Goal: Contribute content: Contribute content

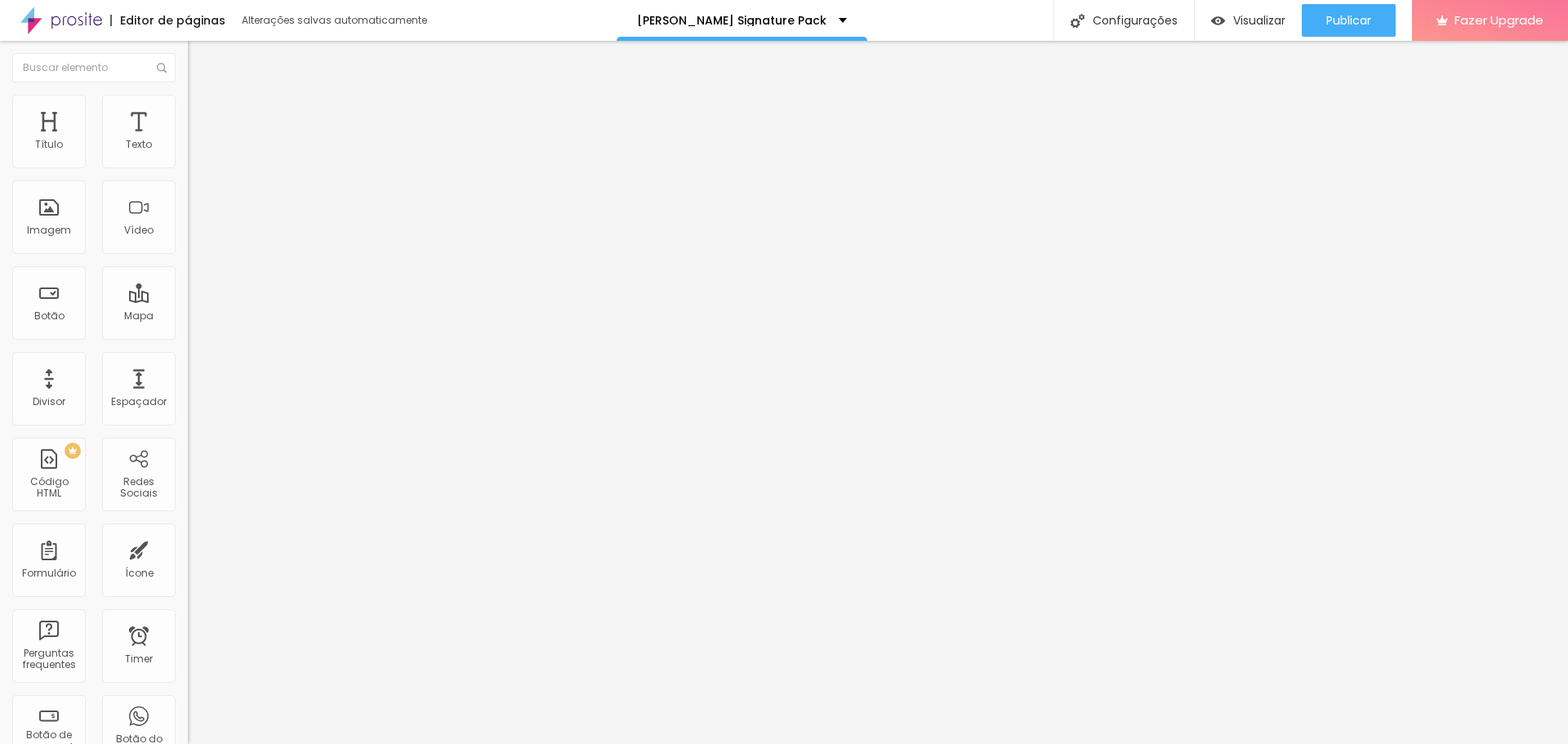
scroll to position [1, 0]
drag, startPoint x: 115, startPoint y: 183, endPoint x: 60, endPoint y: 196, distance: 56.5
click at [188, 154] on input "QUERO APRENDER" at bounding box center [285, 146] width 196 height 16
type input "QUERO Acessar"
click at [188, 465] on div "Editar Botão Conteúdo Estilo Avançado Texto QUERO Acessar Alinhamento Tamanho N…" at bounding box center [281, 392] width 188 height 703
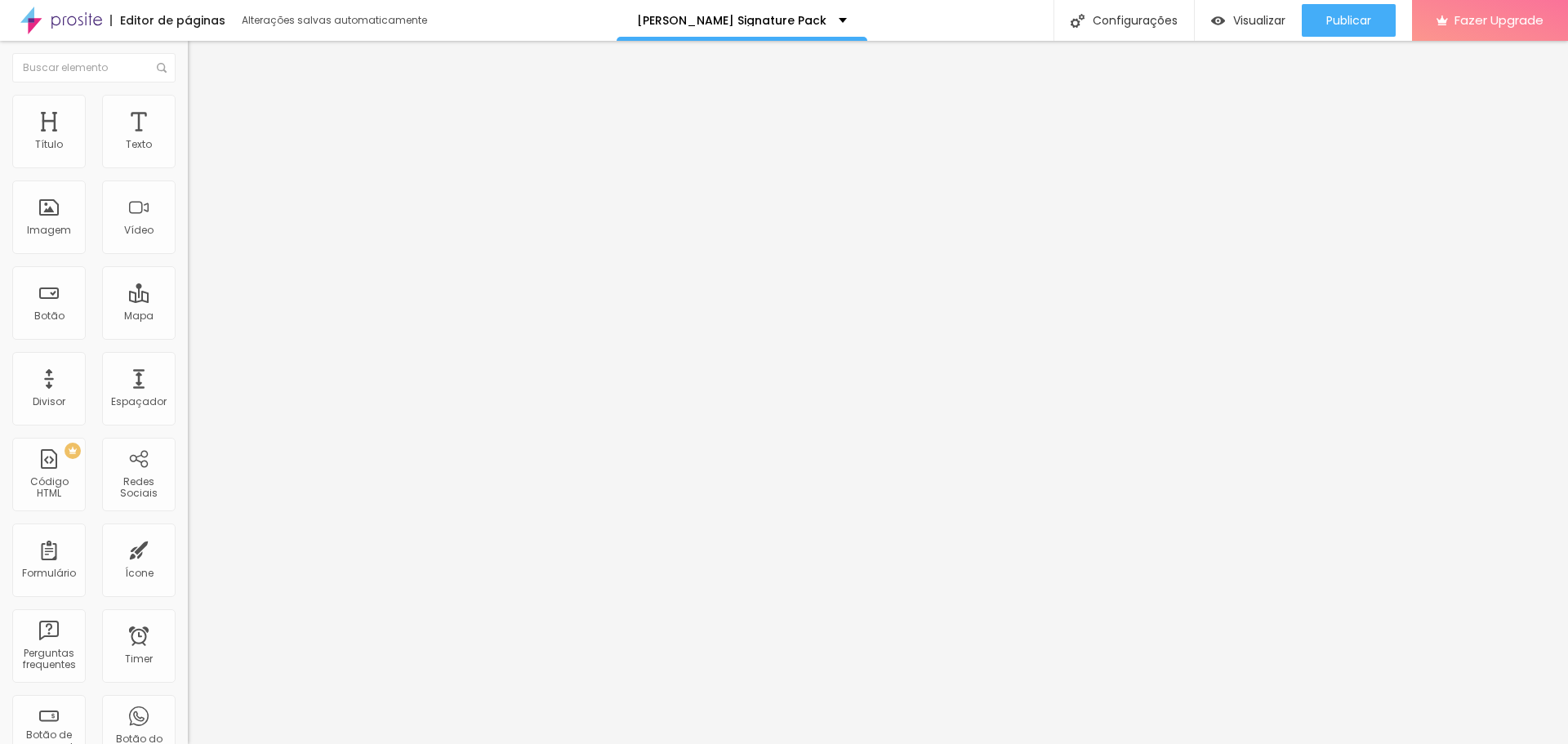
scroll to position [0, 0]
type input "24"
click at [188, 300] on input "range" at bounding box center [240, 307] width 106 height 13
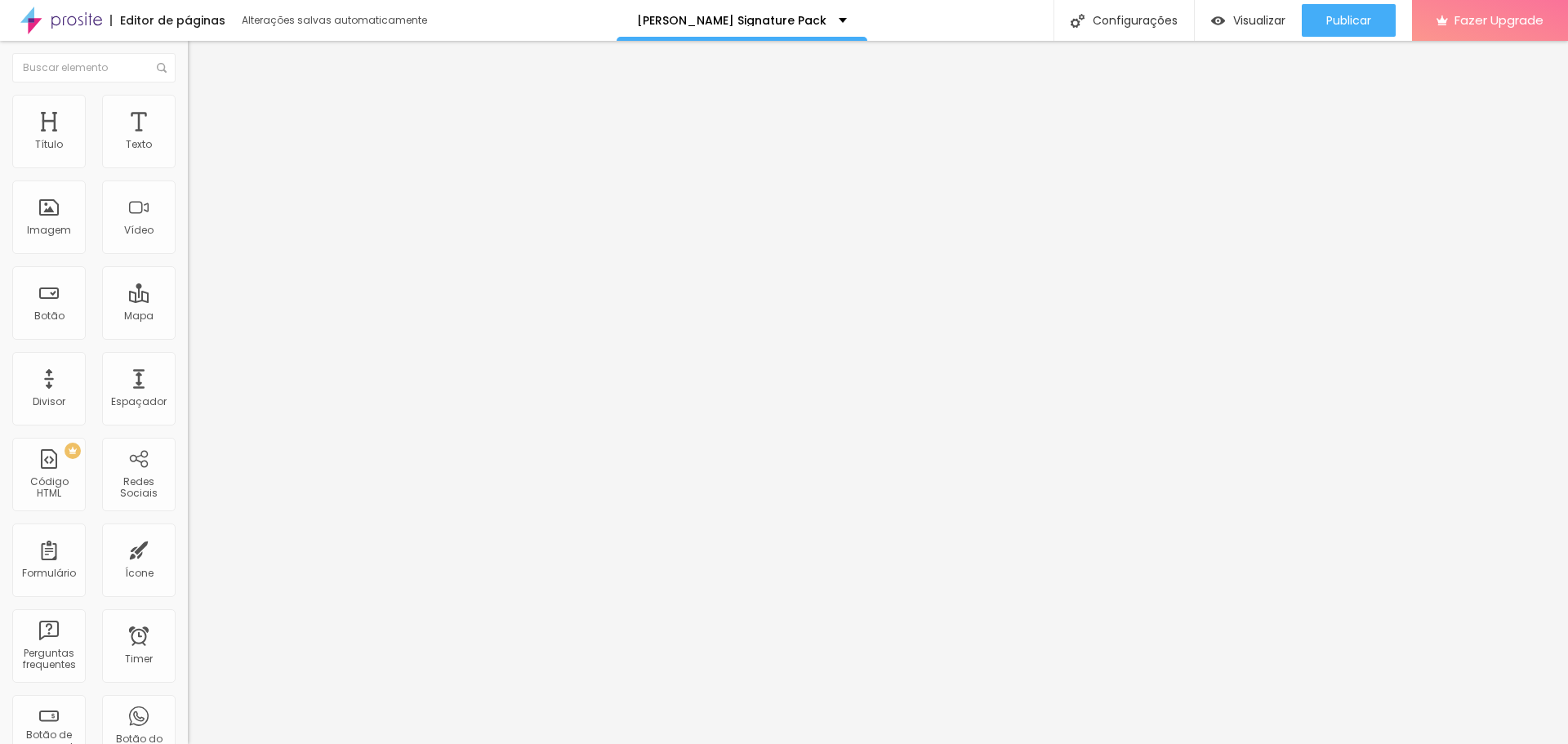
type input "25"
type input "24"
click at [188, 300] on input "range" at bounding box center [240, 307] width 106 height 13
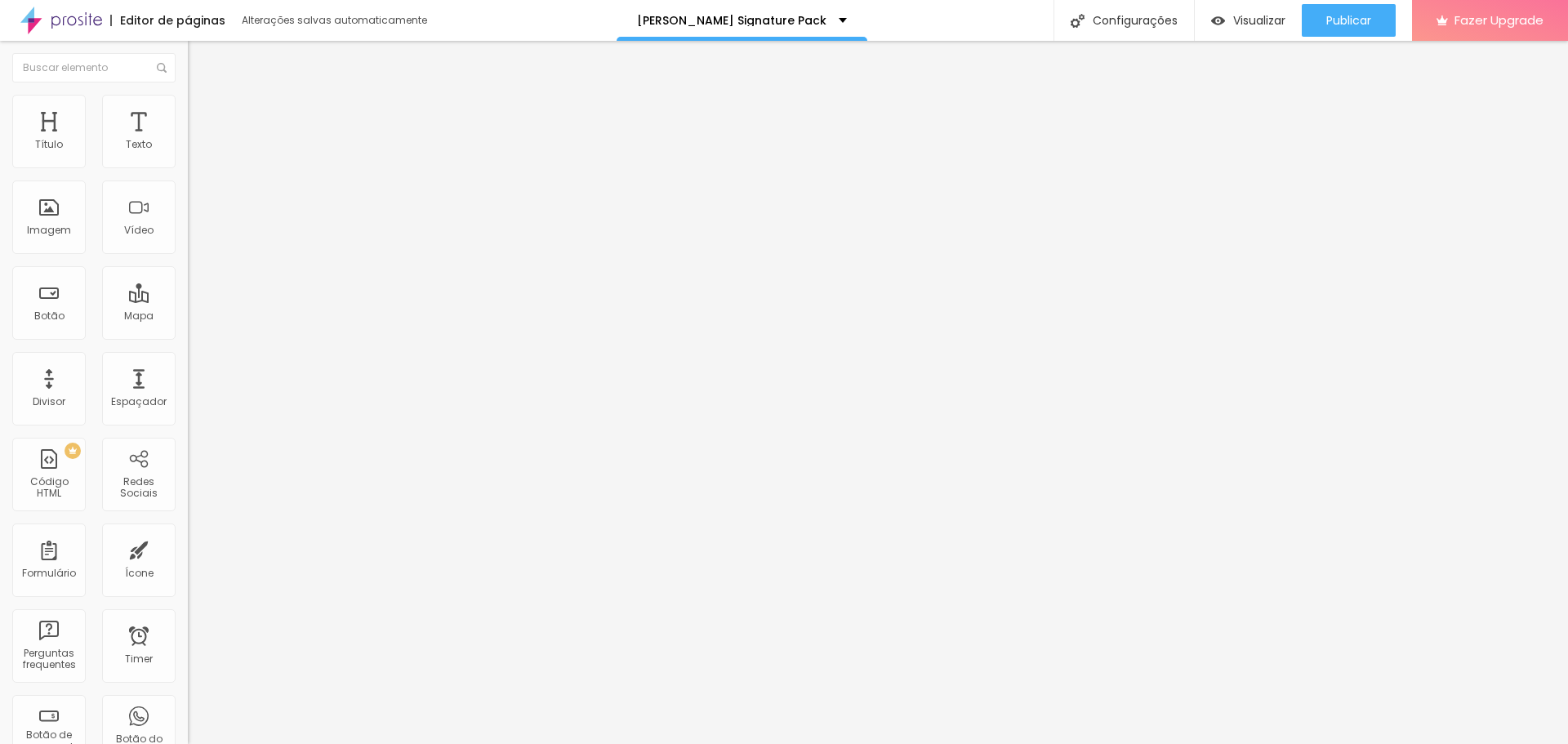
type input "26"
type input "25"
type input "24"
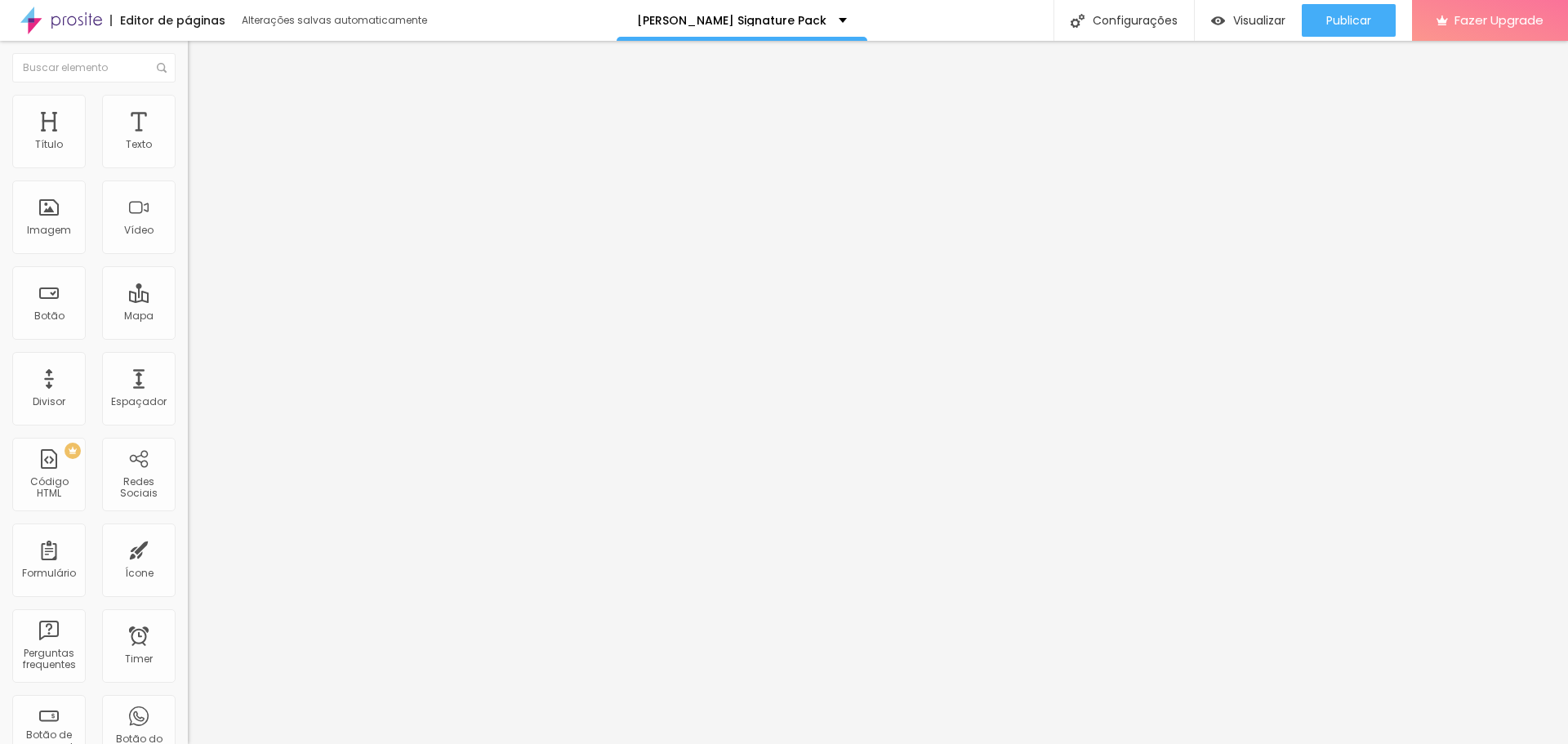
type input "24"
click at [188, 300] on input "range" at bounding box center [240, 307] width 106 height 13
click at [188, 155] on span "Titulo 2" at bounding box center [214, 144] width 53 height 20
click at [188, 169] on span "Titulo 3" at bounding box center [210, 160] width 46 height 19
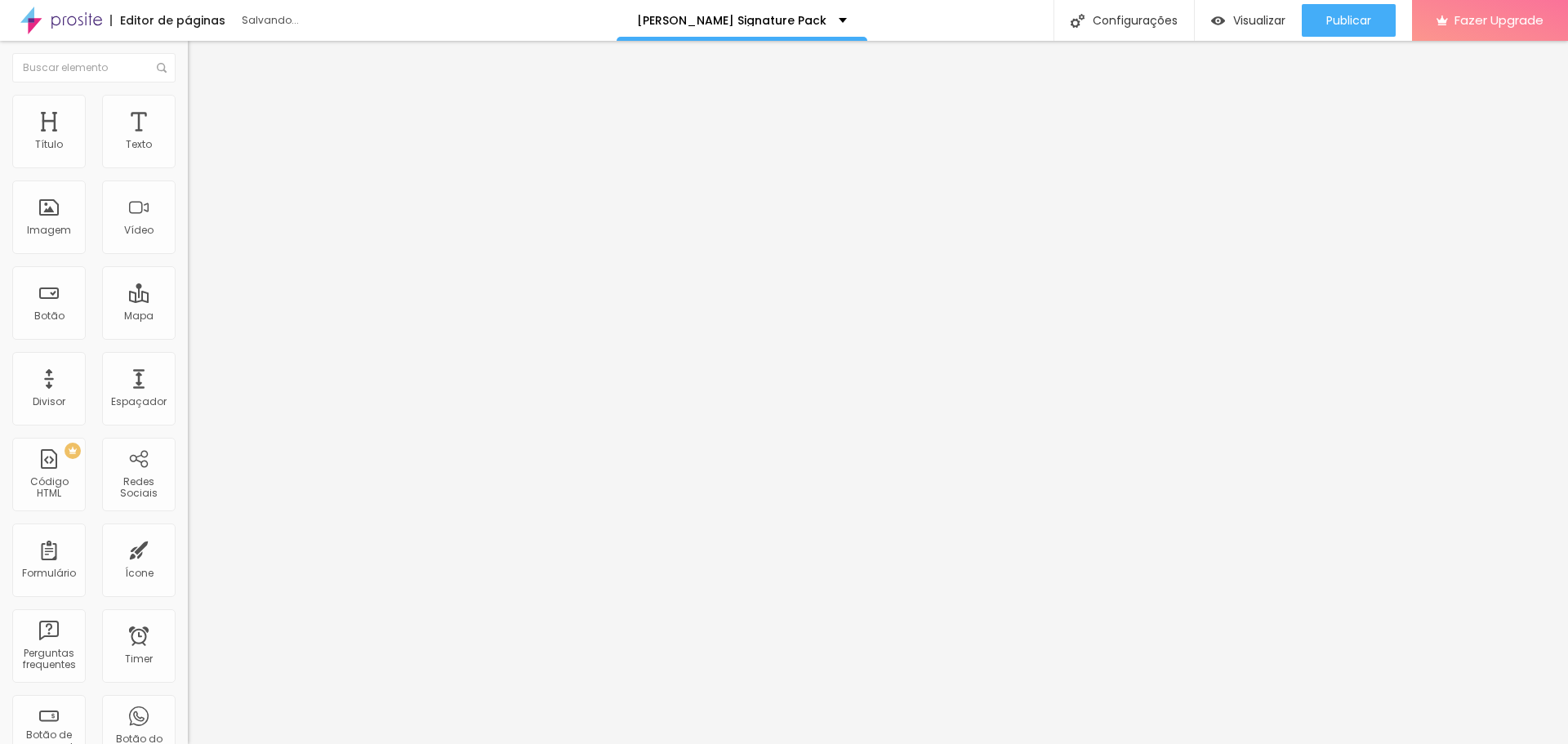
type input "95"
type input "93"
type input "92"
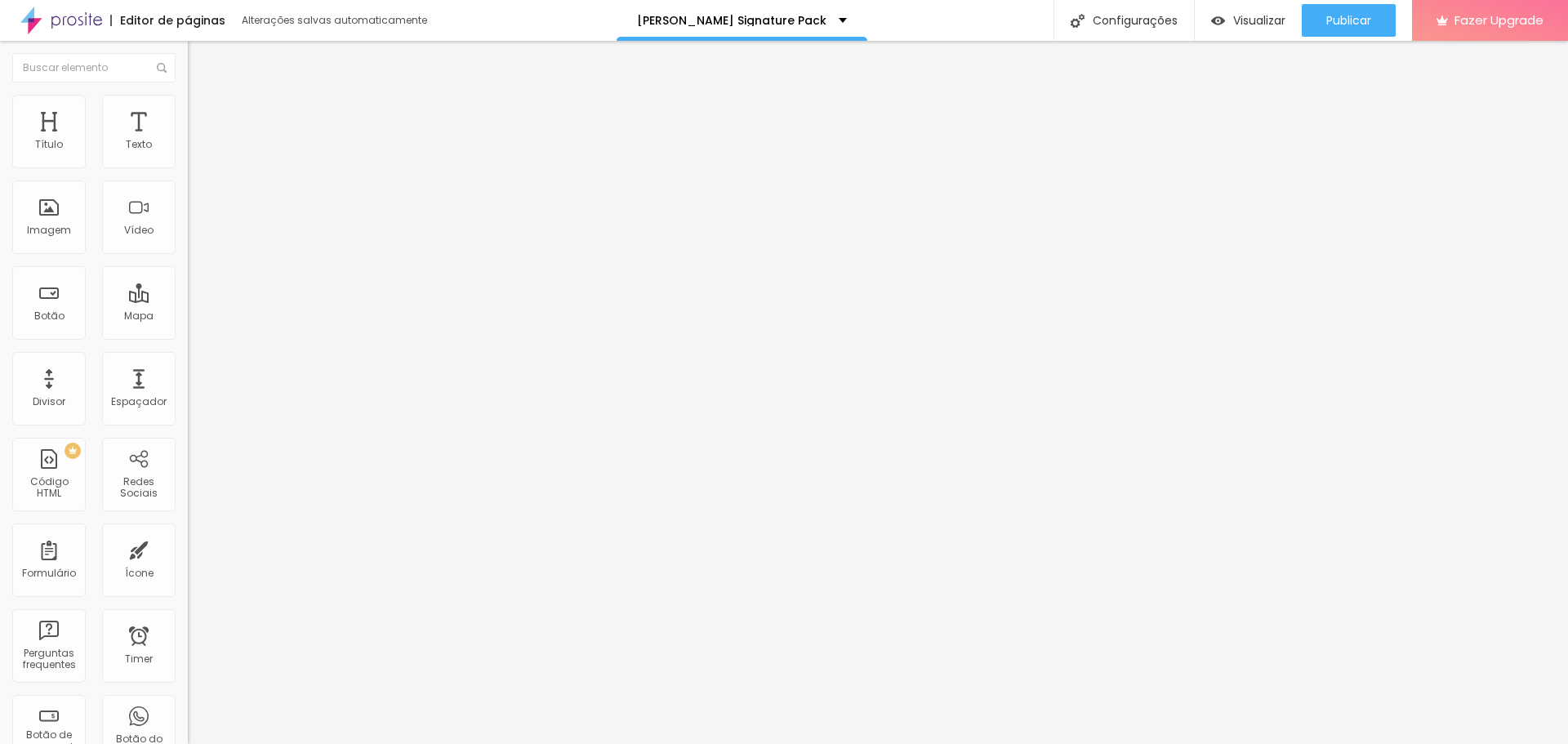
type input "92"
type input "88"
type input "86"
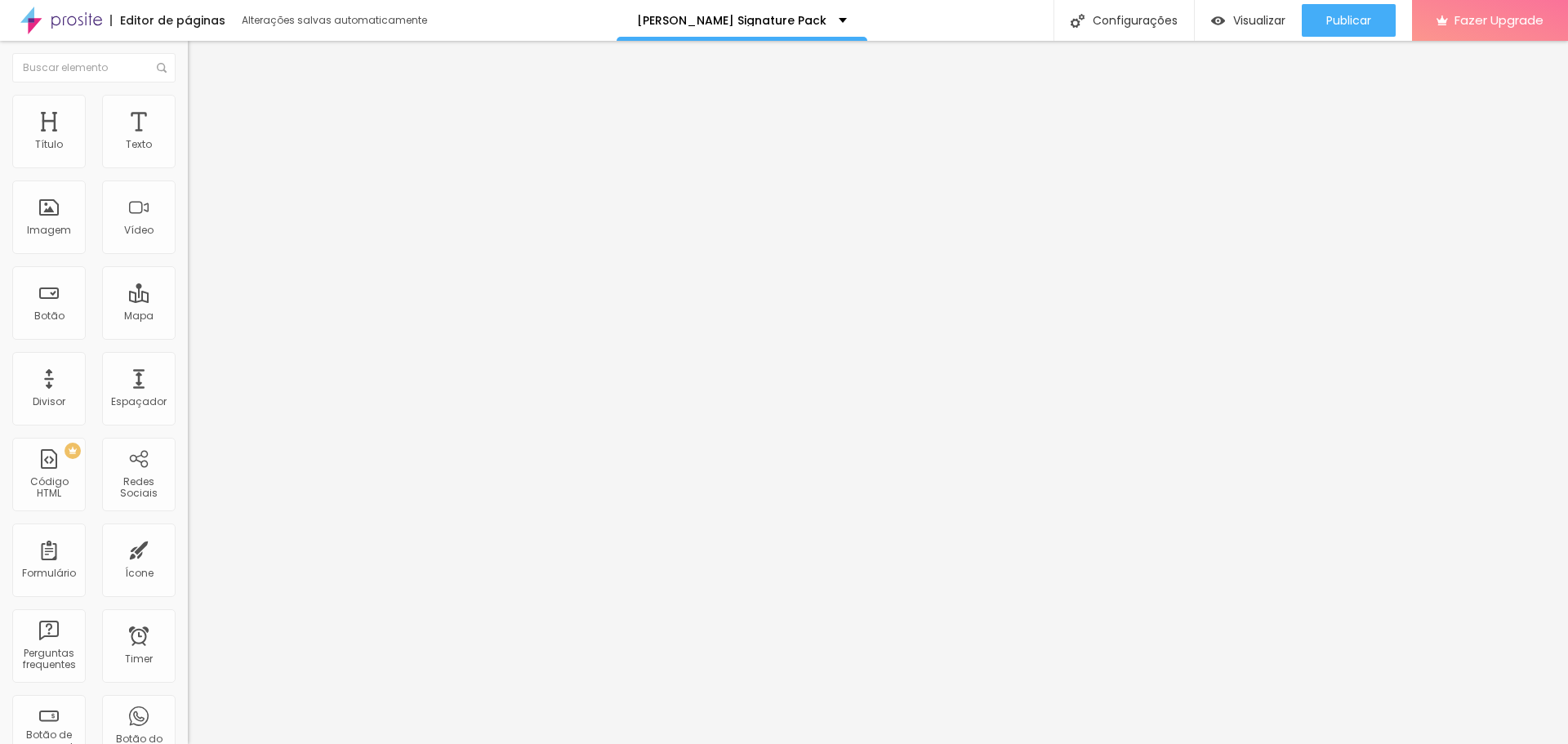
type input "85"
type input "84"
type input "83"
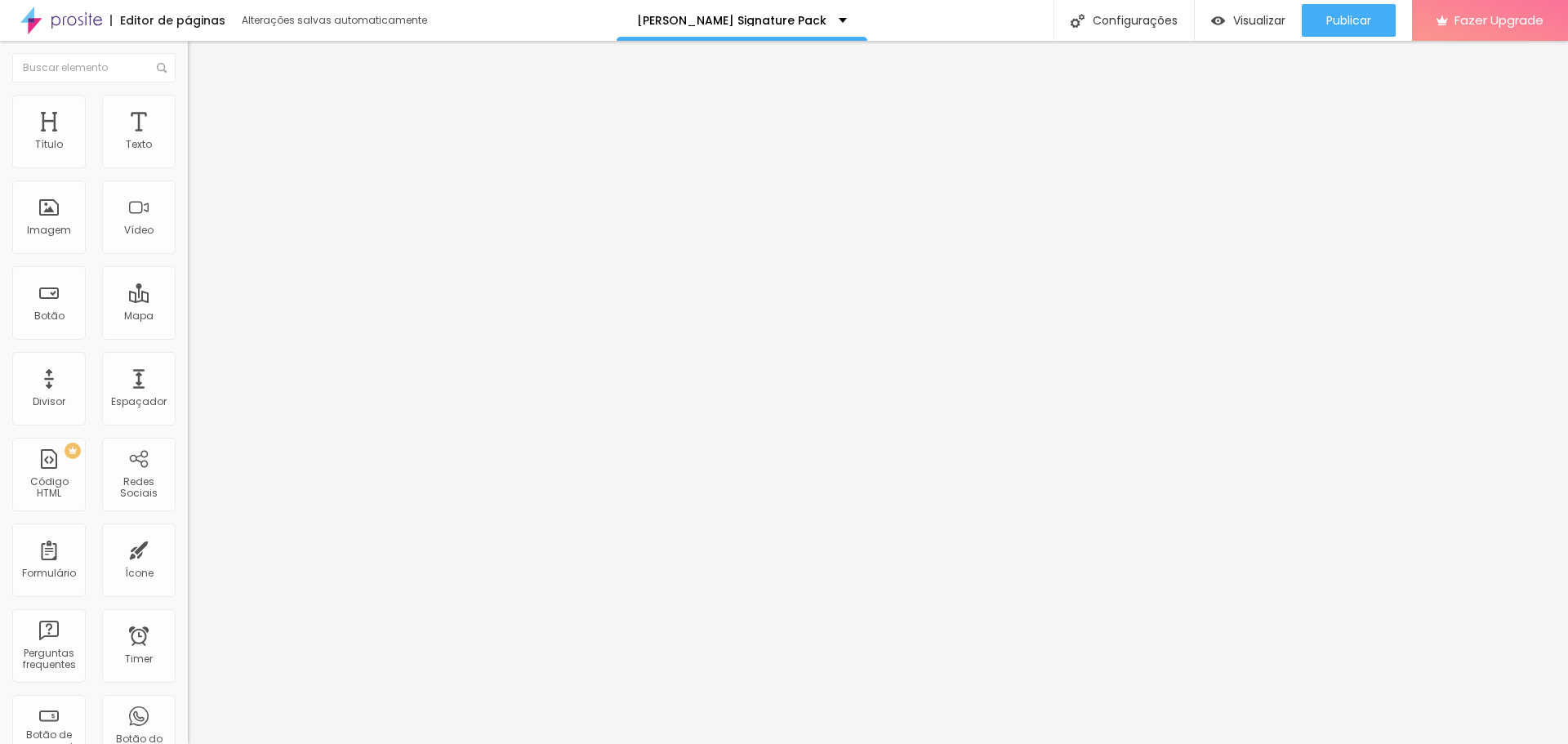
type input "83"
type input "75"
type input "73"
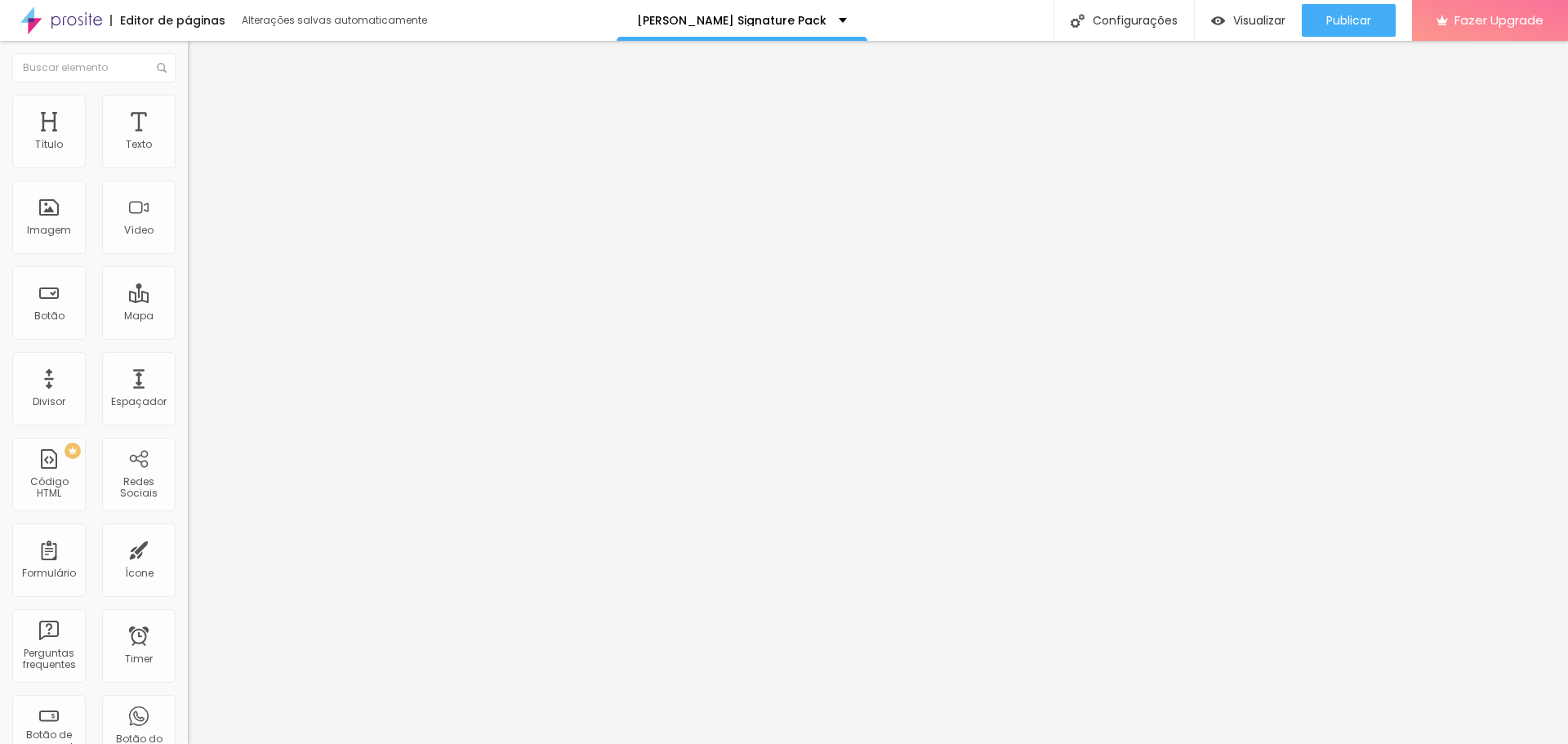
type input "75"
type input "76"
type input "75"
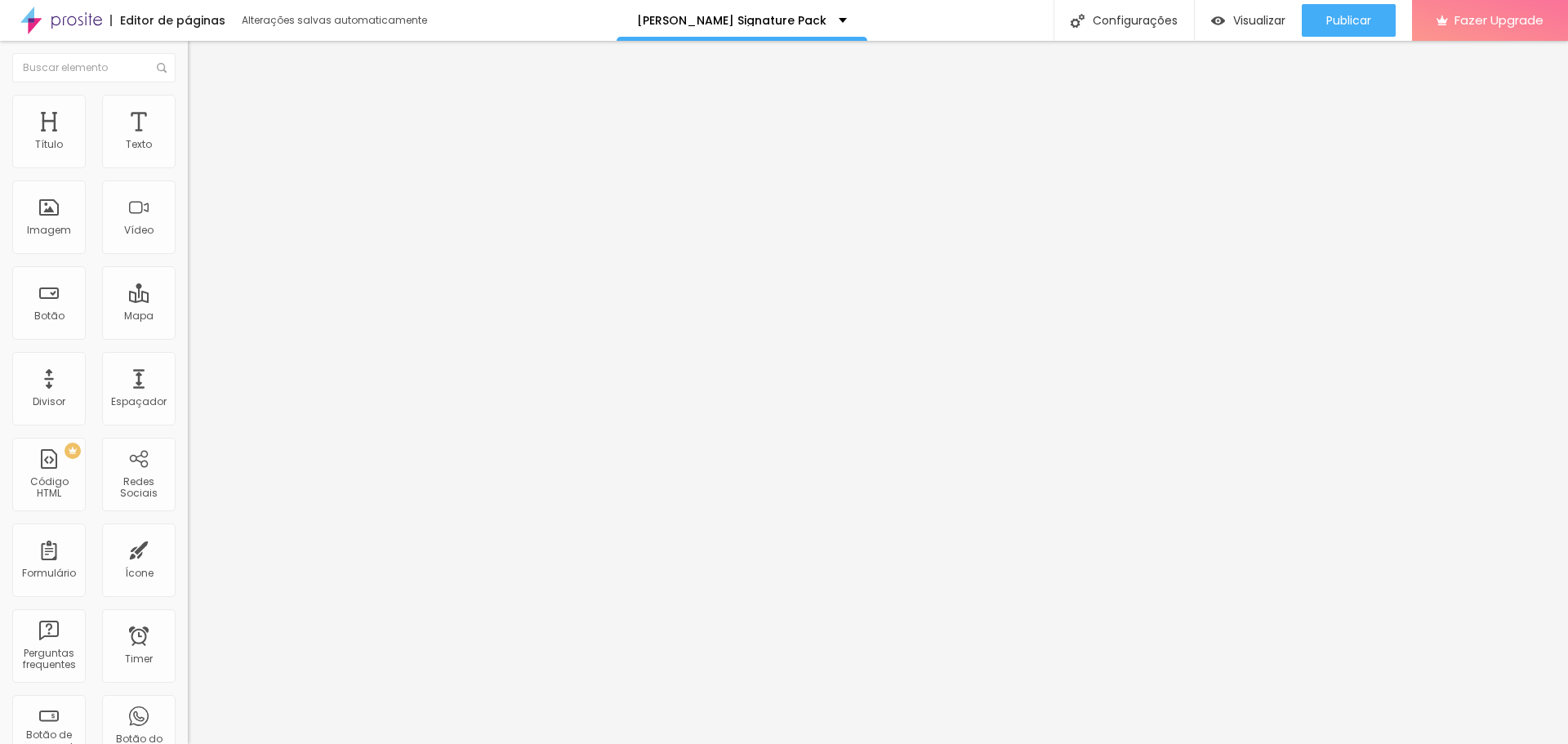
type input "75"
drag, startPoint x: 138, startPoint y: 345, endPoint x: 109, endPoint y: 340, distance: 29.4
type input "75"
click at [188, 389] on input "range" at bounding box center [240, 395] width 106 height 13
click at [202, 115] on span "Avançado" at bounding box center [229, 122] width 54 height 14
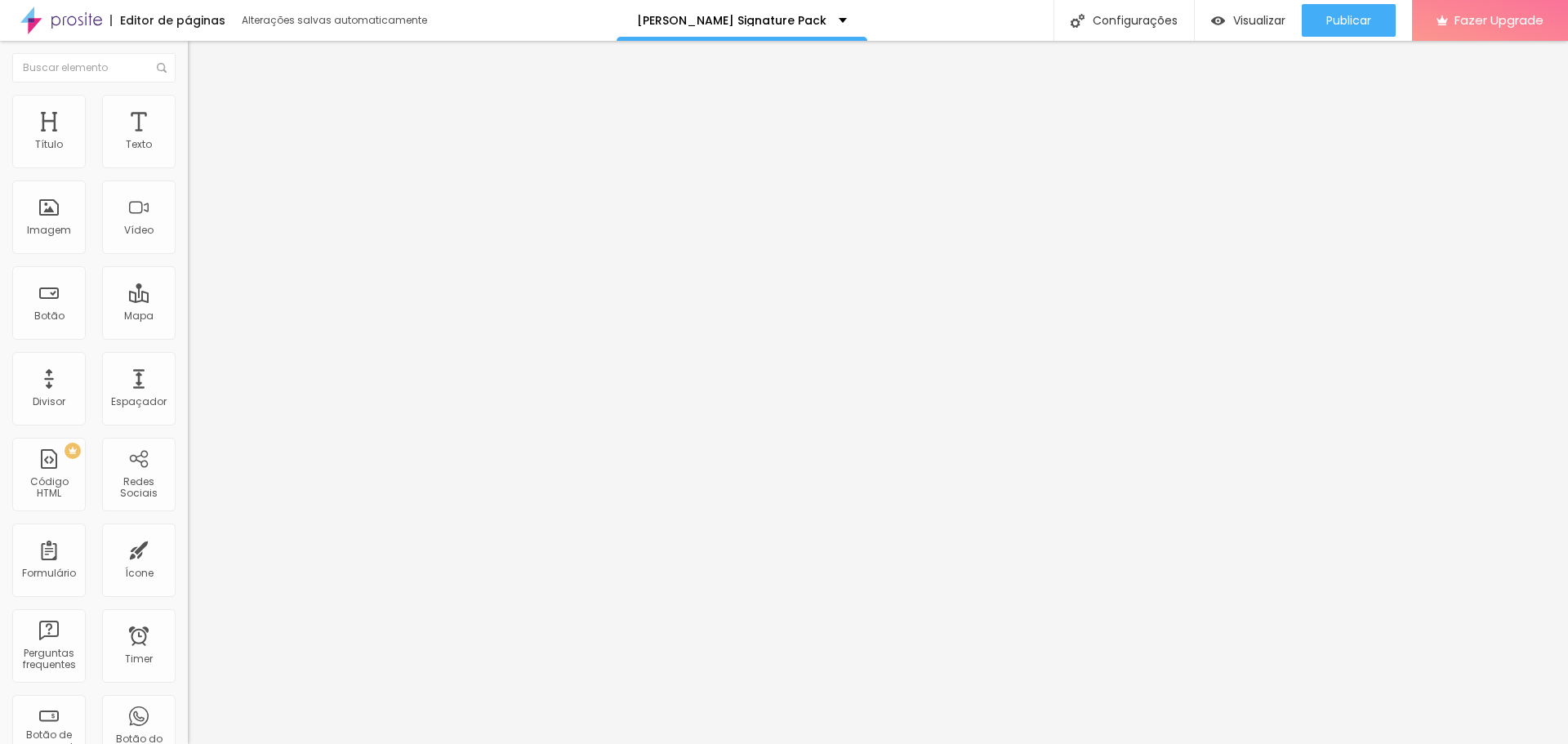
click at [188, 107] on li "Estilo" at bounding box center [281, 103] width 188 height 16
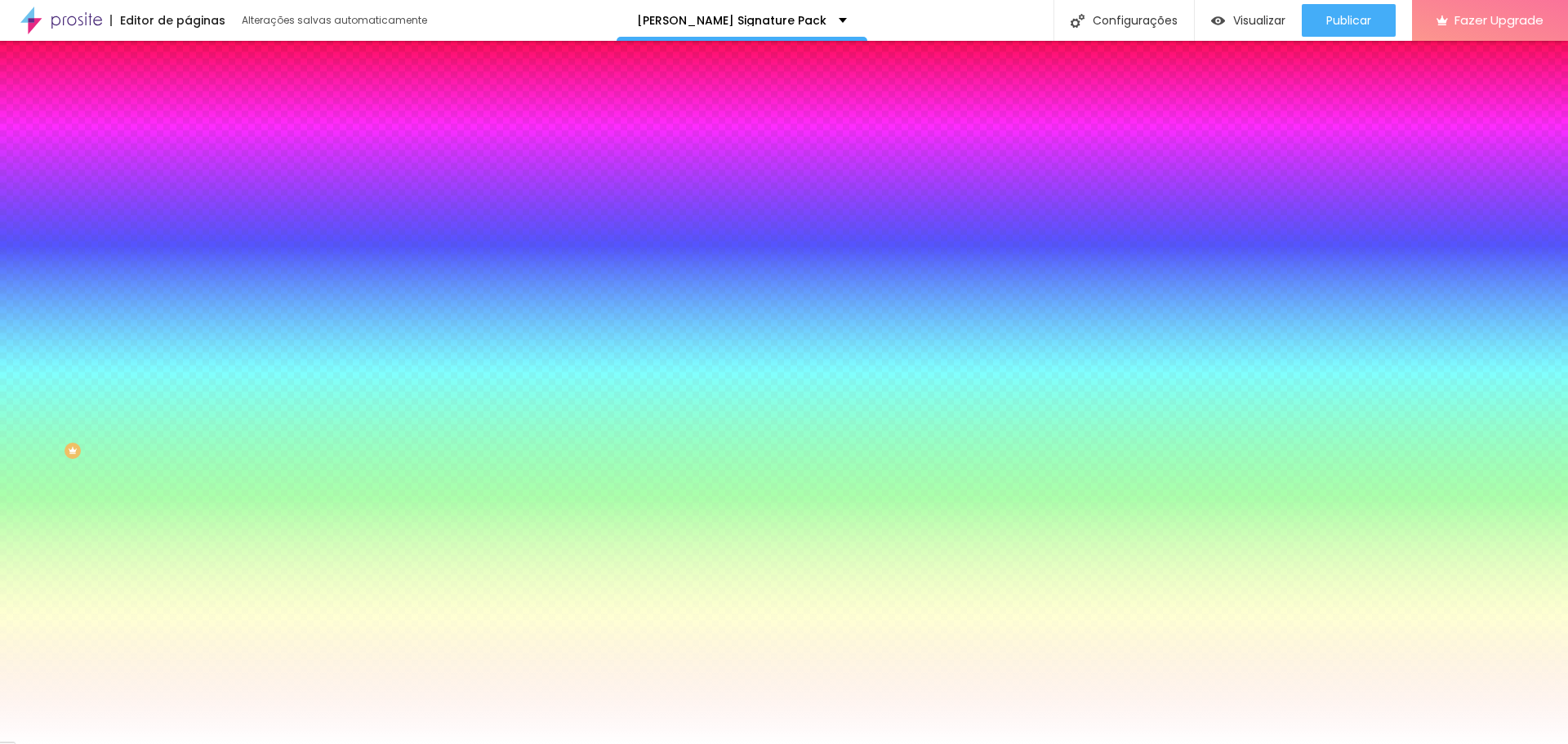
click at [188, 222] on div at bounding box center [281, 222] width 188 height 0
drag, startPoint x: 162, startPoint y: 370, endPoint x: 160, endPoint y: 449, distance: 79.0
click at [188, 449] on div "Editar Seção Conteúdo Estilo Avançado Imagem de fundo Adicionar imagem Efeito d…" at bounding box center [281, 392] width 188 height 703
click at [188, 222] on div at bounding box center [281, 222] width 188 height 0
click at [164, 434] on div at bounding box center [784, 372] width 1568 height 744
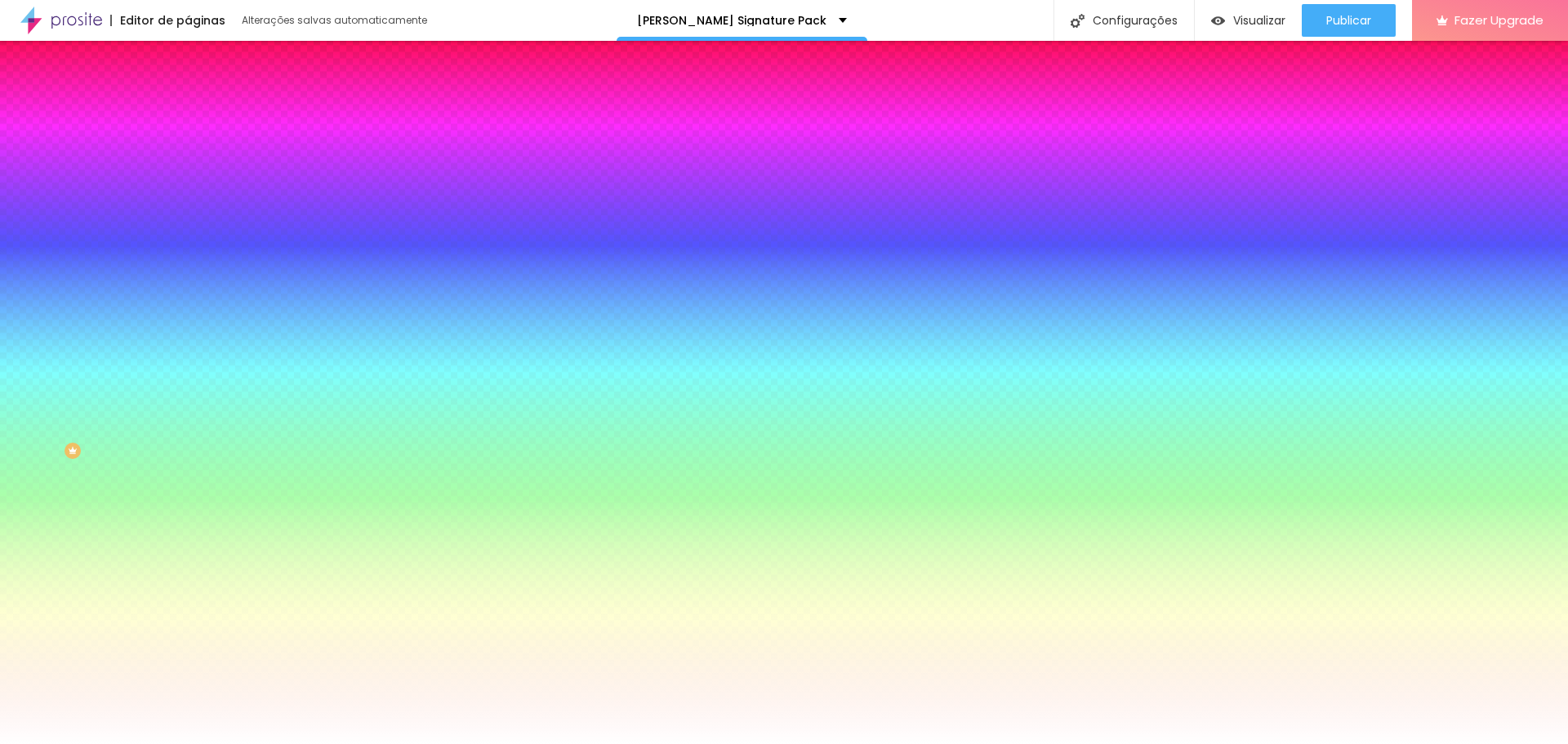
drag, startPoint x: 164, startPoint y: 434, endPoint x: 169, endPoint y: 308, distance: 126.1
click at [188, 238] on div "Cor de fundo Voltar ao padrão #FFFFFF" at bounding box center [281, 215] width 188 height 45
click at [188, 169] on span "Nenhum" at bounding box center [209, 163] width 43 height 14
click at [188, 195] on span "Parallax" at bounding box center [207, 187] width 40 height 14
click at [188, 179] on span "Nenhum" at bounding box center [209, 172] width 43 height 14
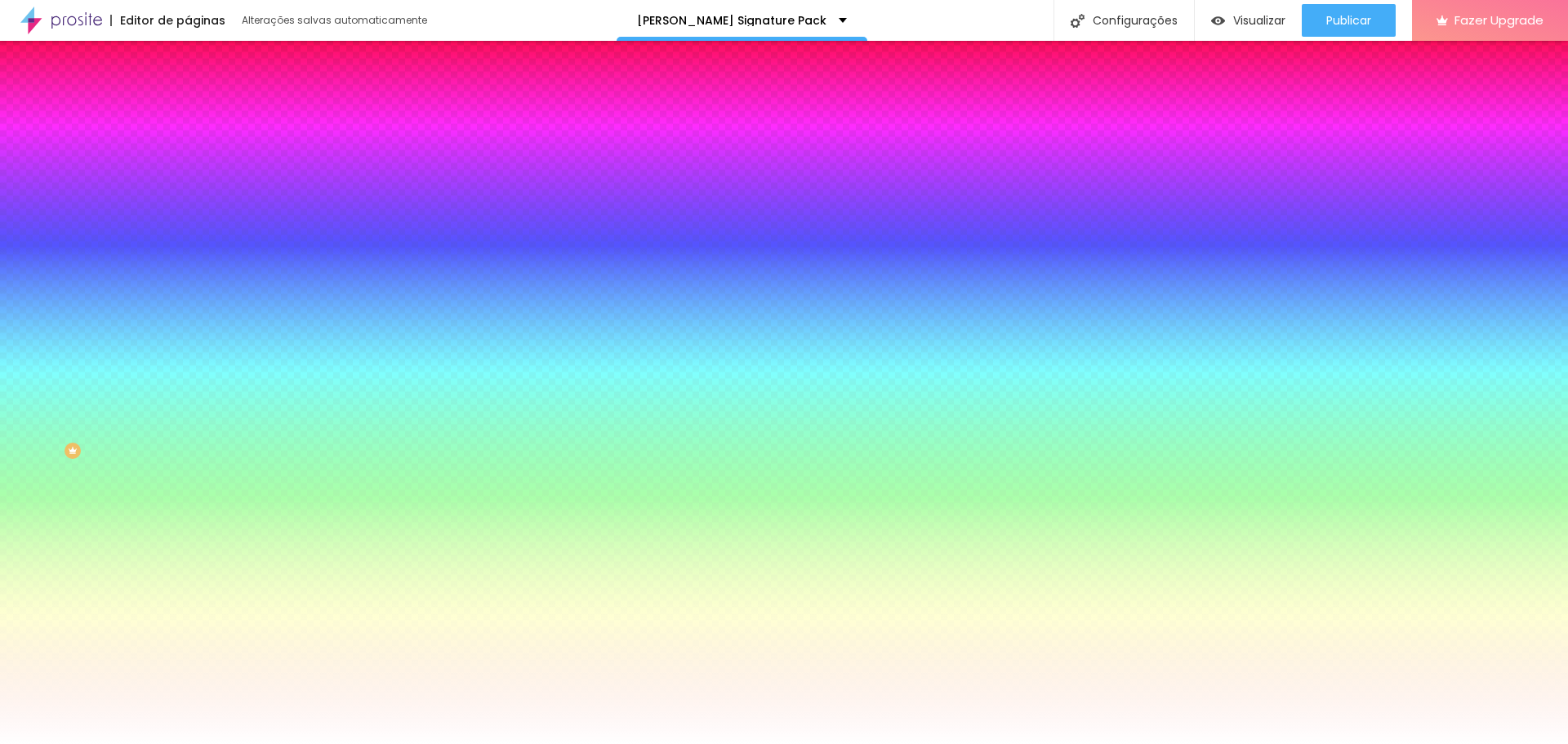
click at [188, 528] on div "Editar Seção Conteúdo Estilo Avançado Imagem de fundo Adicionar imagem Efeito d…" at bounding box center [281, 392] width 188 height 703
click at [202, 97] on span "Conteúdo" at bounding box center [228, 89] width 51 height 14
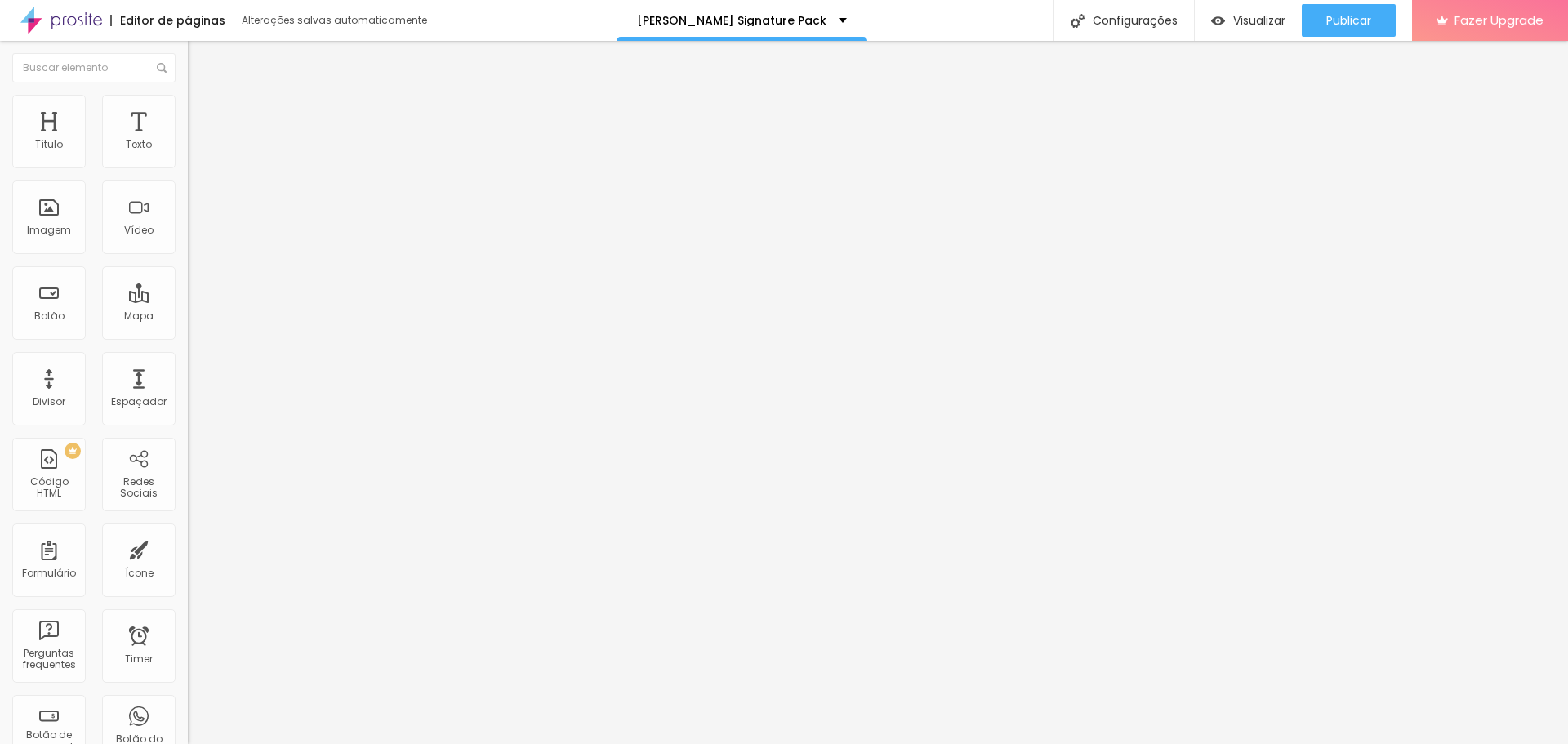
click at [188, 109] on li "Estilo" at bounding box center [281, 103] width 188 height 16
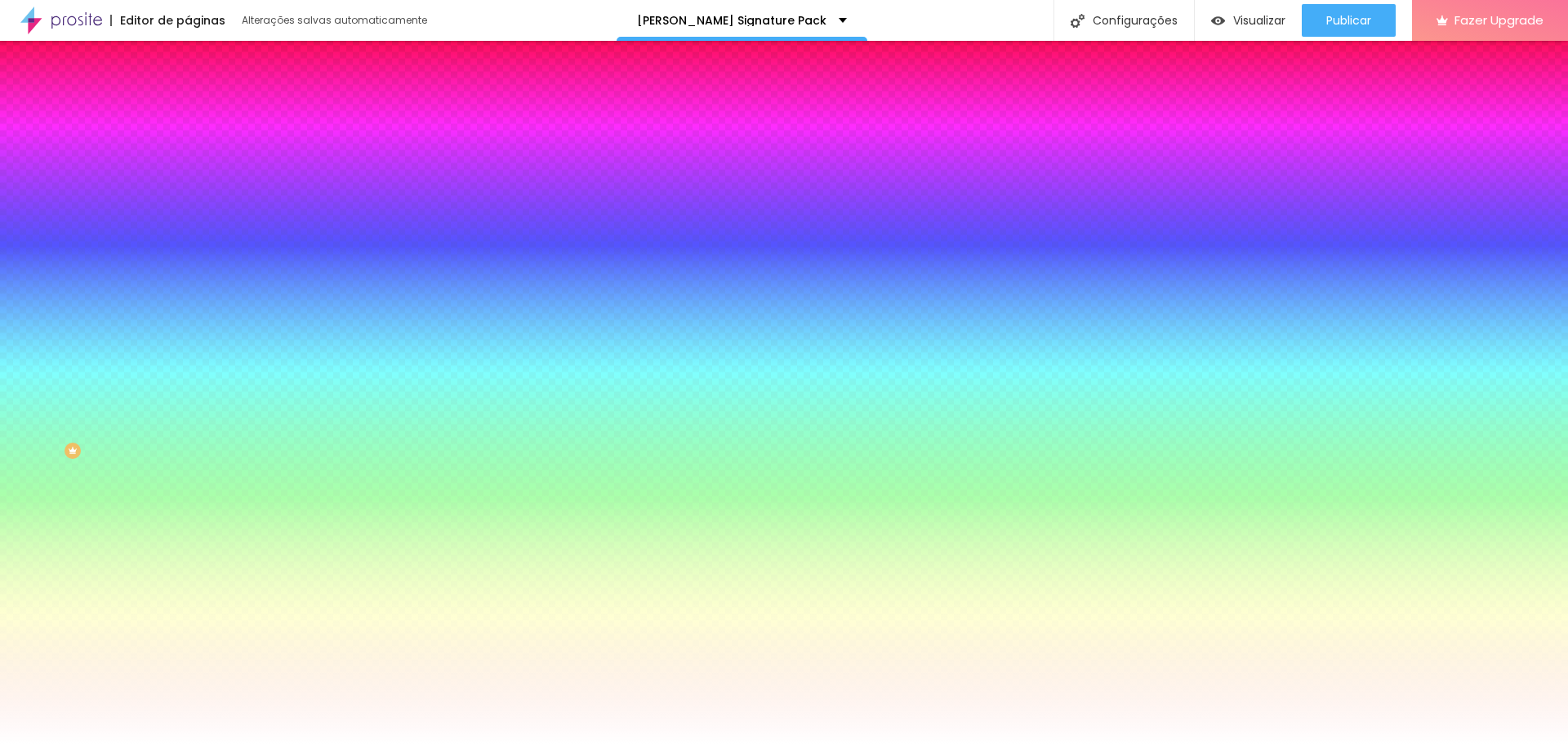
click at [188, 525] on div "Editar Seção Conteúdo Estilo Avançado Imagem de fundo Adicionar imagem Efeito d…" at bounding box center [281, 392] width 188 height 703
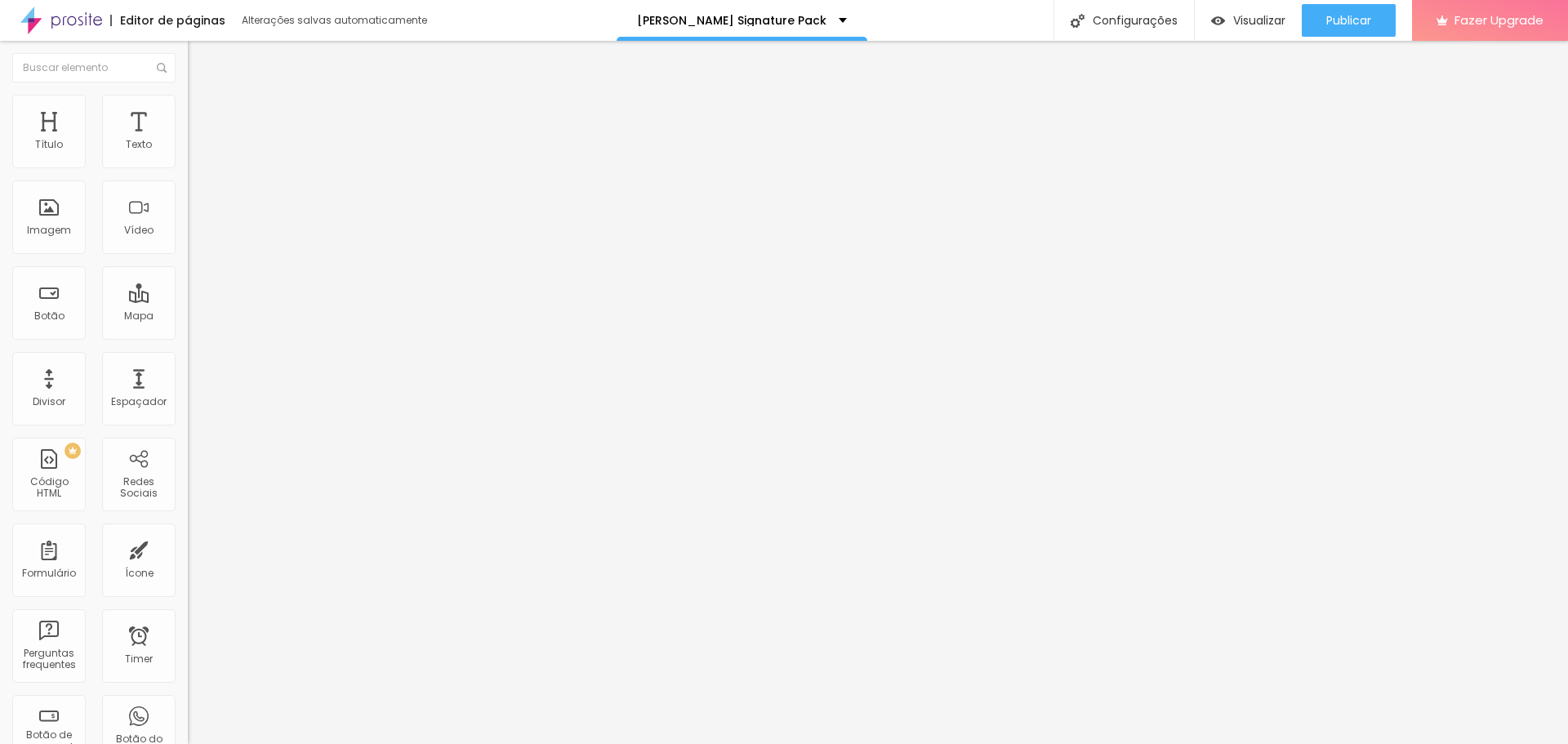
scroll to position [1, 0]
drag, startPoint x: 113, startPoint y: 183, endPoint x: 58, endPoint y: 194, distance: 56.1
click at [188, 154] on input "QUERO APRENDER" at bounding box center [285, 146] width 196 height 16
type input "QUERO COMPRAR"
drag, startPoint x: 105, startPoint y: 182, endPoint x: 60, endPoint y: 193, distance: 46.3
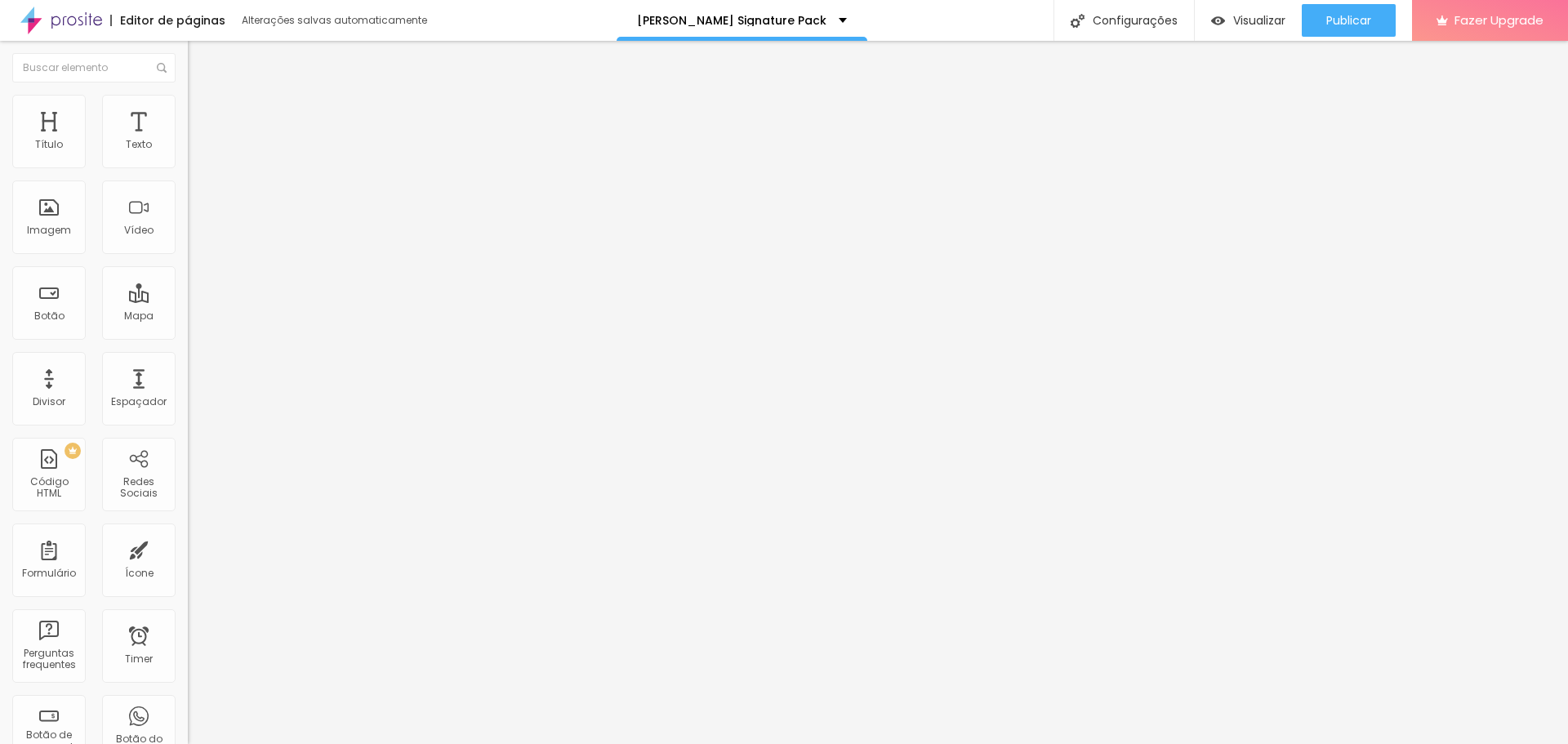
click at [188, 154] on input "QUERO Acessar" at bounding box center [285, 146] width 196 height 16
type input "QUERO COMPRAR"
drag, startPoint x: 116, startPoint y: 181, endPoint x: 57, endPoint y: 192, distance: 60.0
click at [188, 154] on input "QUERO APRENDER" at bounding box center [285, 146] width 196 height 16
type input "QUERO COMPRAR"
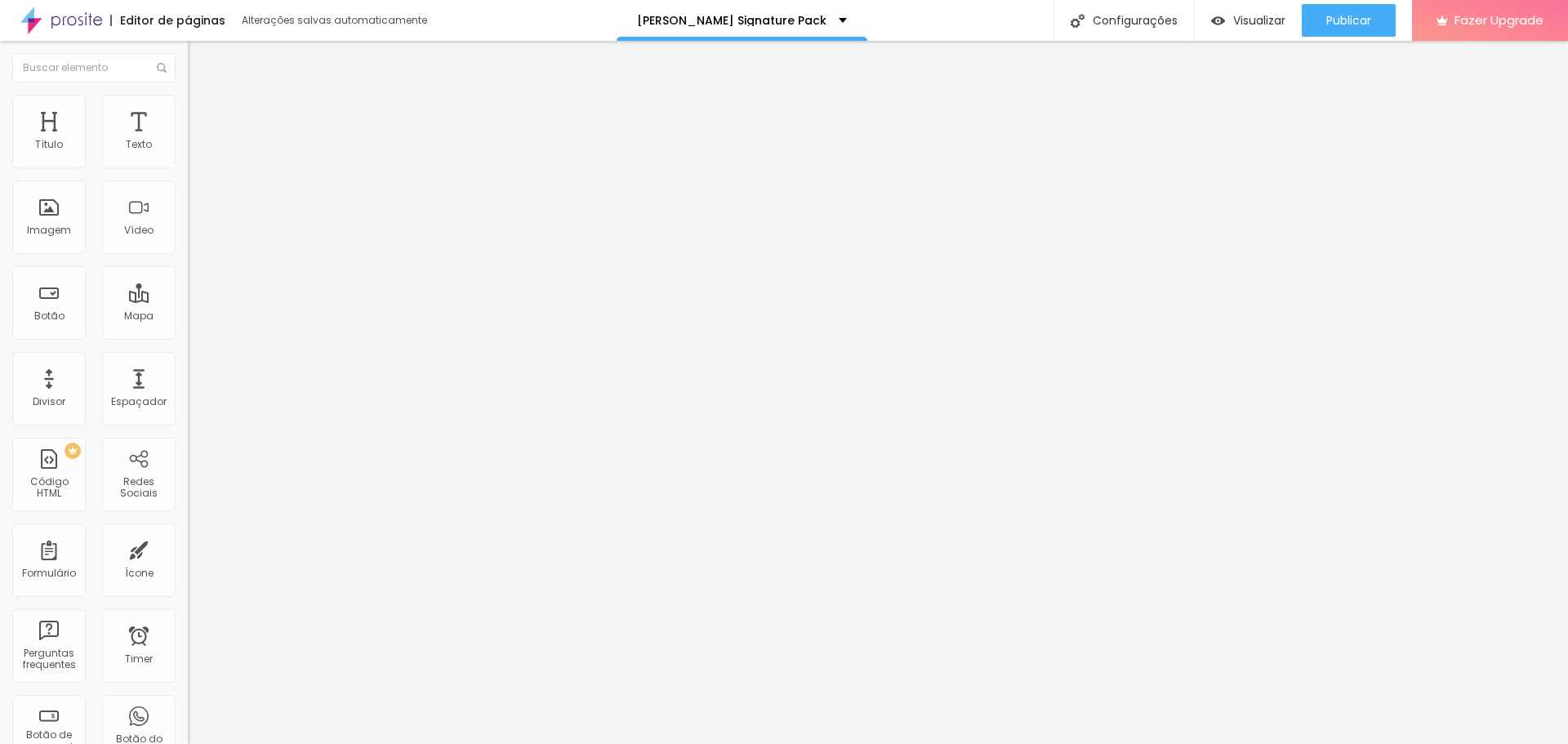
click at [188, 107] on li "Estilo" at bounding box center [281, 103] width 188 height 16
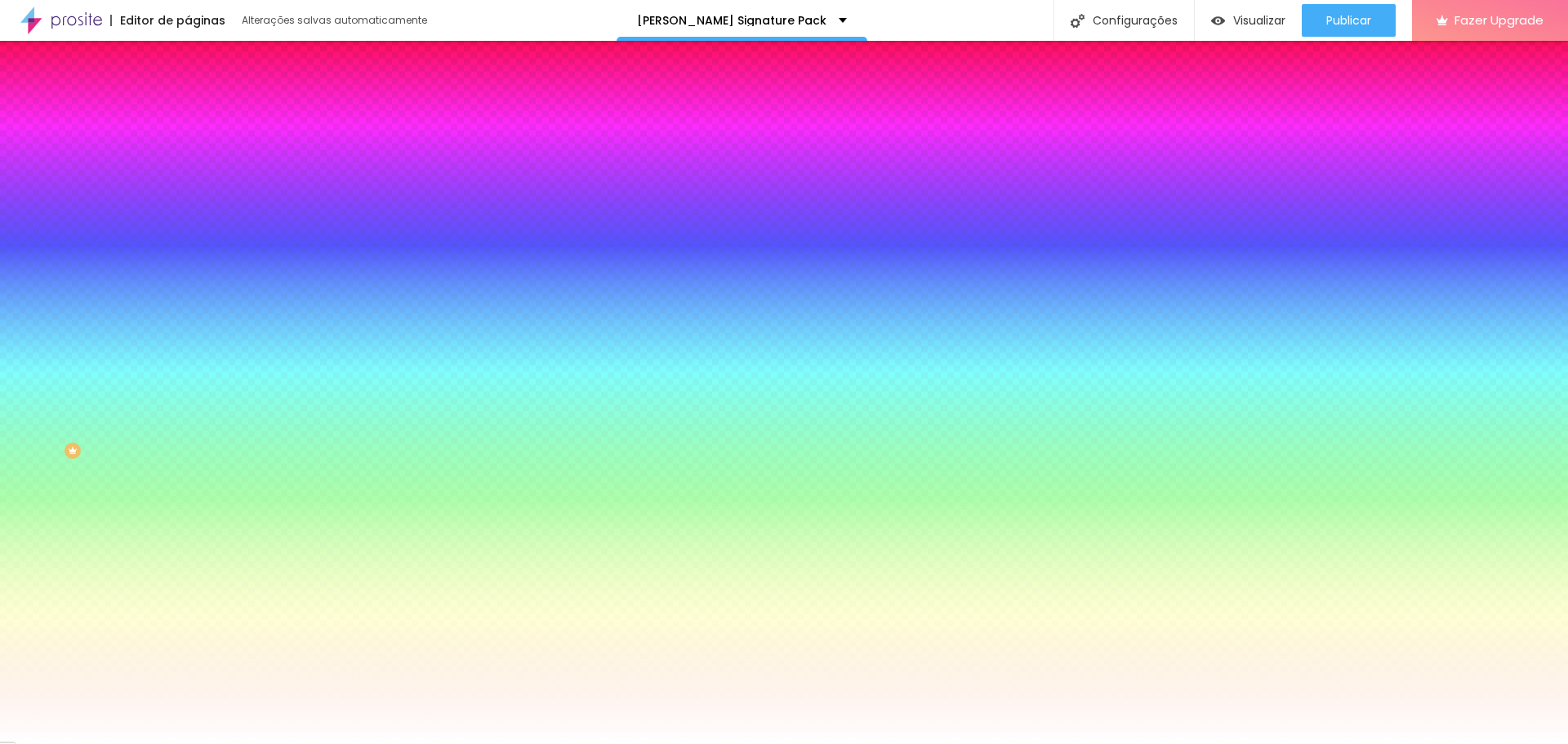
click at [202, 115] on span "Avançado" at bounding box center [229, 122] width 54 height 14
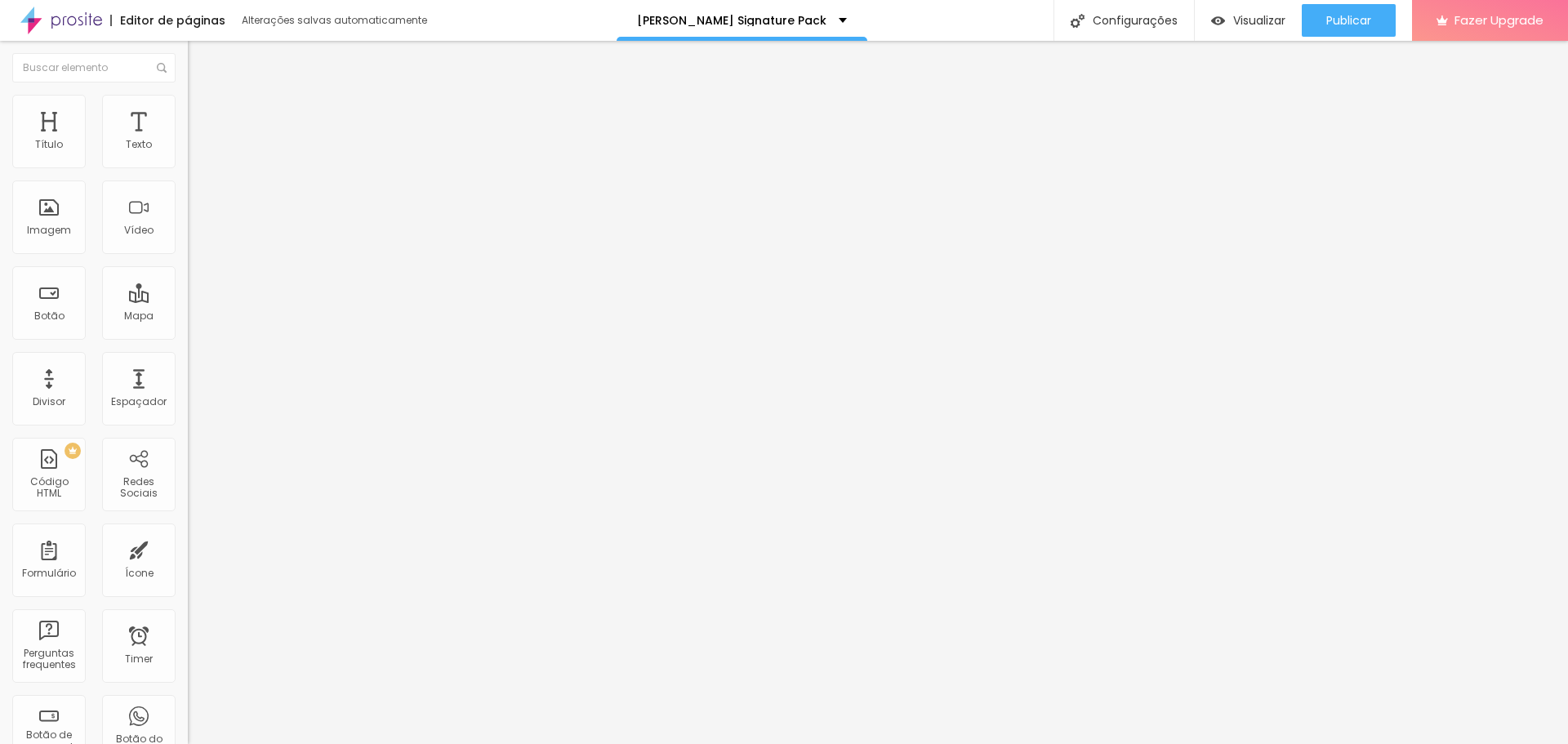
click at [202, 97] on span "Conteúdo" at bounding box center [228, 89] width 51 height 14
click at [188, 93] on img at bounding box center [195, 86] width 15 height 15
click at [200, 64] on img "button" at bounding box center [206, 60] width 13 height 13
click at [188, 141] on span "Adicionar imagem" at bounding box center [240, 133] width 106 height 14
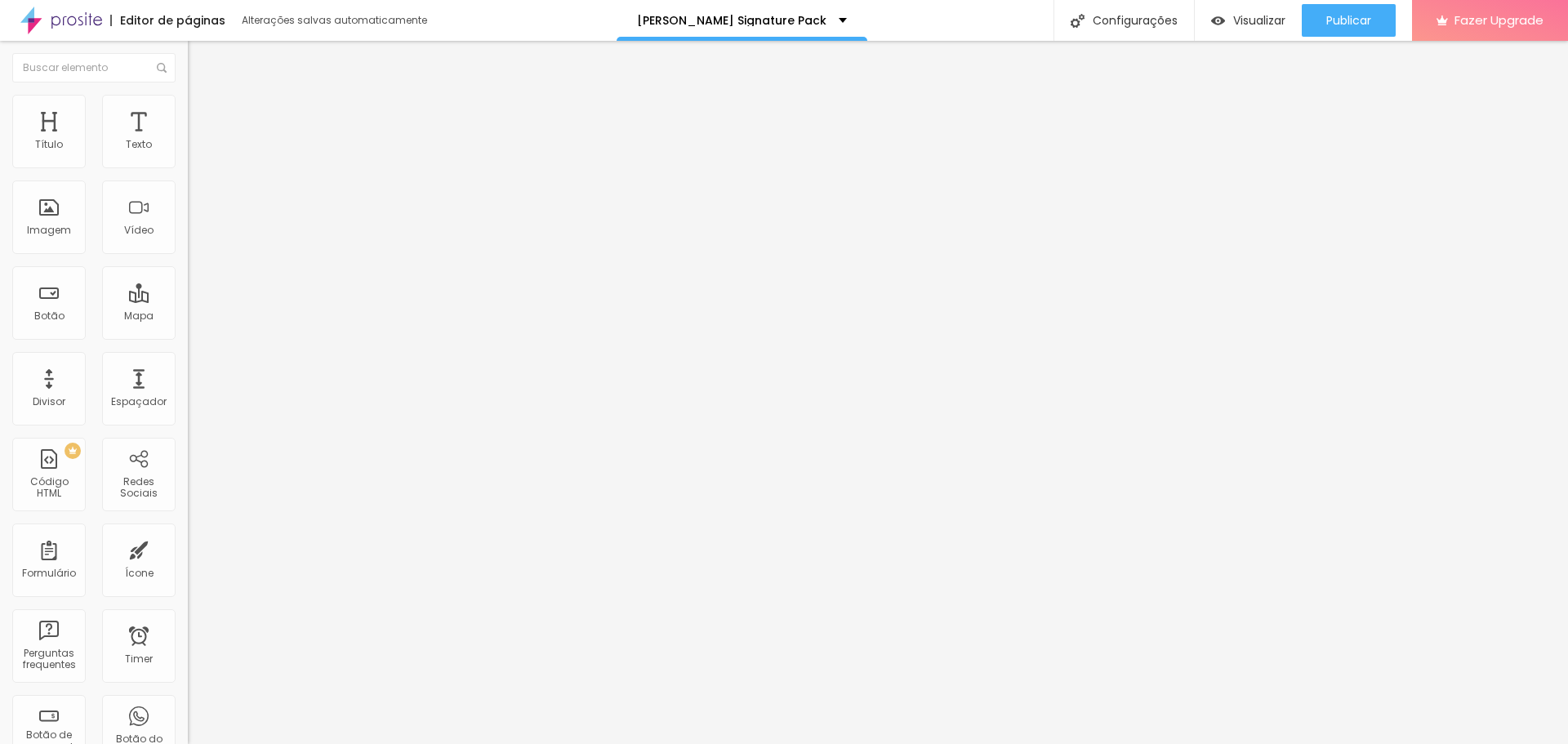
click at [202, 115] on span "Avançado" at bounding box center [229, 122] width 54 height 14
click at [202, 110] on span "Estilo" at bounding box center [215, 106] width 25 height 14
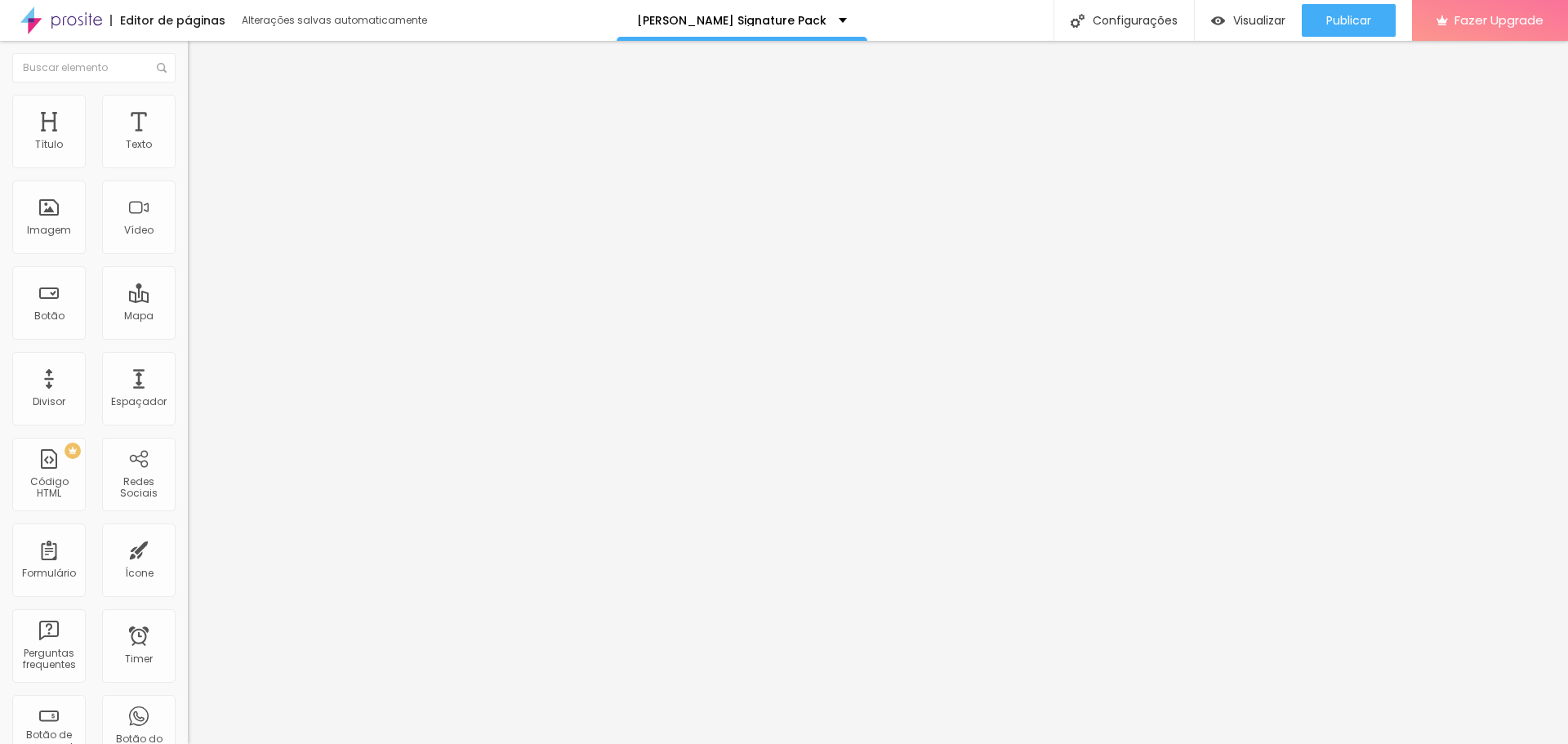
type input "85"
type input "80"
type input "70"
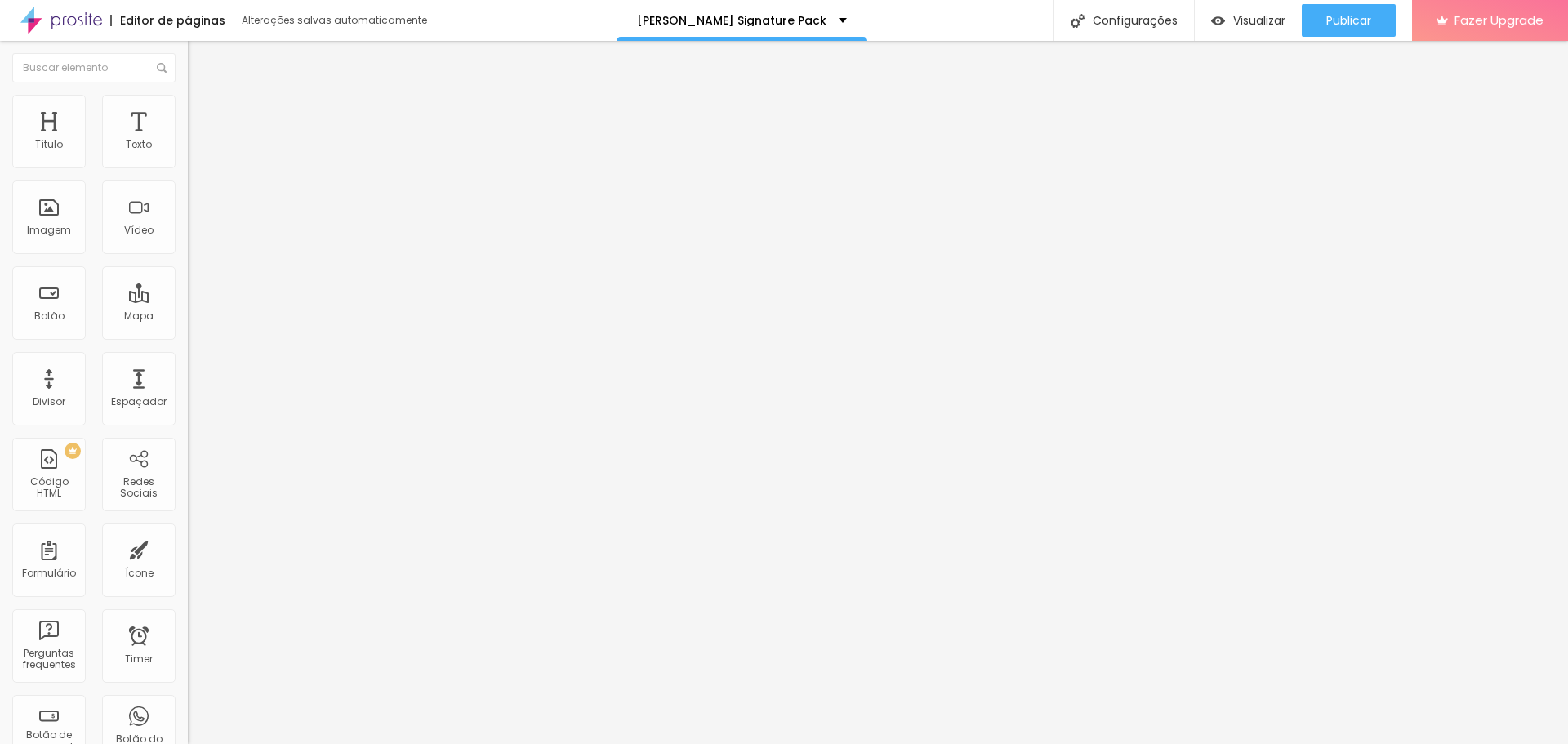
type input "70"
type input "60"
type input "55"
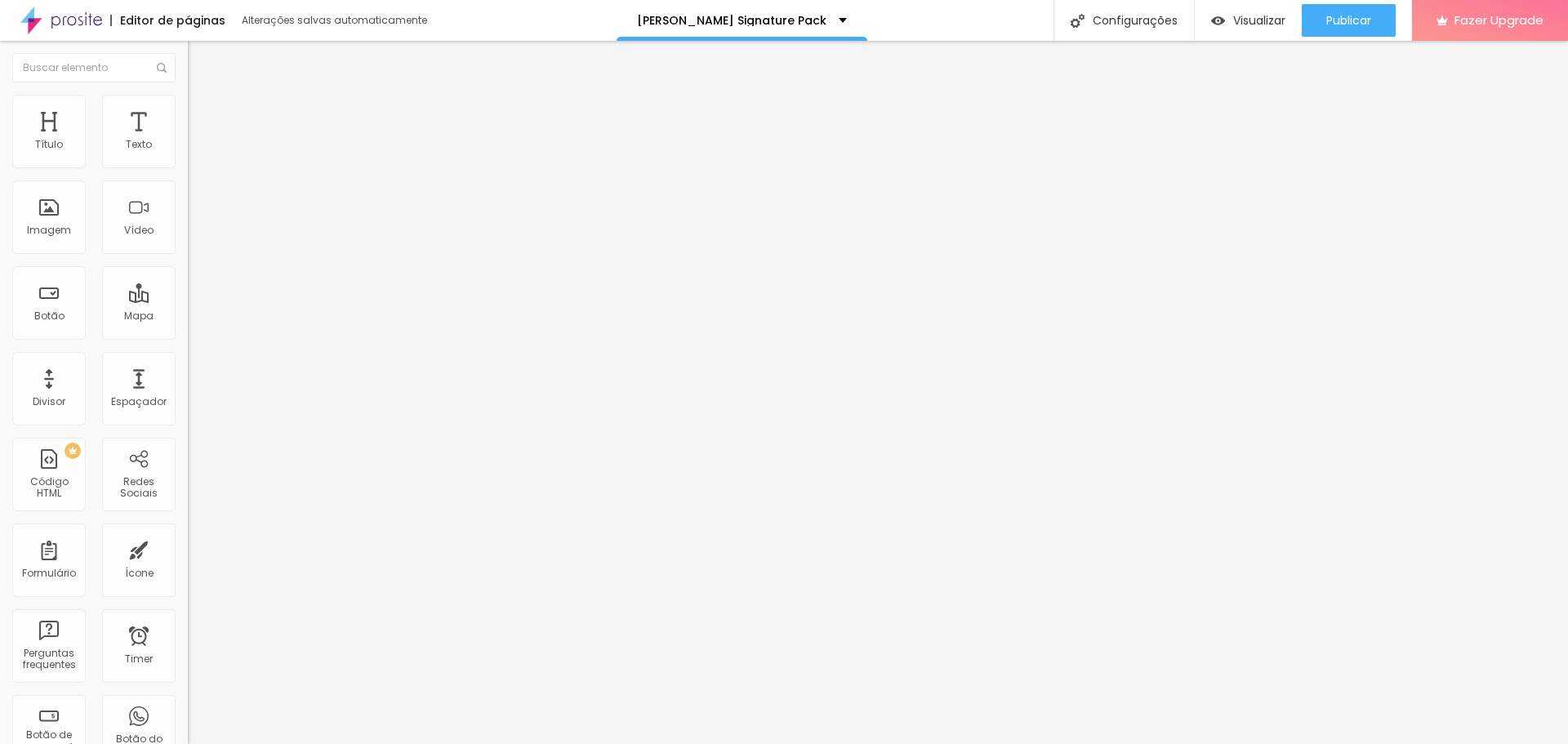
type input "60"
type input "65"
type input "90"
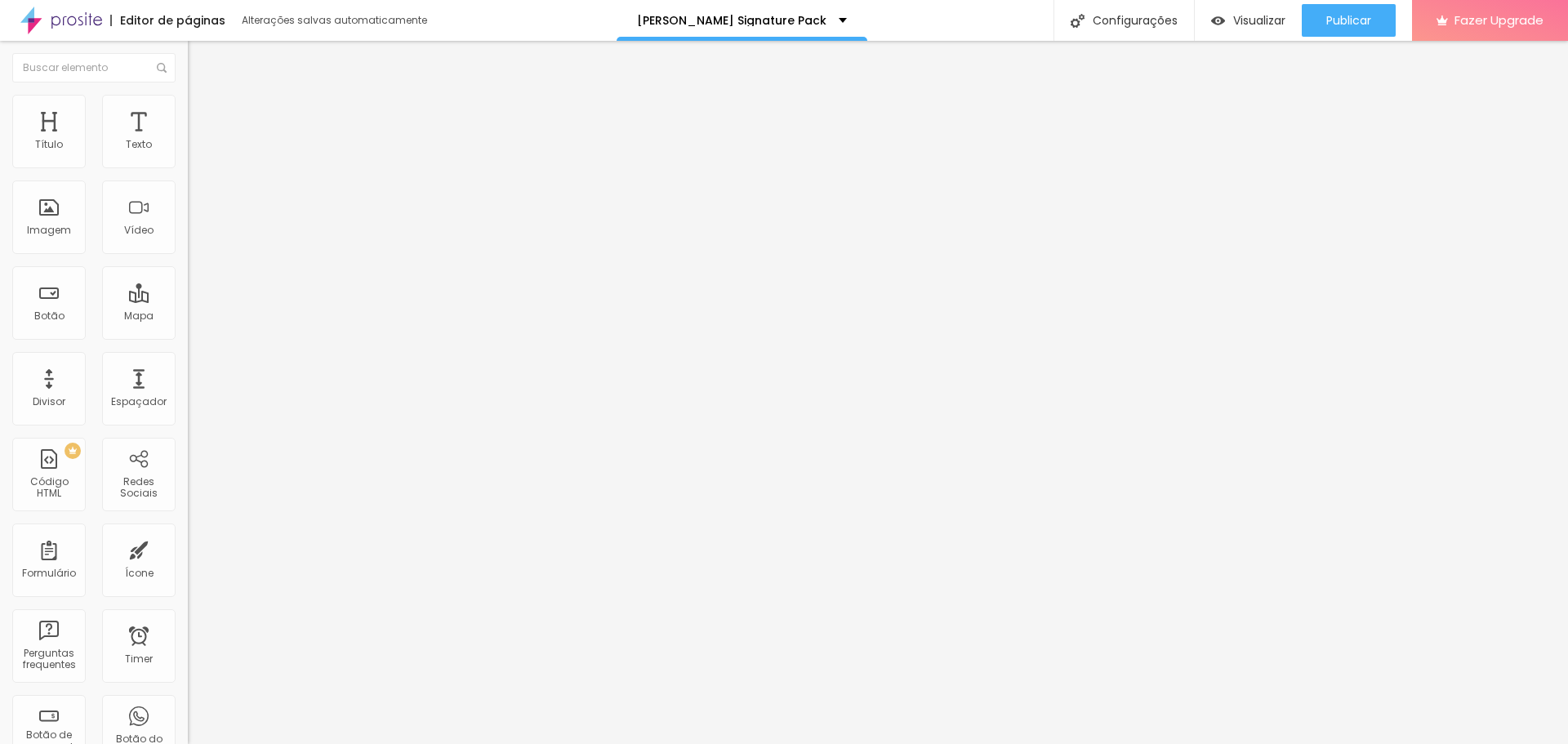
type input "90"
type input "100"
type input "95"
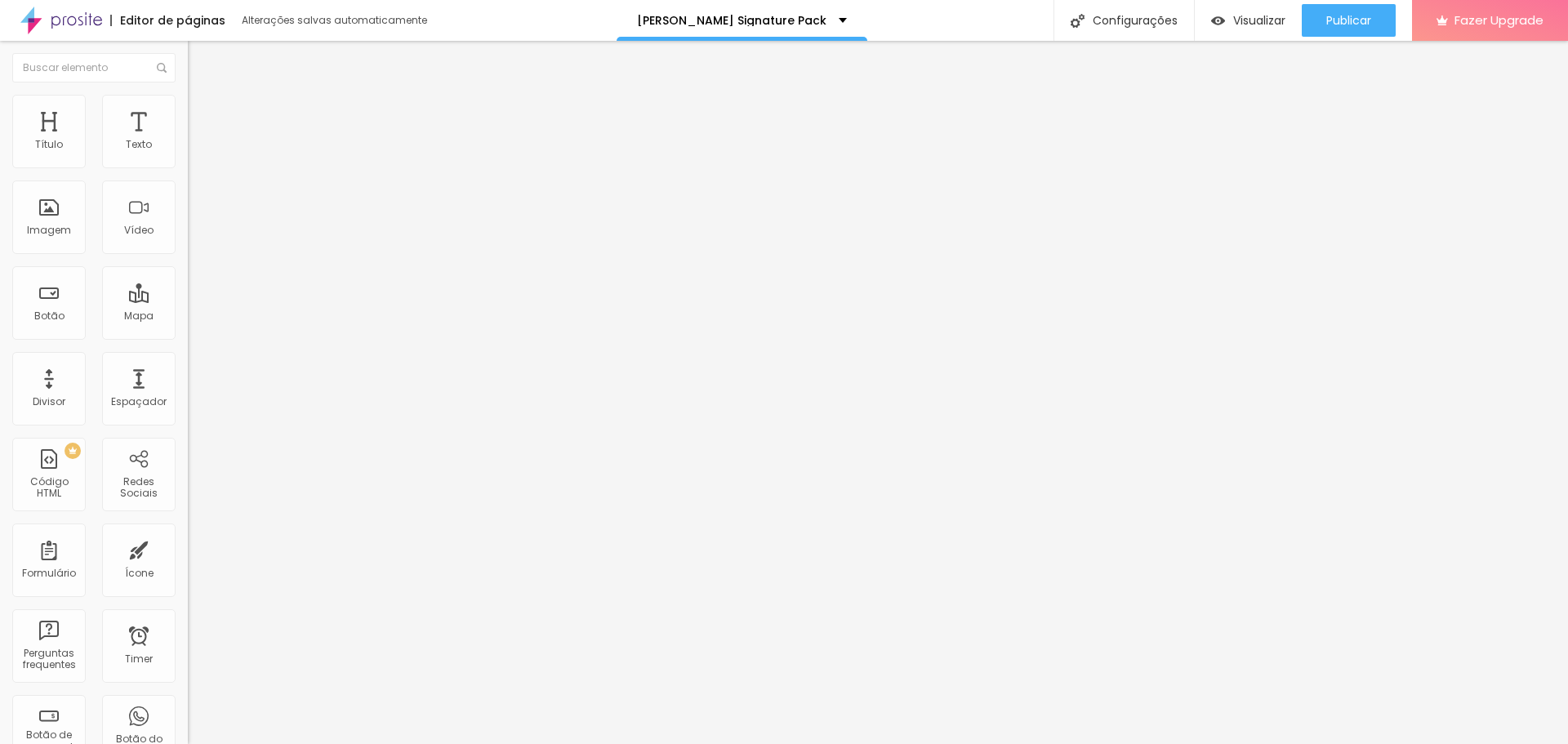
type input "90"
type input "85"
type input "80"
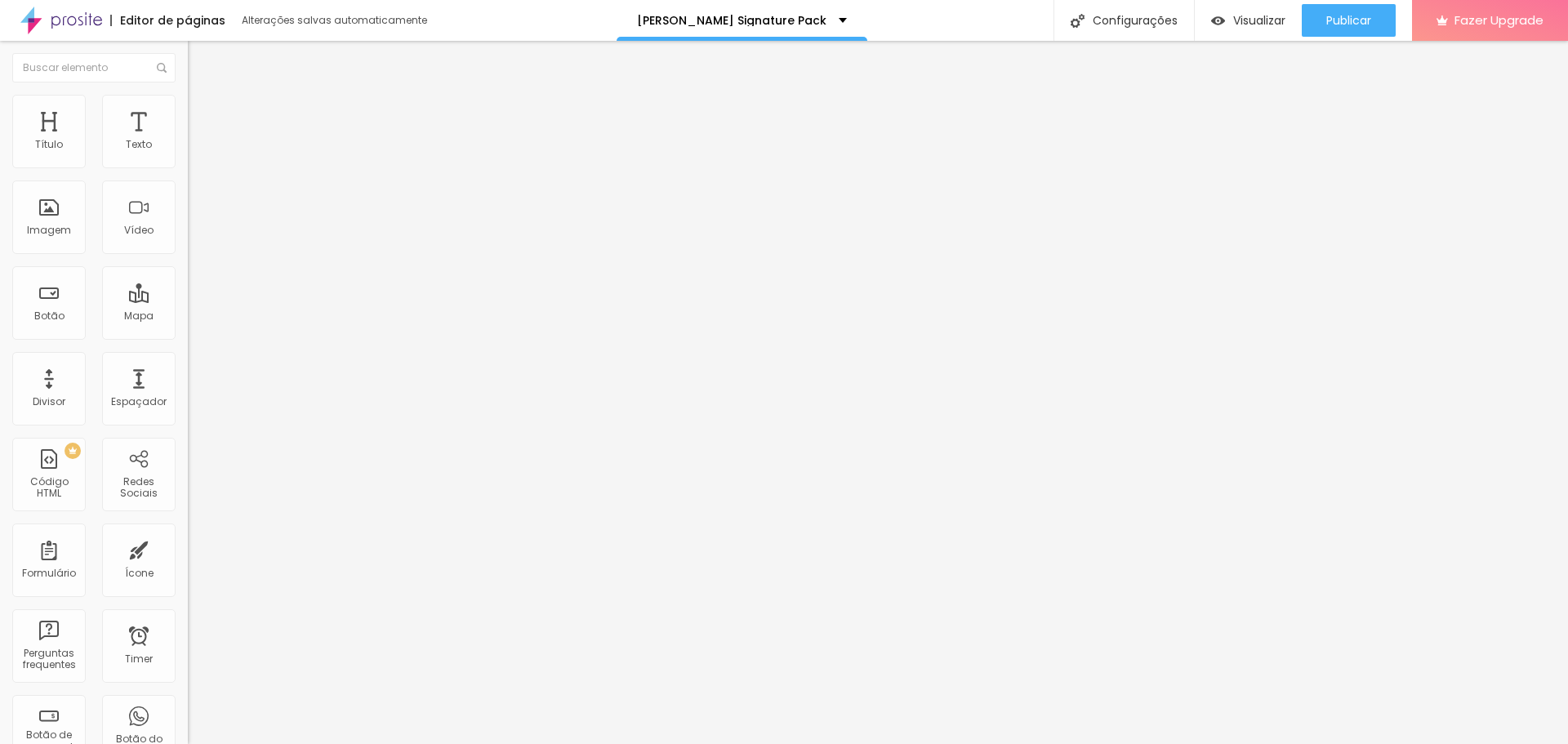
type input "80"
type input "70"
type input "65"
drag, startPoint x: 133, startPoint y: 181, endPoint x: 107, endPoint y: 183, distance: 26.1
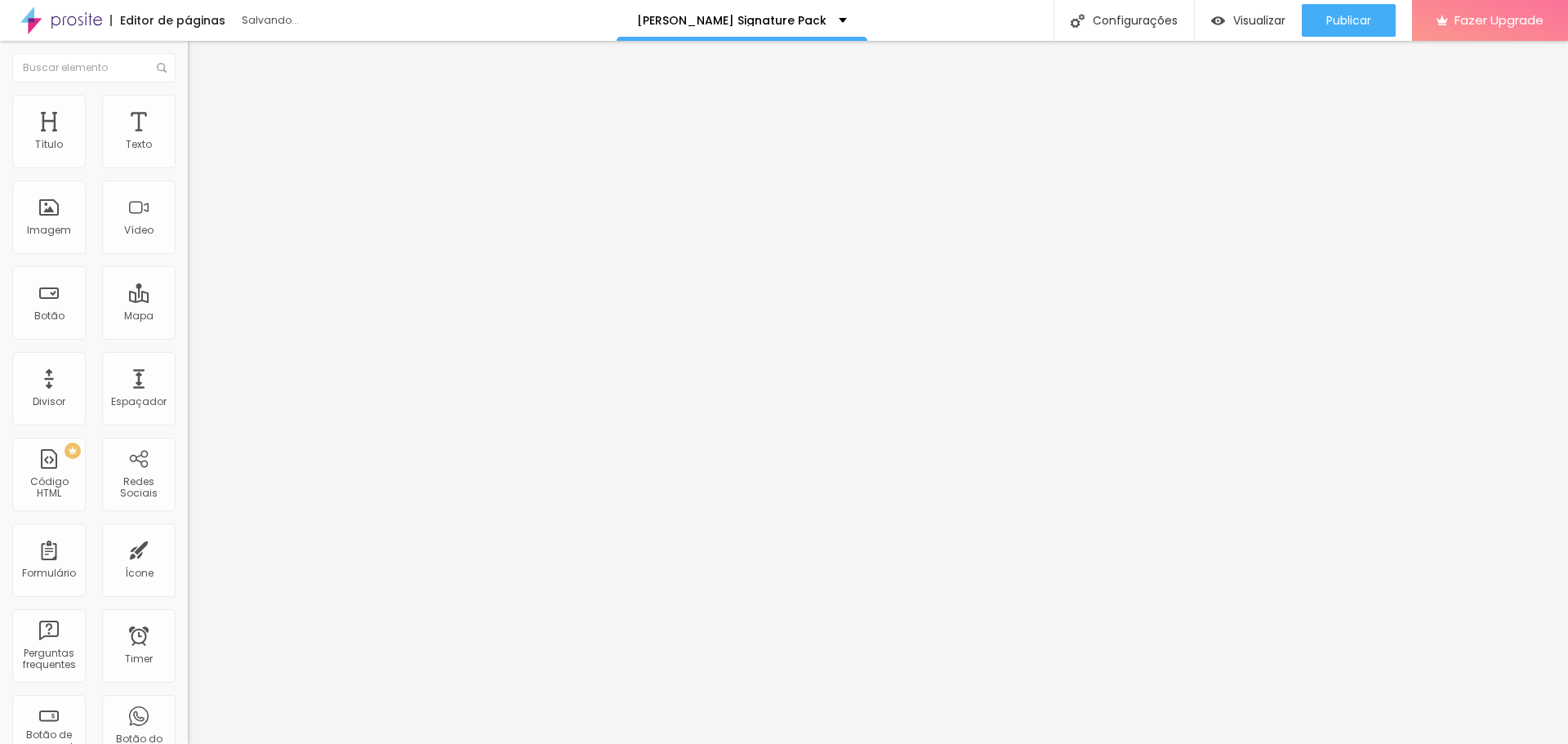
type input "65"
click at [188, 167] on input "range" at bounding box center [240, 161] width 106 height 13
click at [188, 338] on div "Editar Imagem Conteúdo Estilo Avançado Tamanho 65 px % 0 Borda arredondada Somb…" at bounding box center [281, 392] width 188 height 703
click at [1239, 22] on span "Visualizar" at bounding box center [1259, 20] width 52 height 13
drag, startPoint x: 56, startPoint y: 340, endPoint x: 0, endPoint y: 341, distance: 56.0
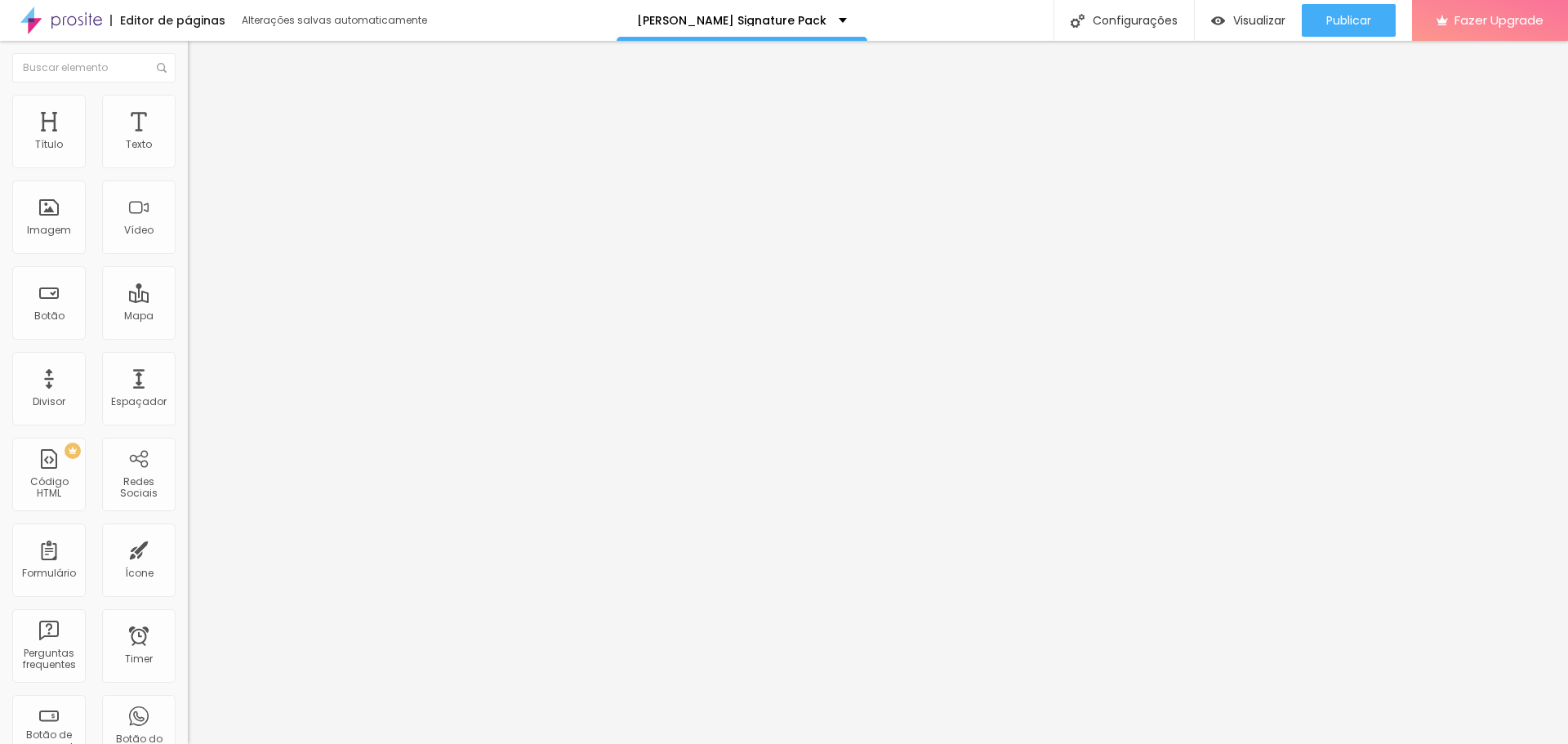
click at [188, 341] on div "Texto QUERO COMPRAR Alinhamento [GEOGRAPHIC_DATA] Link URL https:// Abrir em um…" at bounding box center [281, 246] width 188 height 237
paste input "[DOMAIN_NAME][URL]"
type input "[URL][DOMAIN_NAME]"
click at [188, 530] on div "Editar Botão Conteúdo Estilo Avançado Texto QUERO COMPRAR Alinhamento Tamanho N…" at bounding box center [281, 392] width 188 height 703
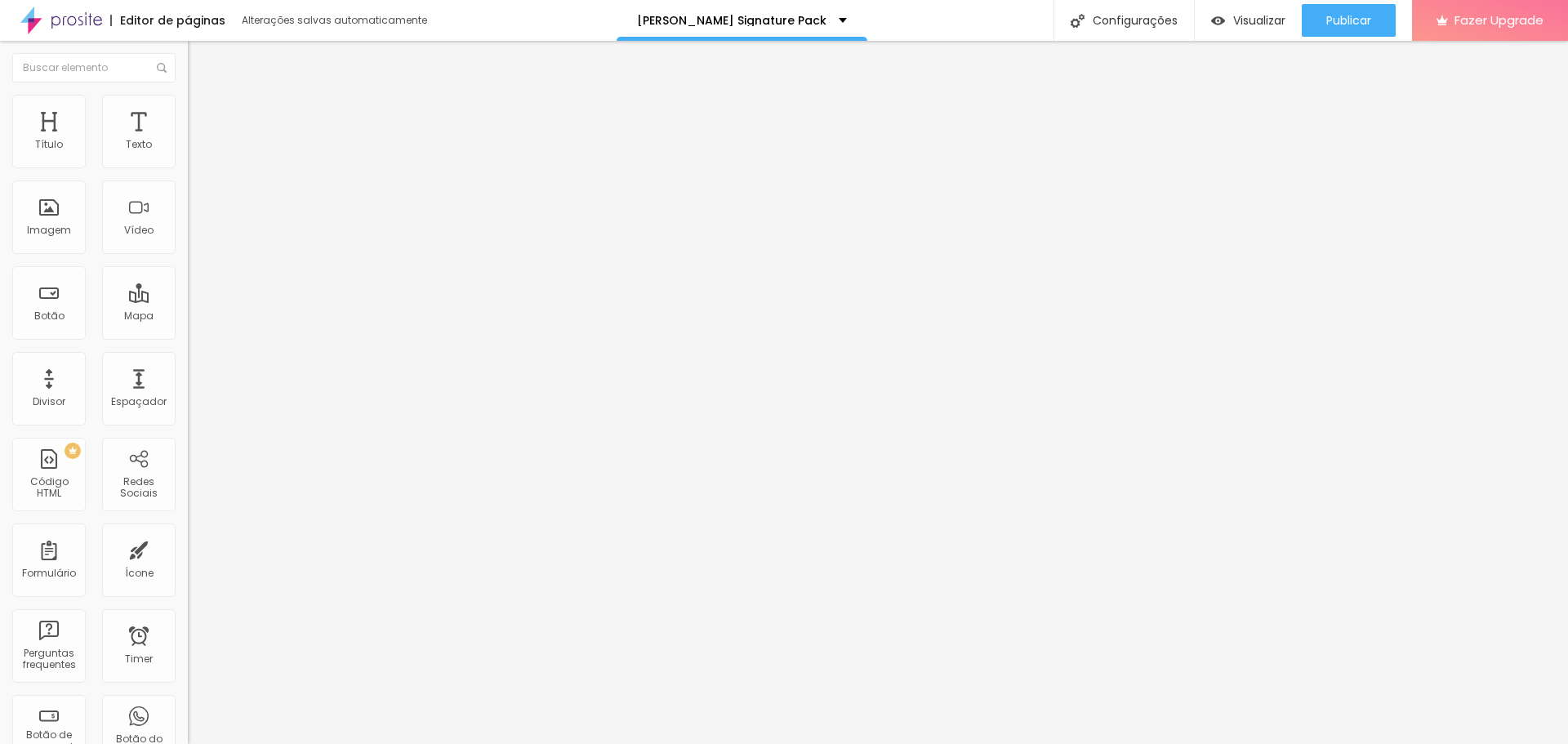
scroll to position [0, 0]
drag, startPoint x: 91, startPoint y: 338, endPoint x: 0, endPoint y: 341, distance: 91.0
click at [188, 341] on div "Texto QUERO COMPRAR Alinhamento [GEOGRAPHIC_DATA] Link URL https:// Abrir em um…" at bounding box center [281, 246] width 188 height 237
paste input "[DOMAIN_NAME][URL]"
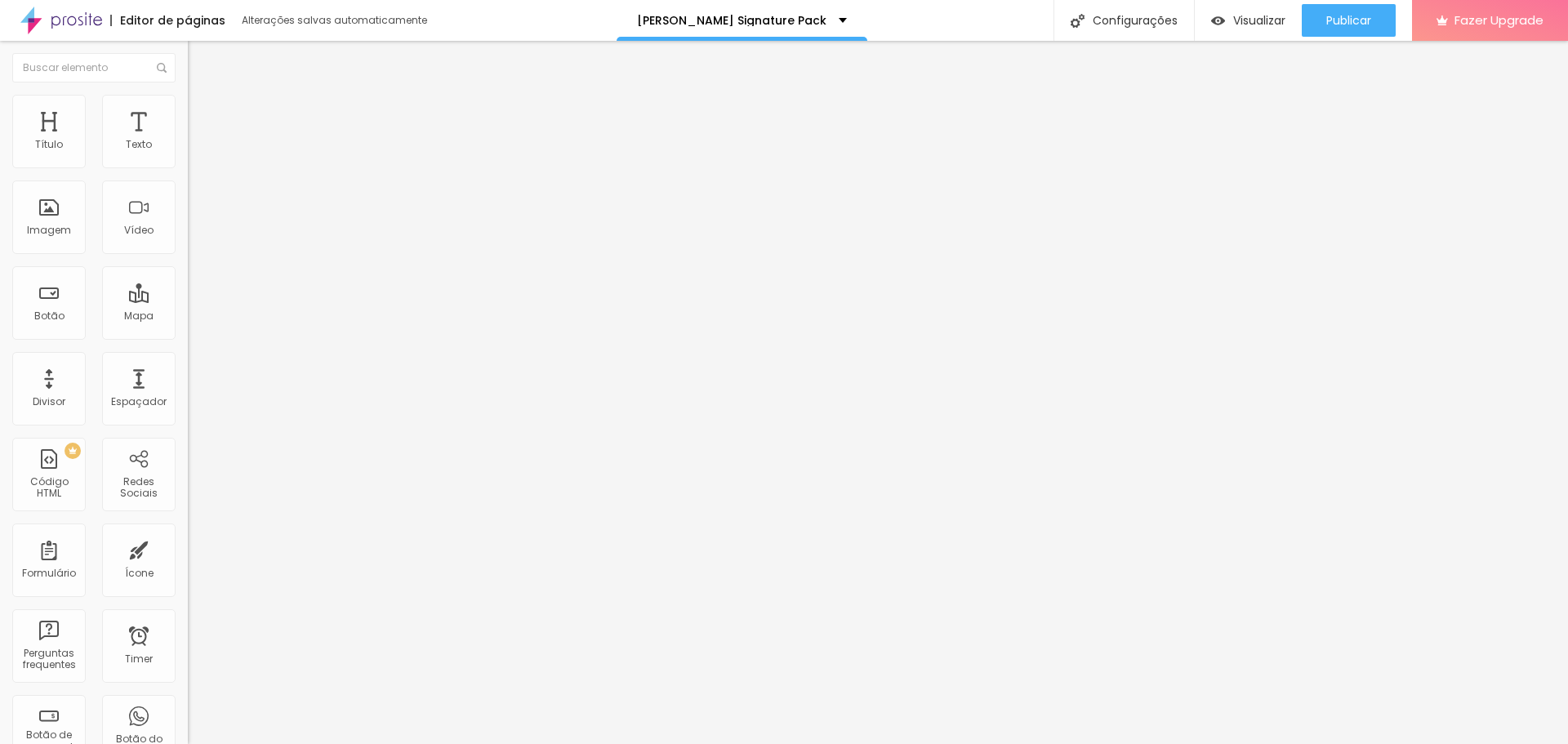
type input "[URL][DOMAIN_NAME]"
drag, startPoint x: 85, startPoint y: 339, endPoint x: 0, endPoint y: 332, distance: 85.3
click at [188, 332] on div "Texto QUERO COMPRAR Alinhamento [GEOGRAPHIC_DATA] Link URL https:// Abrir em um…" at bounding box center [281, 246] width 188 height 237
paste input "[DOMAIN_NAME][URL]"
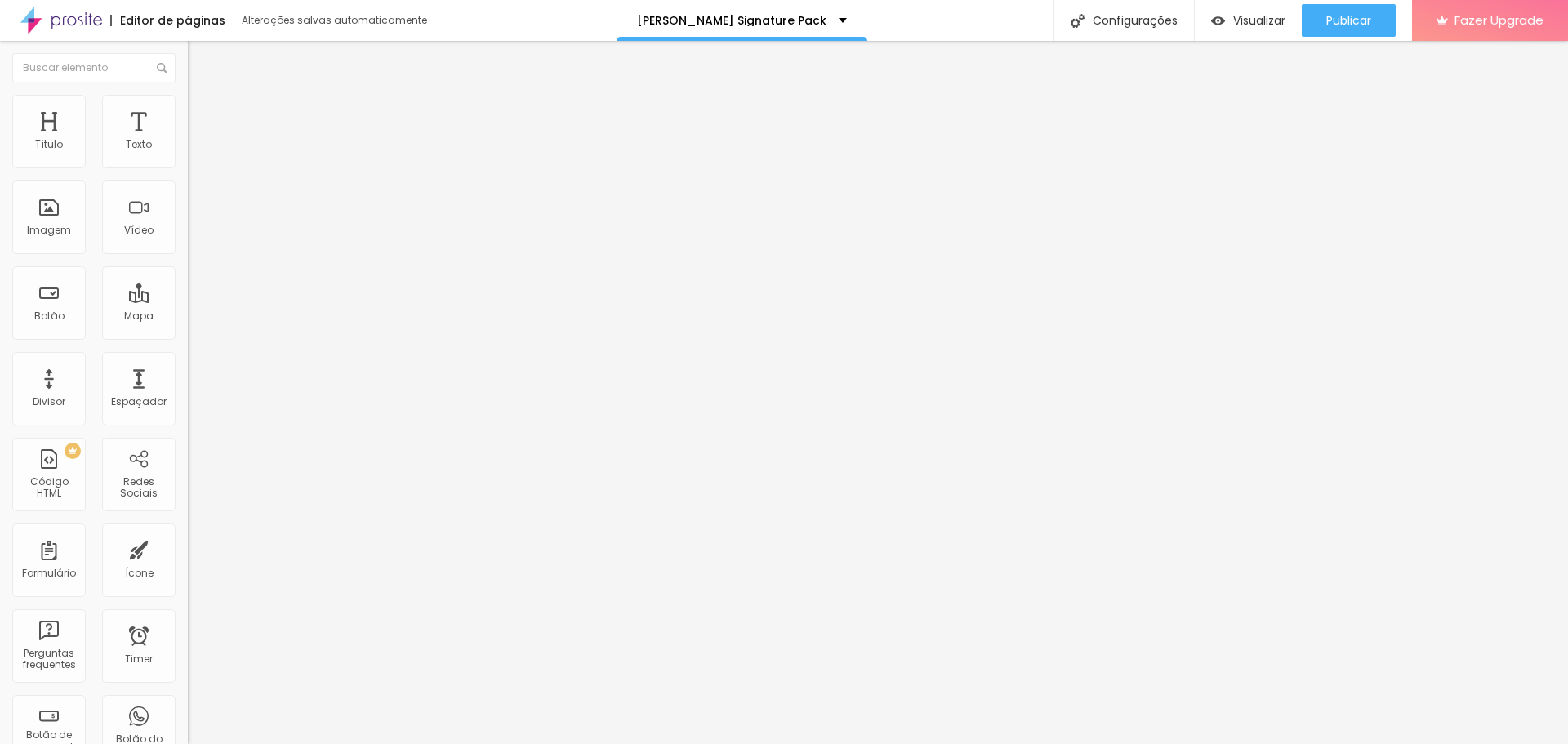
scroll to position [0, 41]
type input "[URL][DOMAIN_NAME]"
click at [188, 437] on div "Editar Botão Conteúdo Estilo Avançado Texto QUERO COMPRAR Alinhamento Tamanho N…" at bounding box center [281, 392] width 188 height 703
click at [1349, 18] on span "Publicar" at bounding box center [1349, 20] width 45 height 13
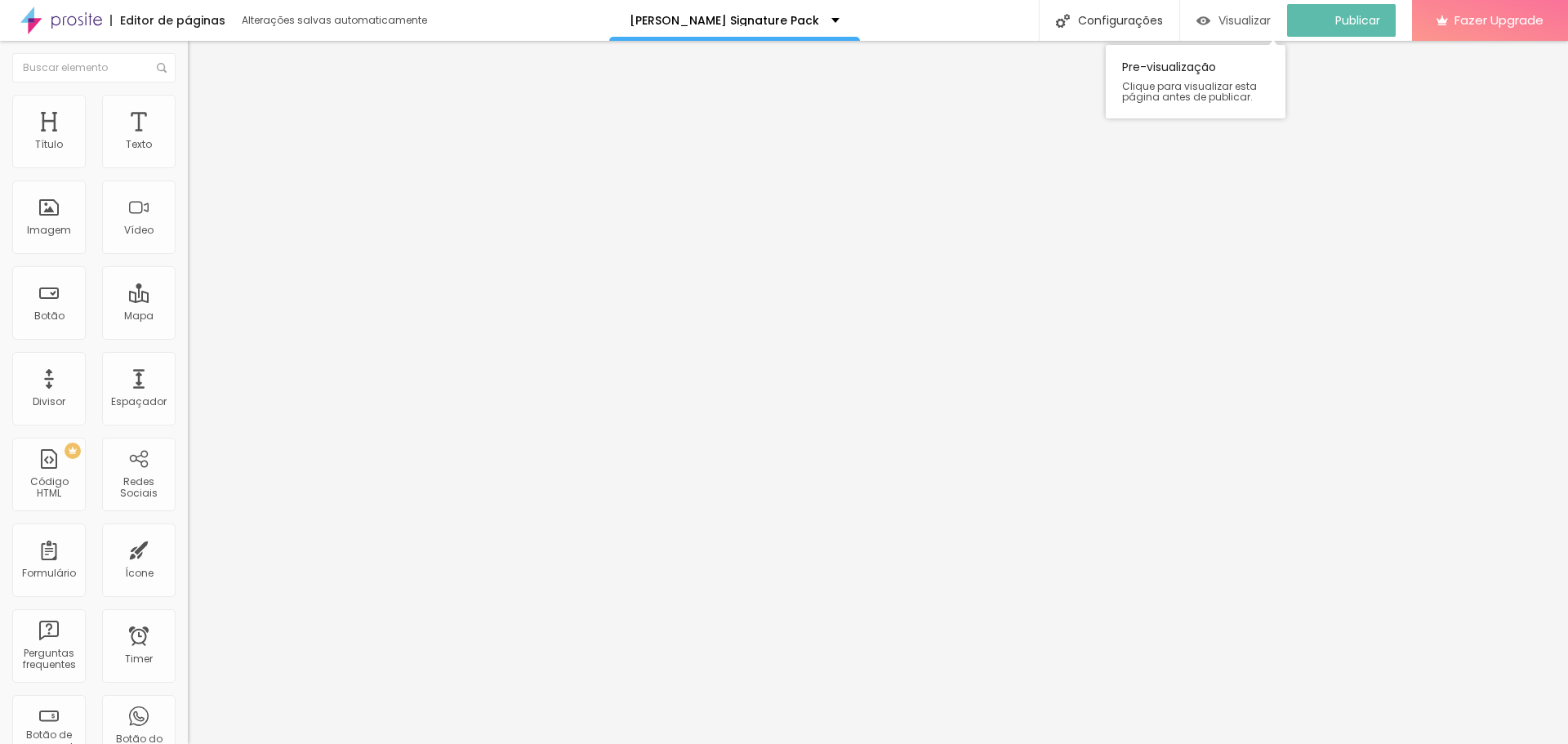
click at [1257, 25] on span "Visualizar" at bounding box center [1245, 20] width 52 height 13
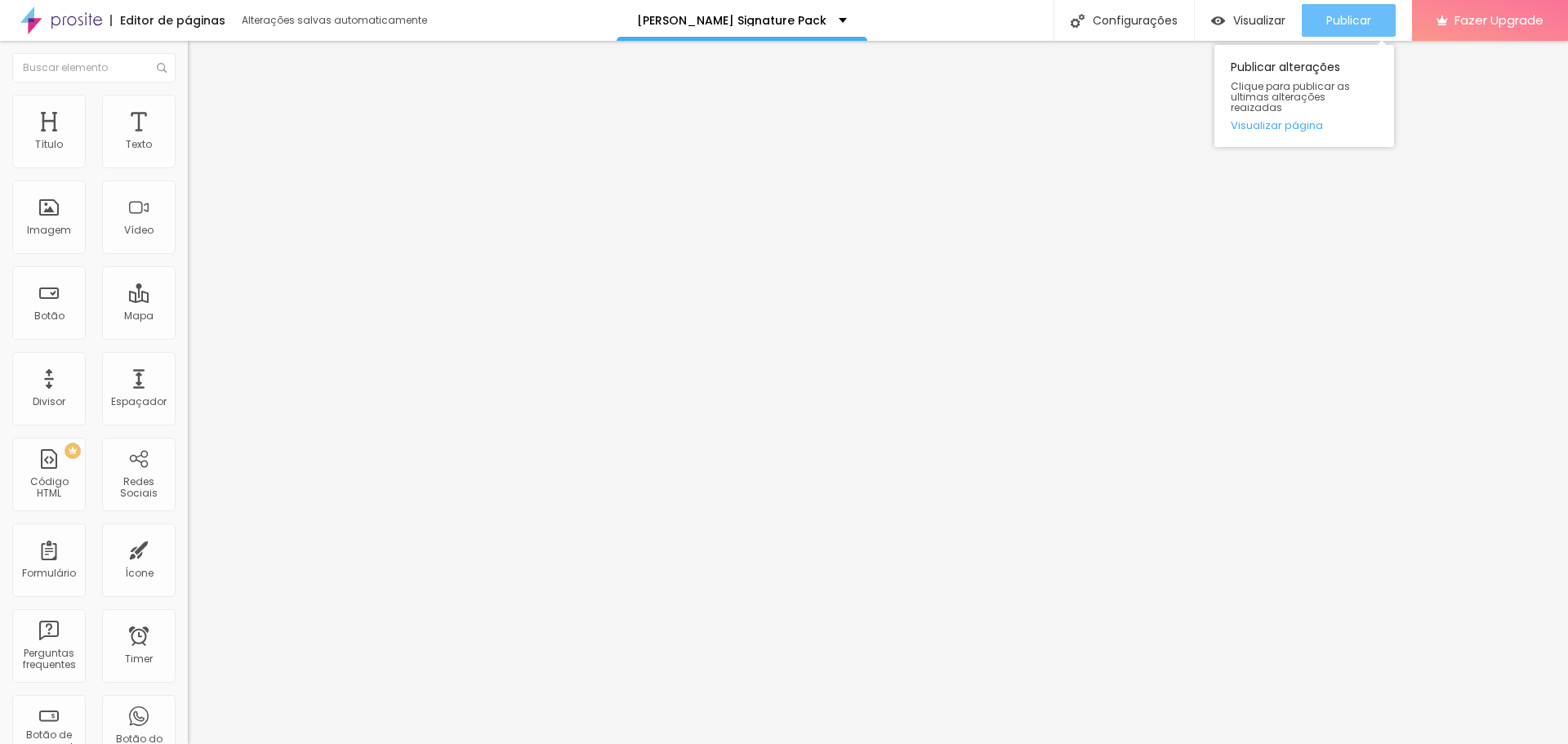
click at [1346, 20] on span "Publicar" at bounding box center [1349, 20] width 45 height 13
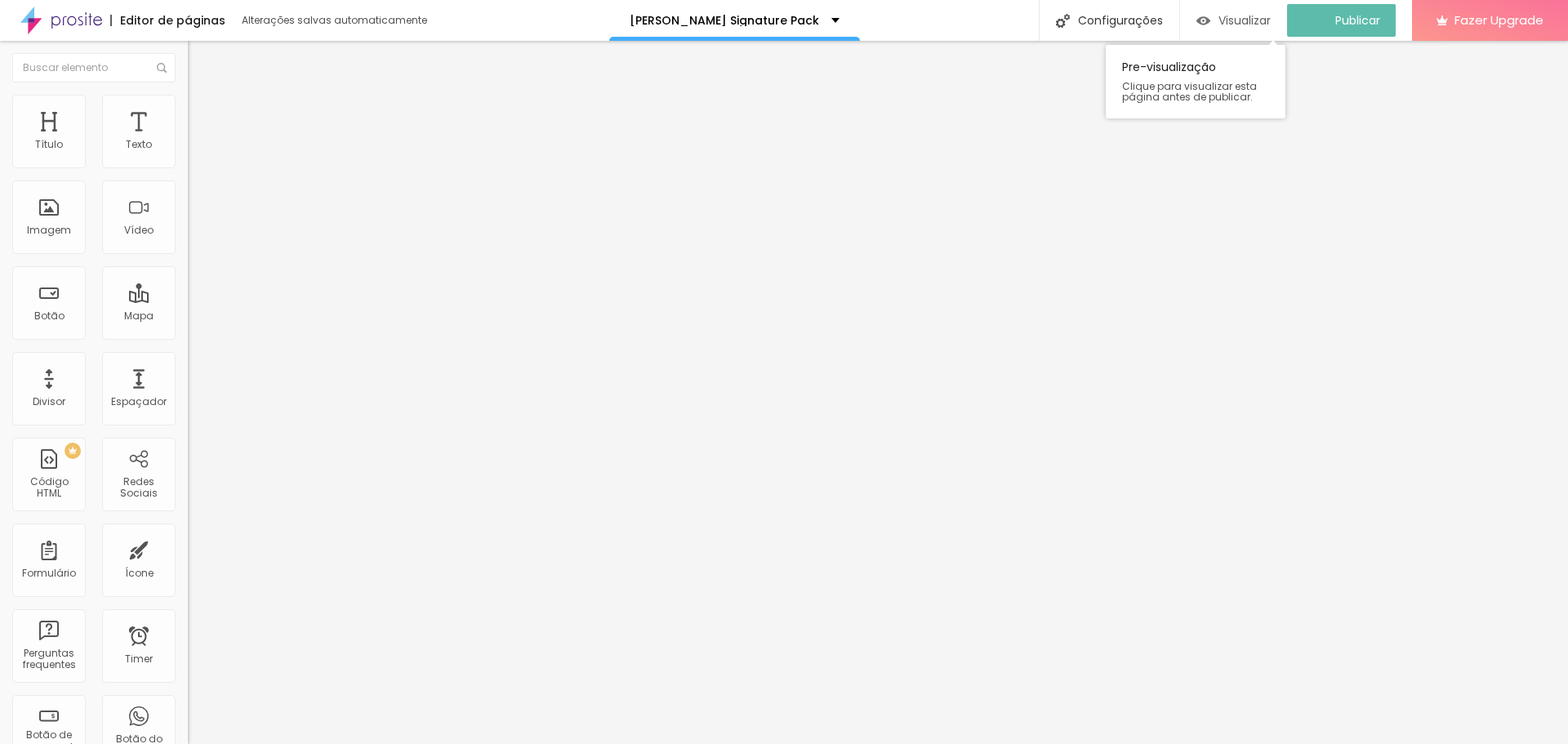
click at [1271, 26] on span "Visualizar" at bounding box center [1245, 20] width 52 height 13
click at [188, 151] on span "Adicionar imagem" at bounding box center [240, 143] width 106 height 14
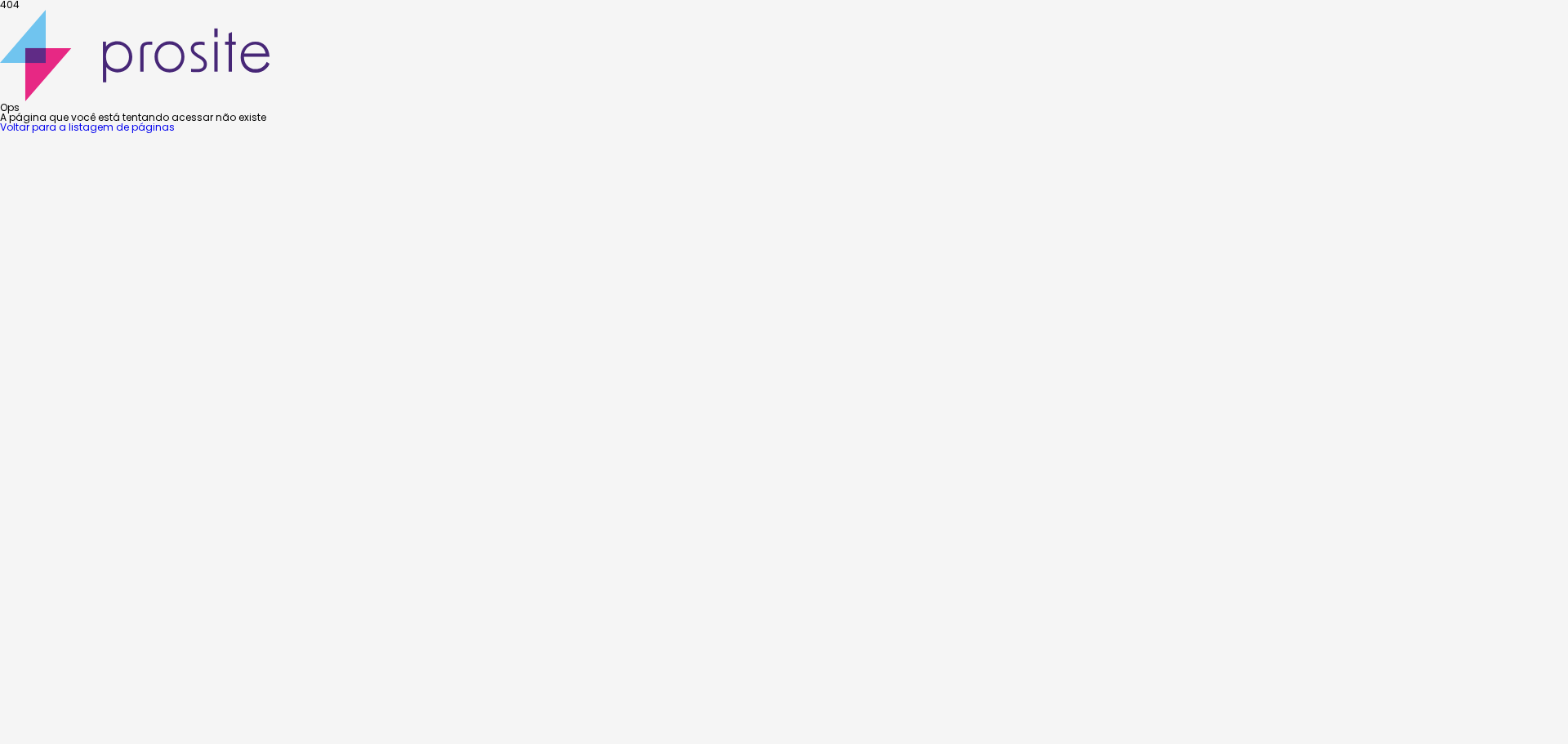
click at [1048, 133] on div "404 Ops A página que você está tentando acessar não existe Voltar para a listag…" at bounding box center [784, 66] width 1568 height 133
click at [174, 134] on link "Voltar para a listagem de páginas" at bounding box center [87, 127] width 174 height 14
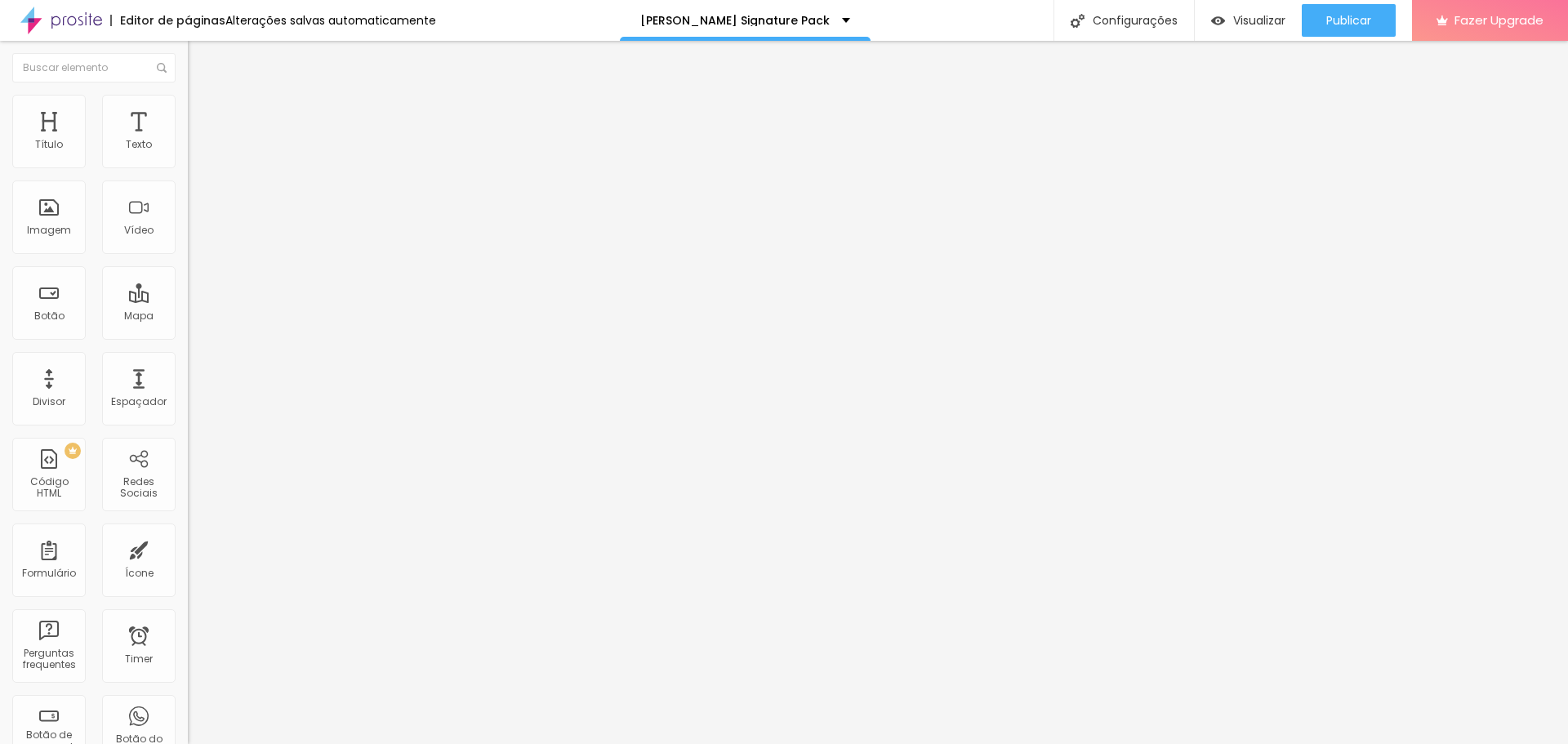
click at [188, 218] on span "Adicionar imagem" at bounding box center [240, 210] width 106 height 14
type input "38"
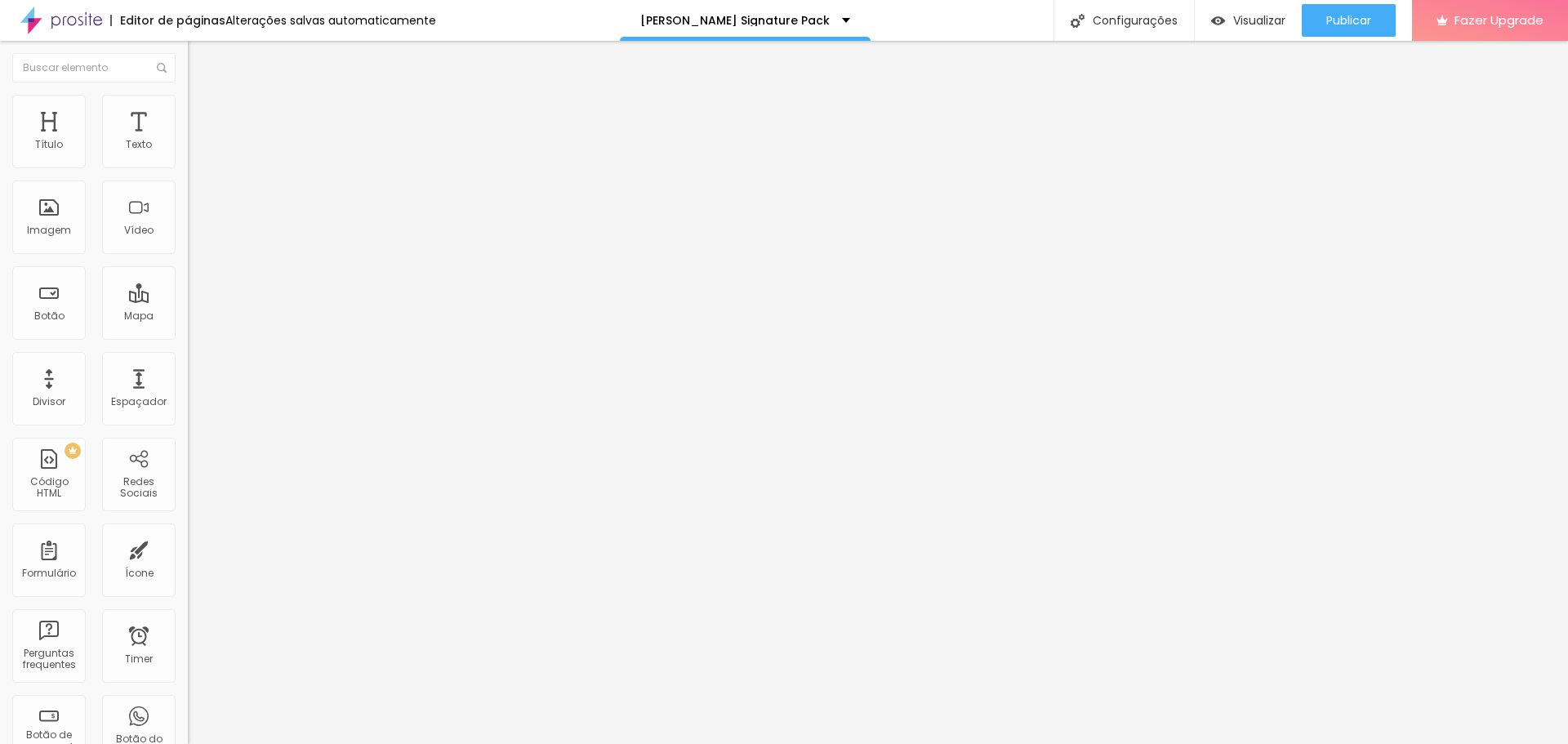
type input "35"
type input "34"
type input "32"
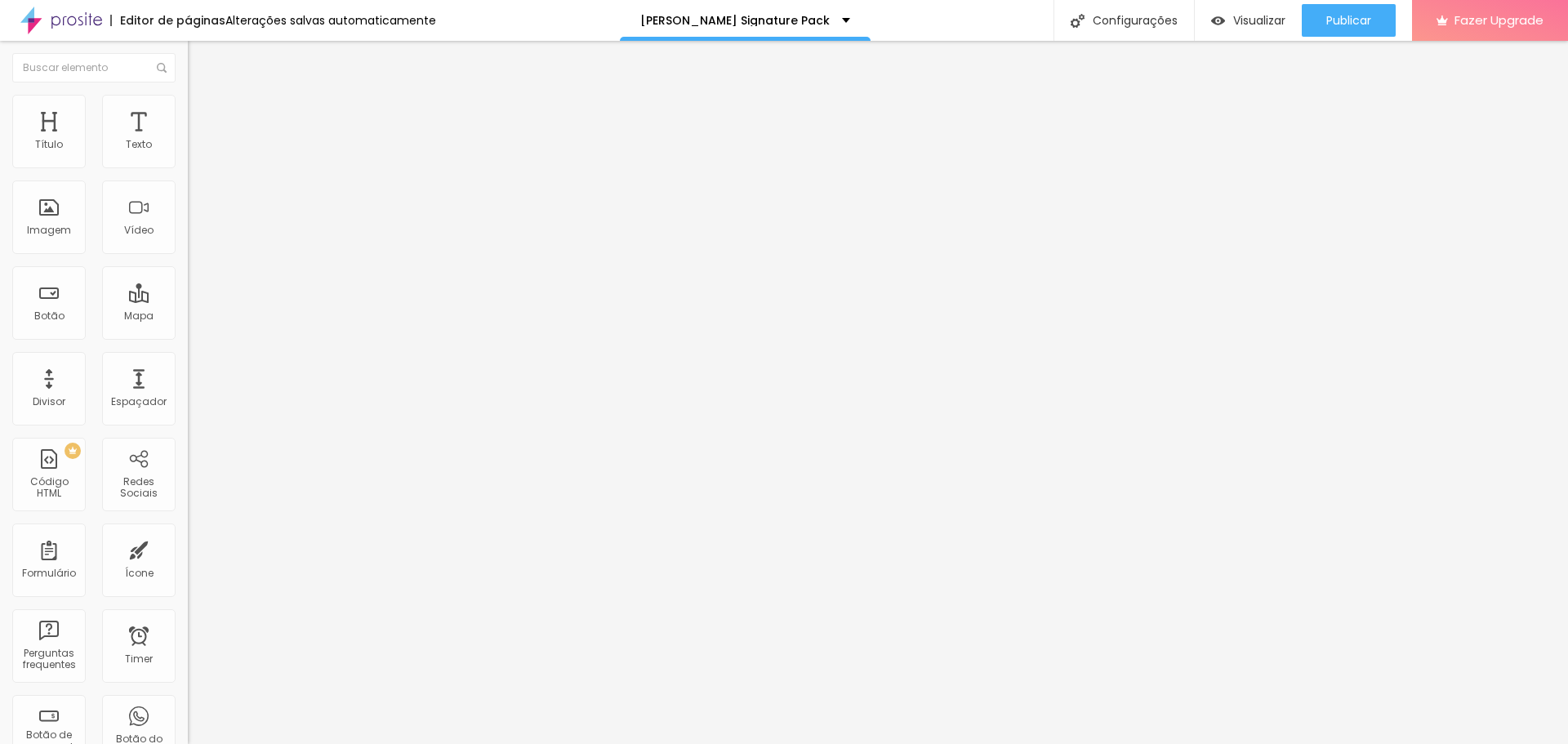
type input "32"
type input "31"
type input "32"
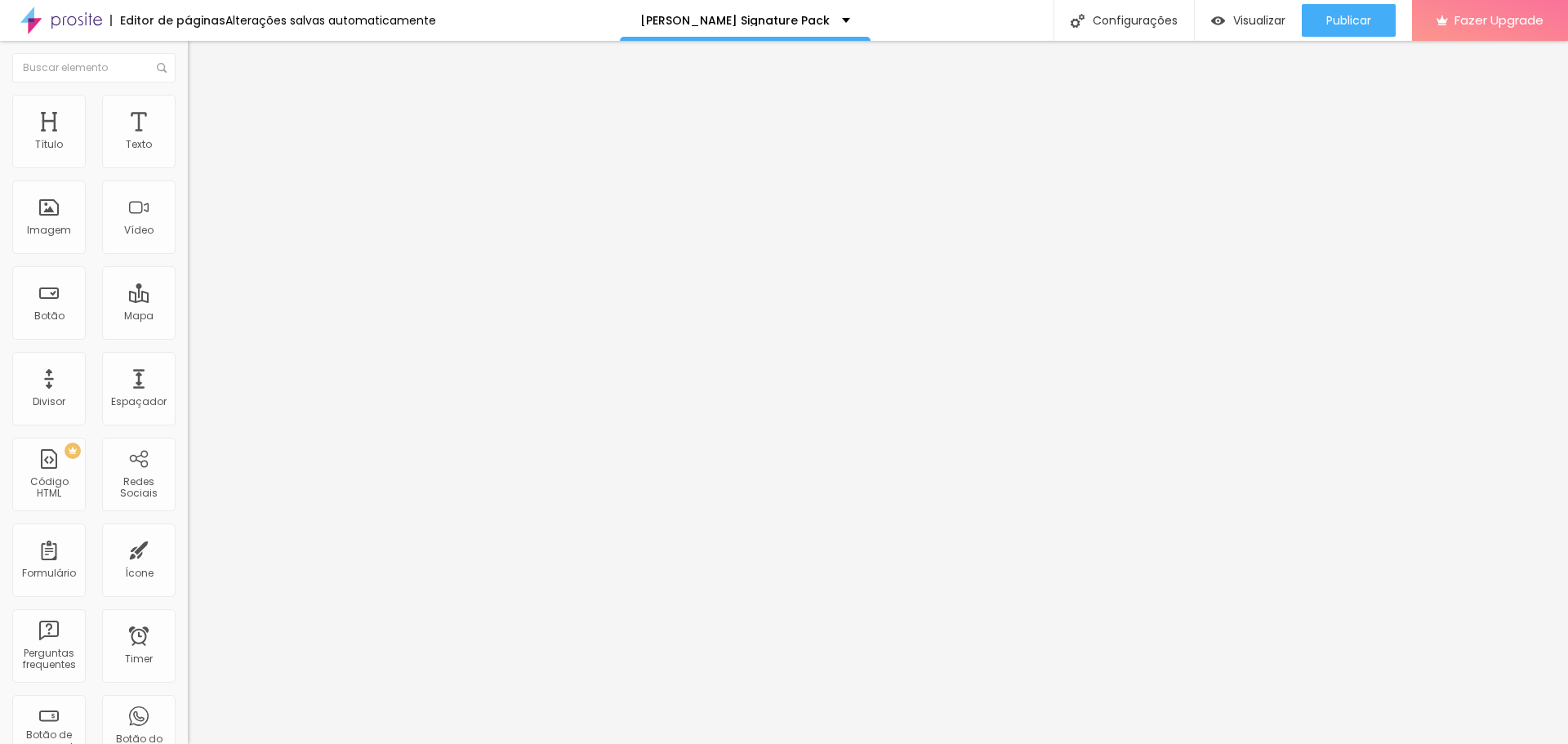
type input "34"
type input "39"
type input "40"
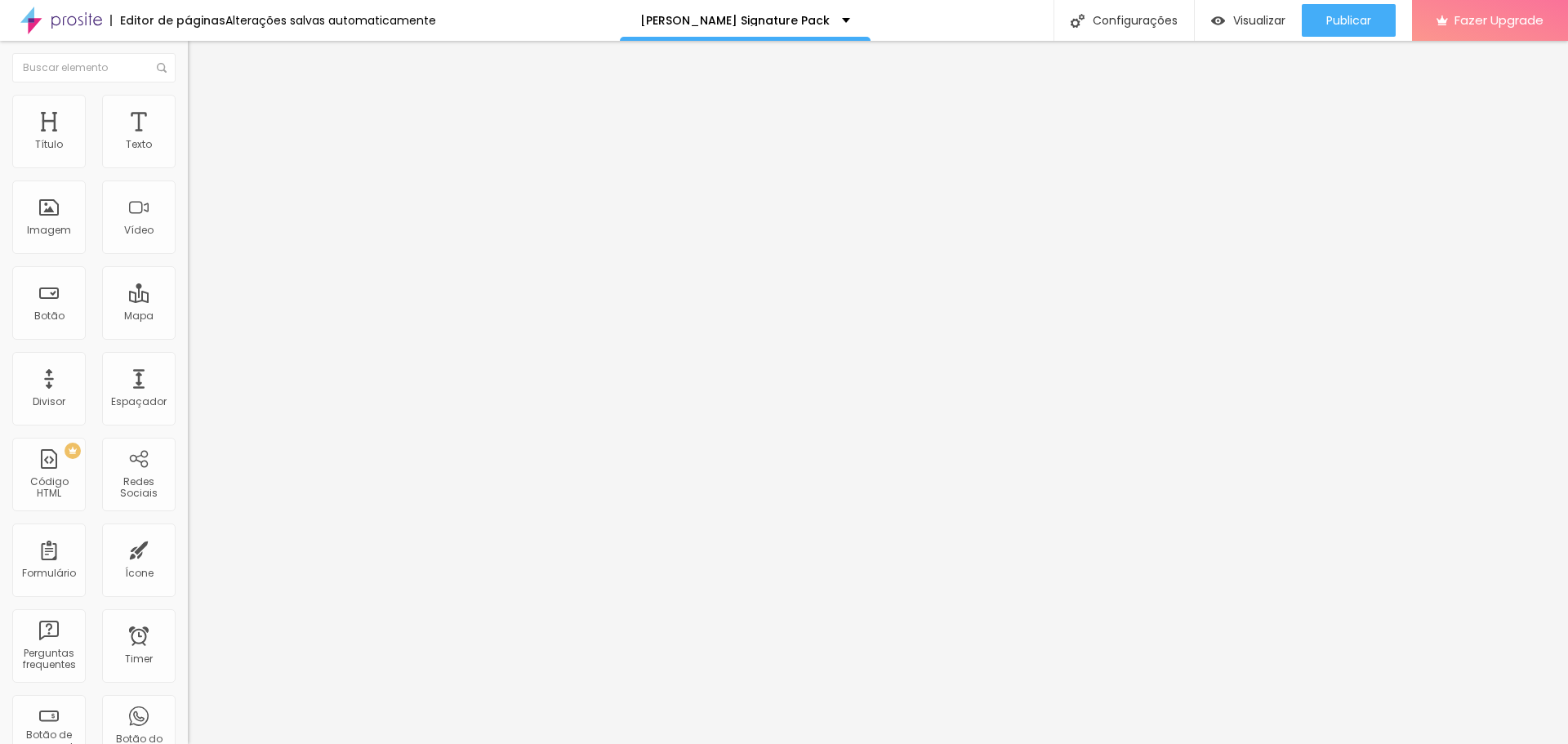
type input "40"
type input "41"
type input "42"
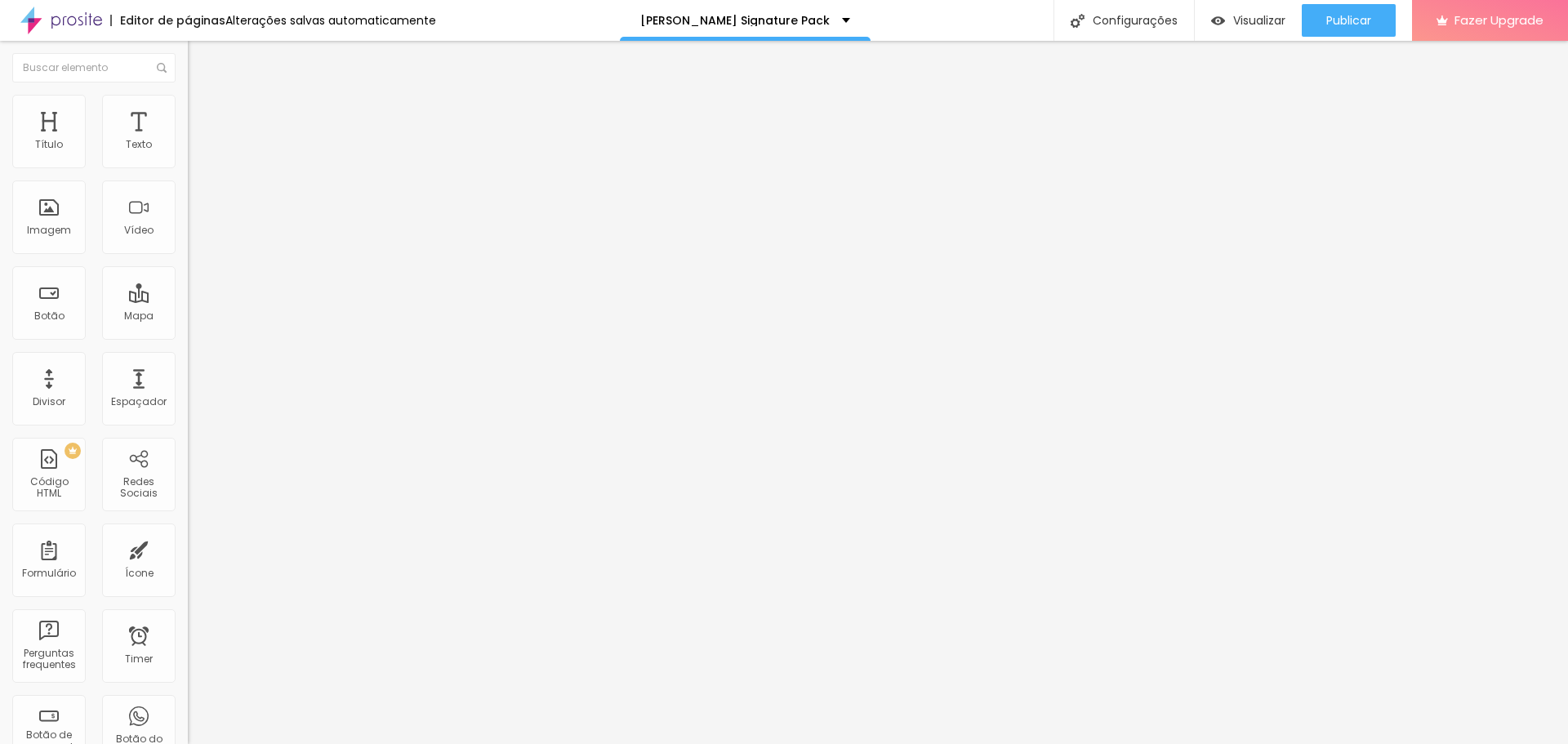
type input "44"
type input "45"
type input "47"
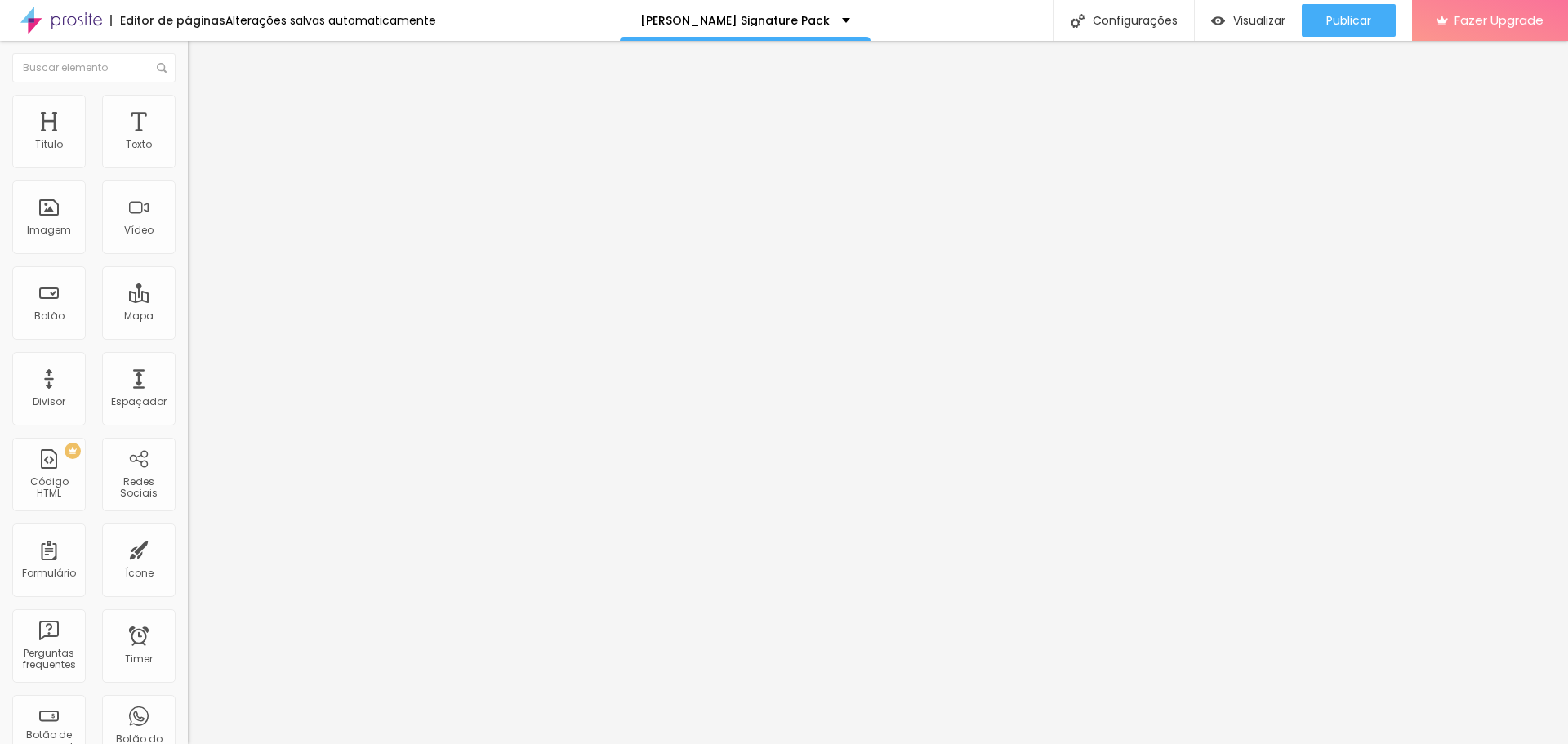
type input "47"
type input "48"
type input "51"
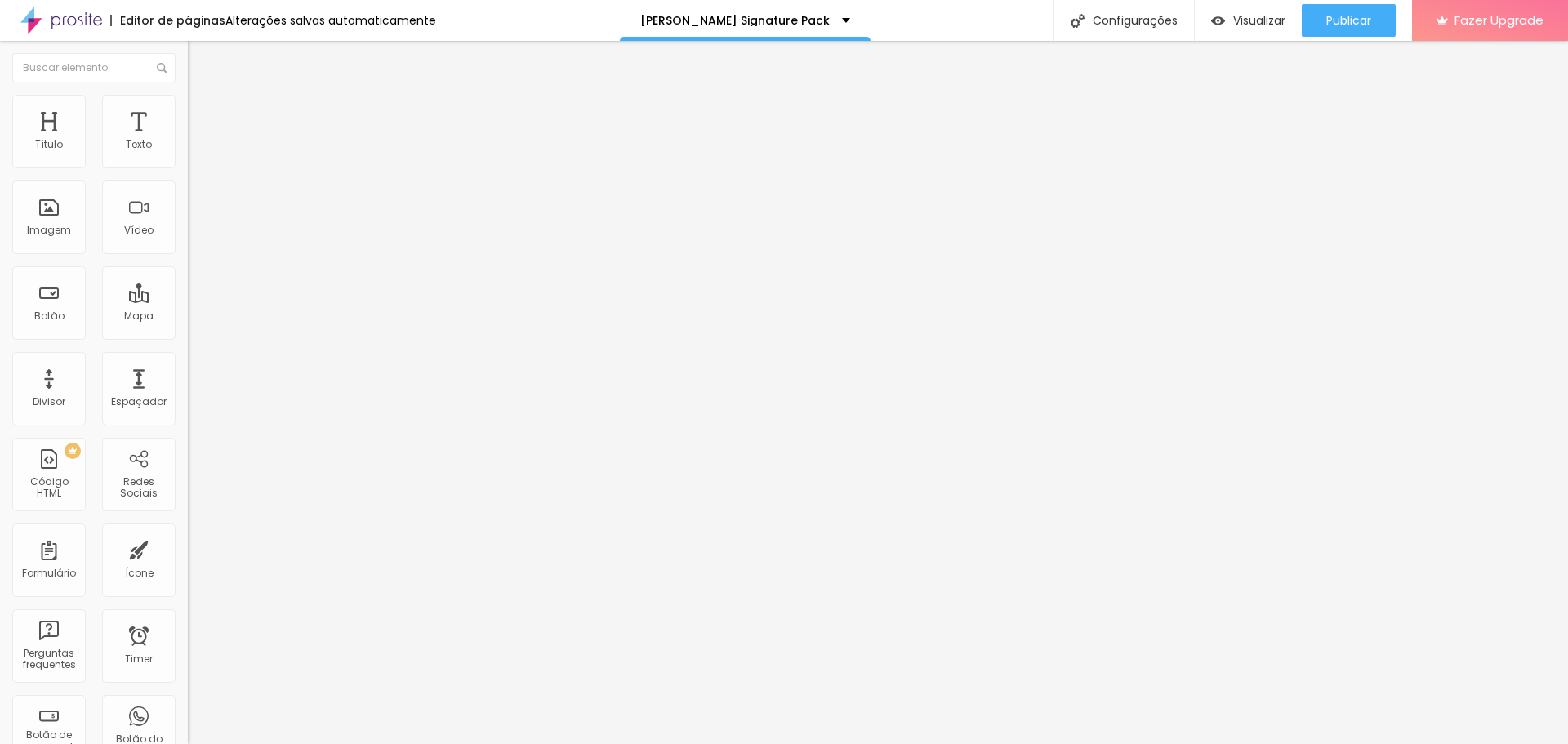
type input "52"
type input "51"
click at [188, 467] on input "range" at bounding box center [240, 461] width 106 height 13
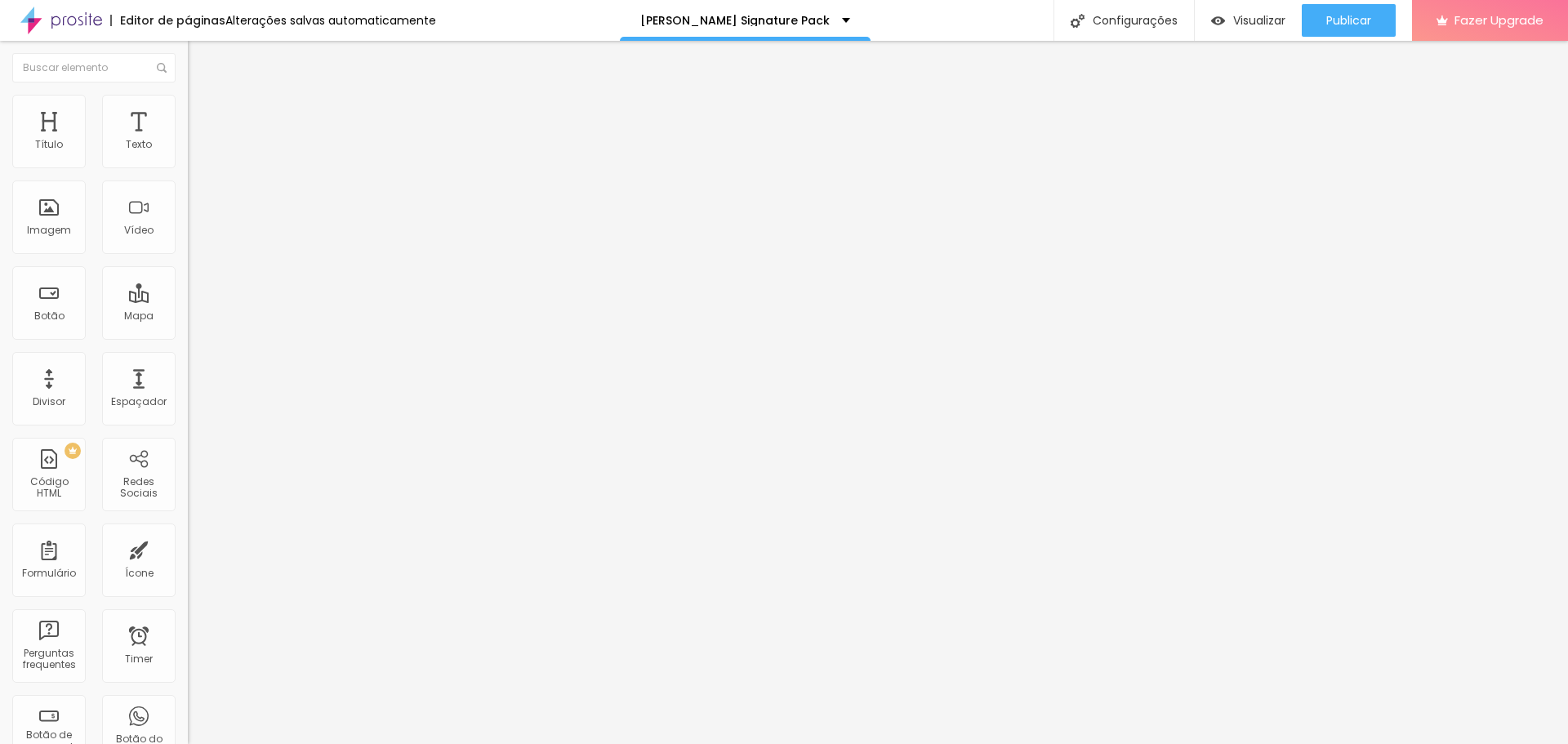
click at [188, 339] on span "16:9 Cinema" at bounding box center [219, 331] width 62 height 14
click at [188, 404] on span "Horizontal" at bounding box center [212, 396] width 50 height 14
click at [188, 429] on span "Vertical" at bounding box center [206, 422] width 38 height 14
click at [202, 110] on span "Estilo" at bounding box center [215, 106] width 25 height 14
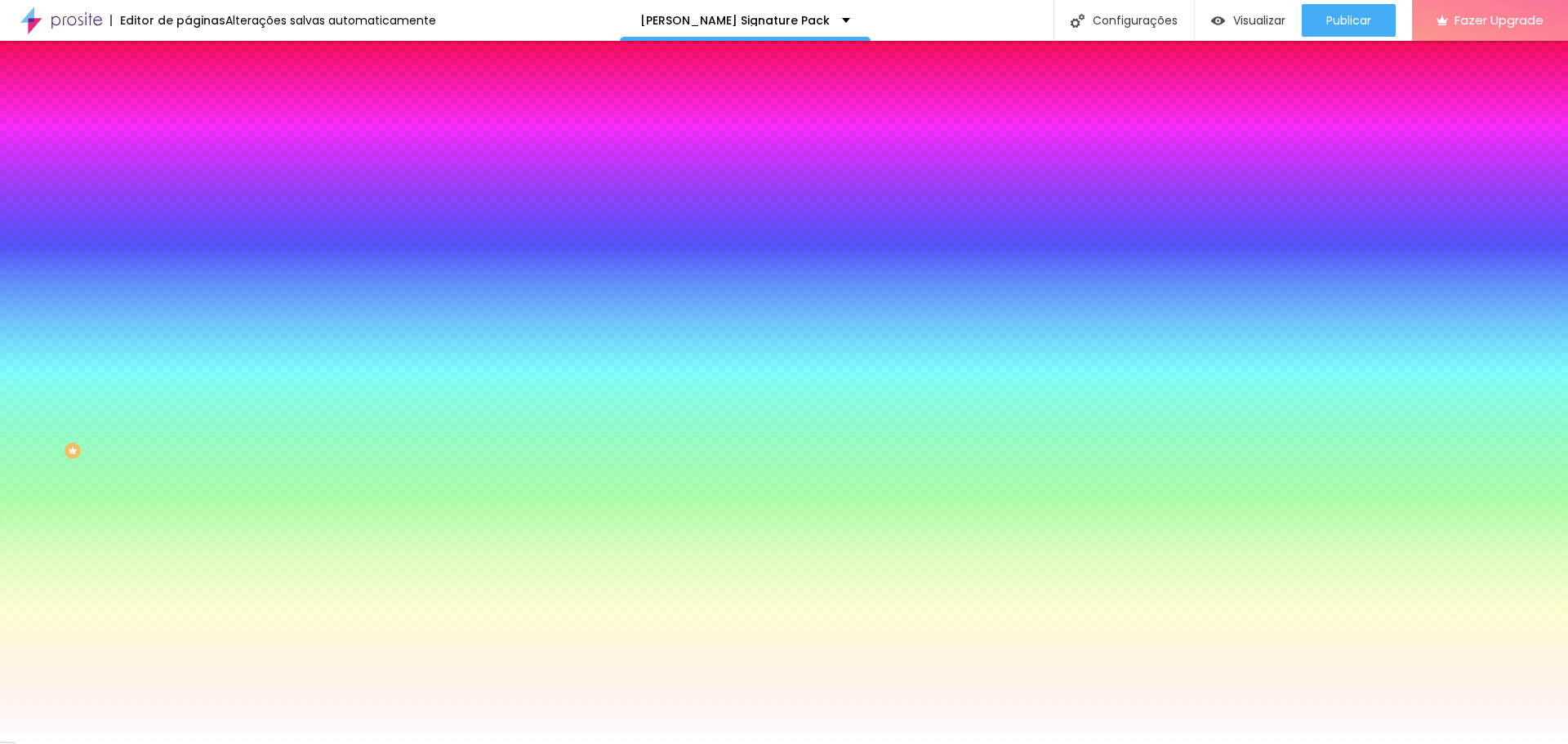
click at [188, 111] on img at bounding box center [195, 119] width 15 height 15
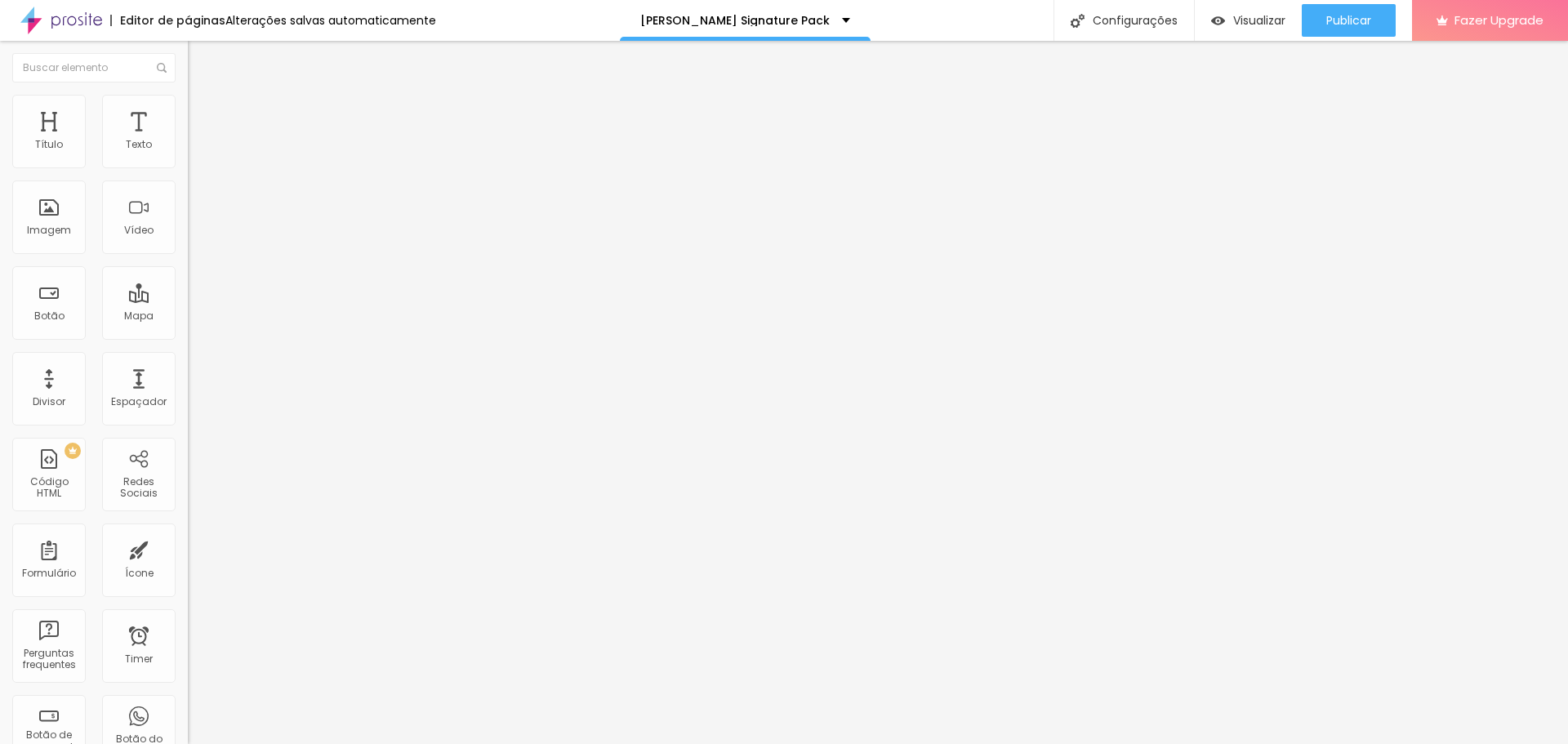
click at [202, 110] on span "Estilo" at bounding box center [215, 106] width 25 height 14
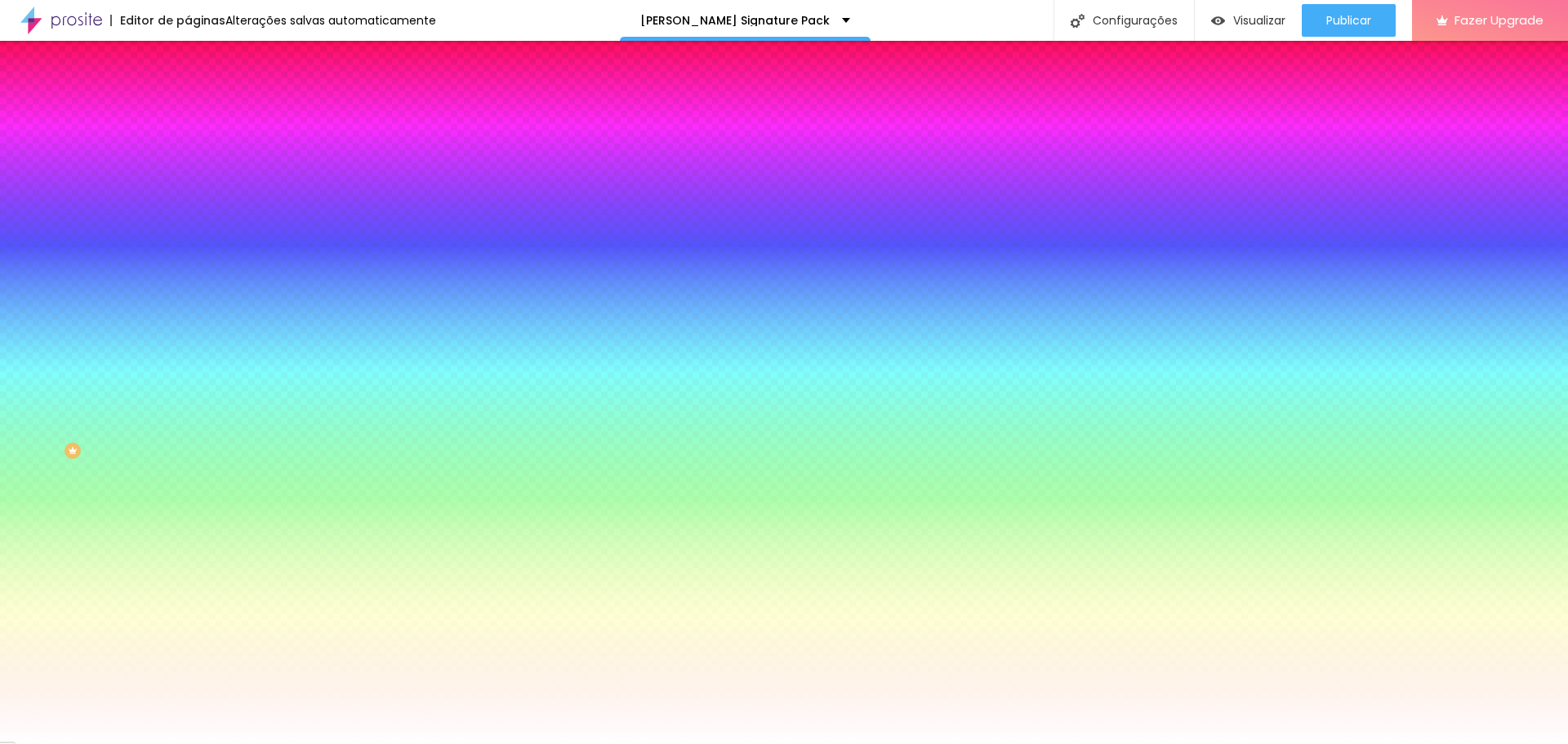
type input "2"
type input "1"
type input "2"
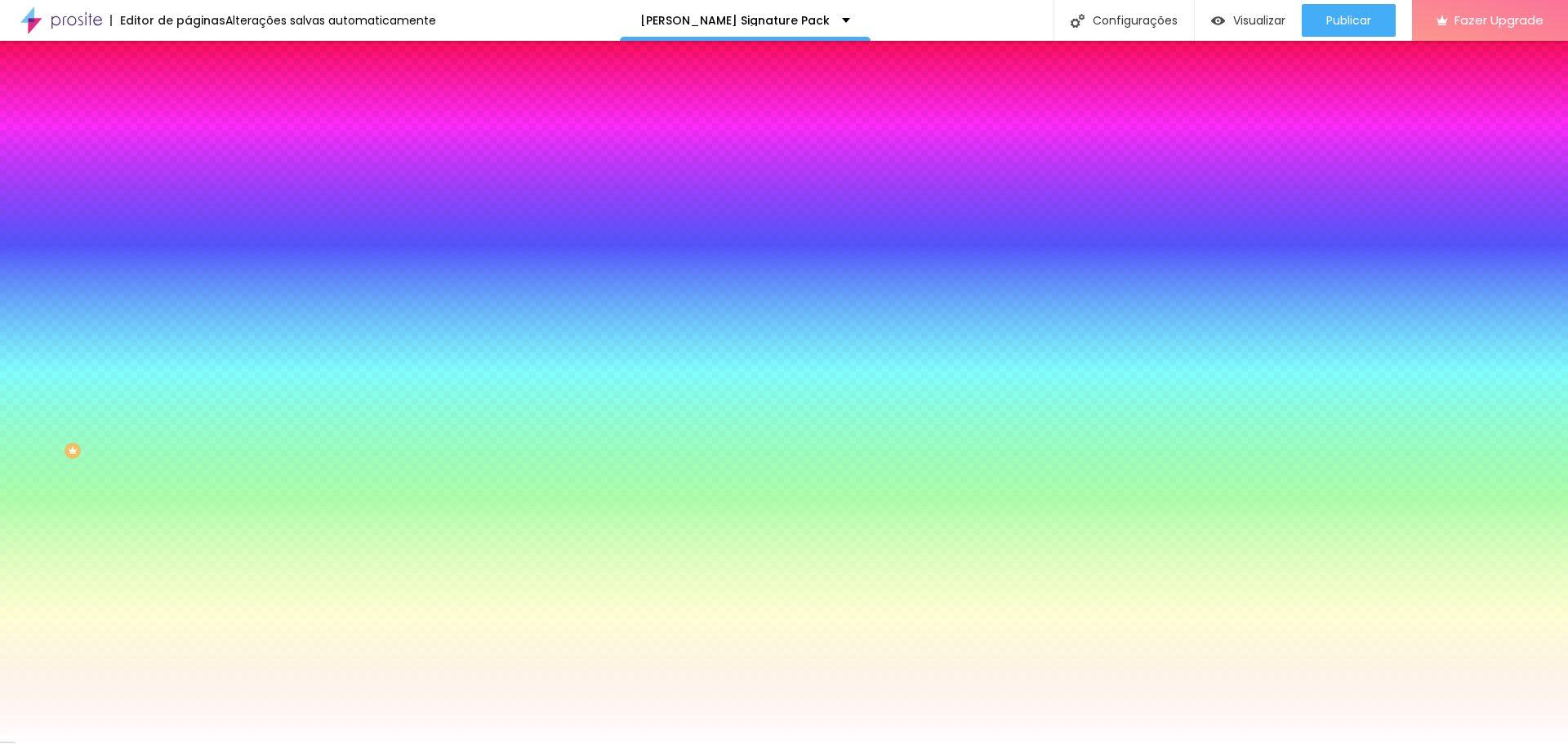
type input "2"
type input "7"
type input "6"
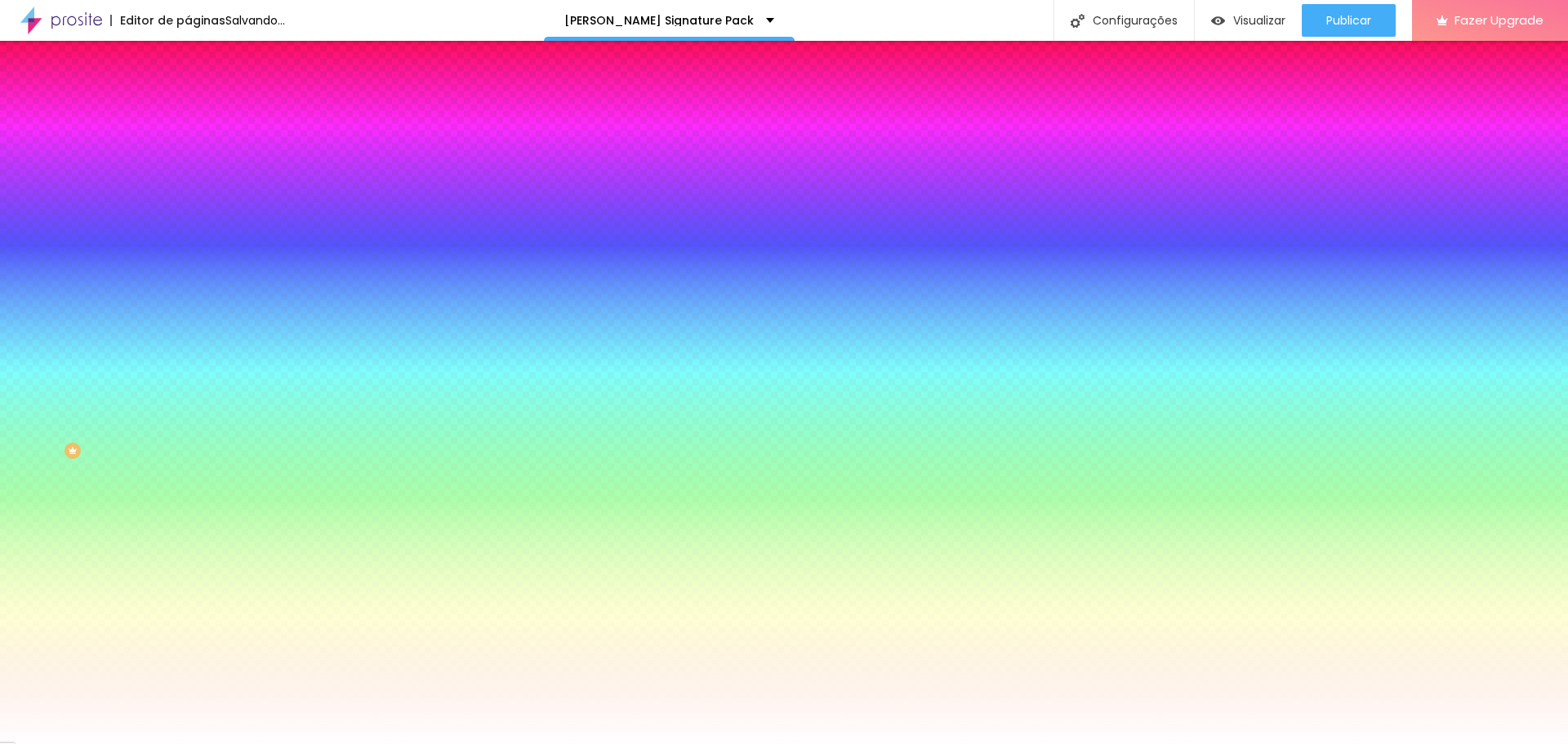
type input "5"
type input "4"
drag, startPoint x: 51, startPoint y: 160, endPoint x: 61, endPoint y: 165, distance: 11.2
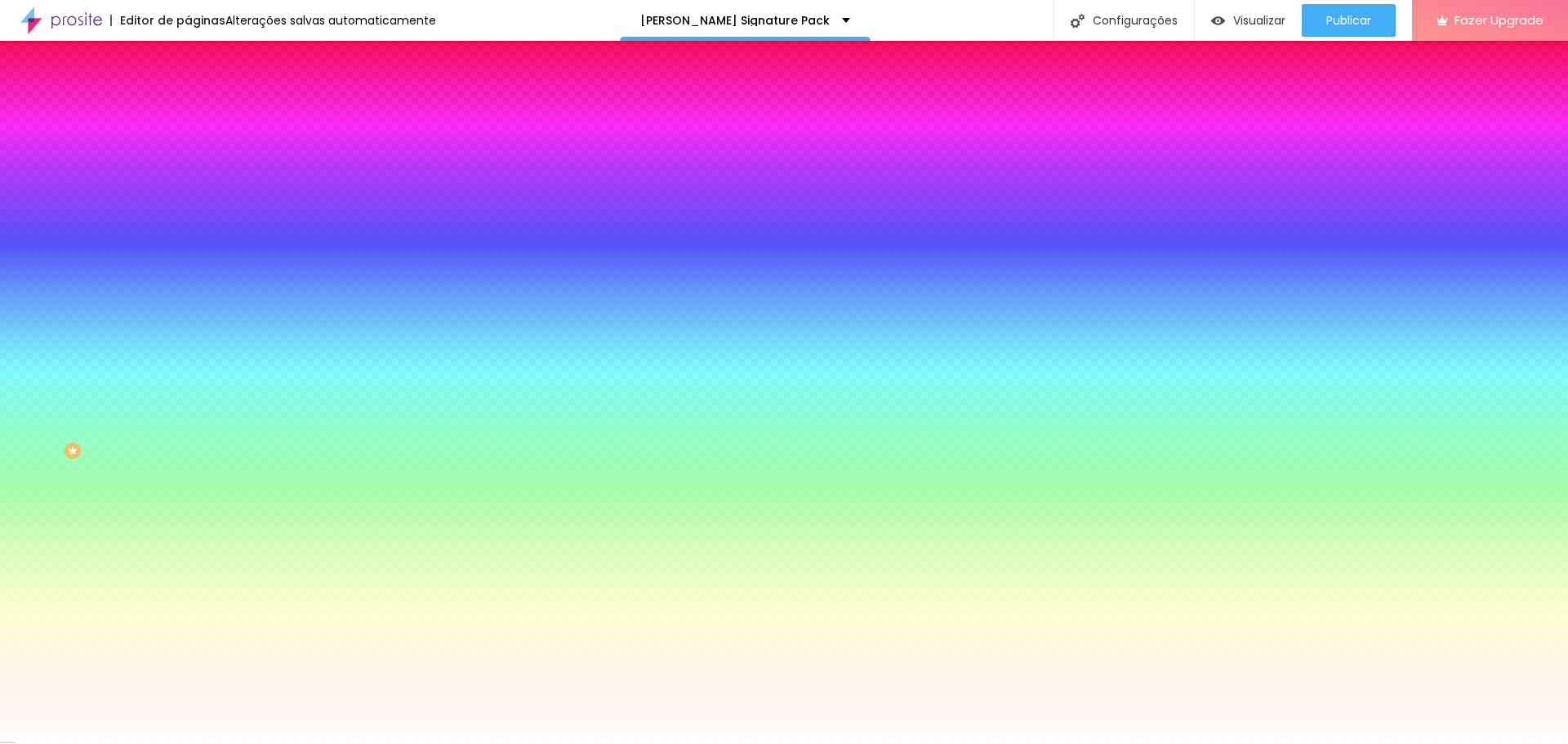
click at [188, 317] on input "range" at bounding box center [240, 323] width 106 height 13
type input "3"
type input "2"
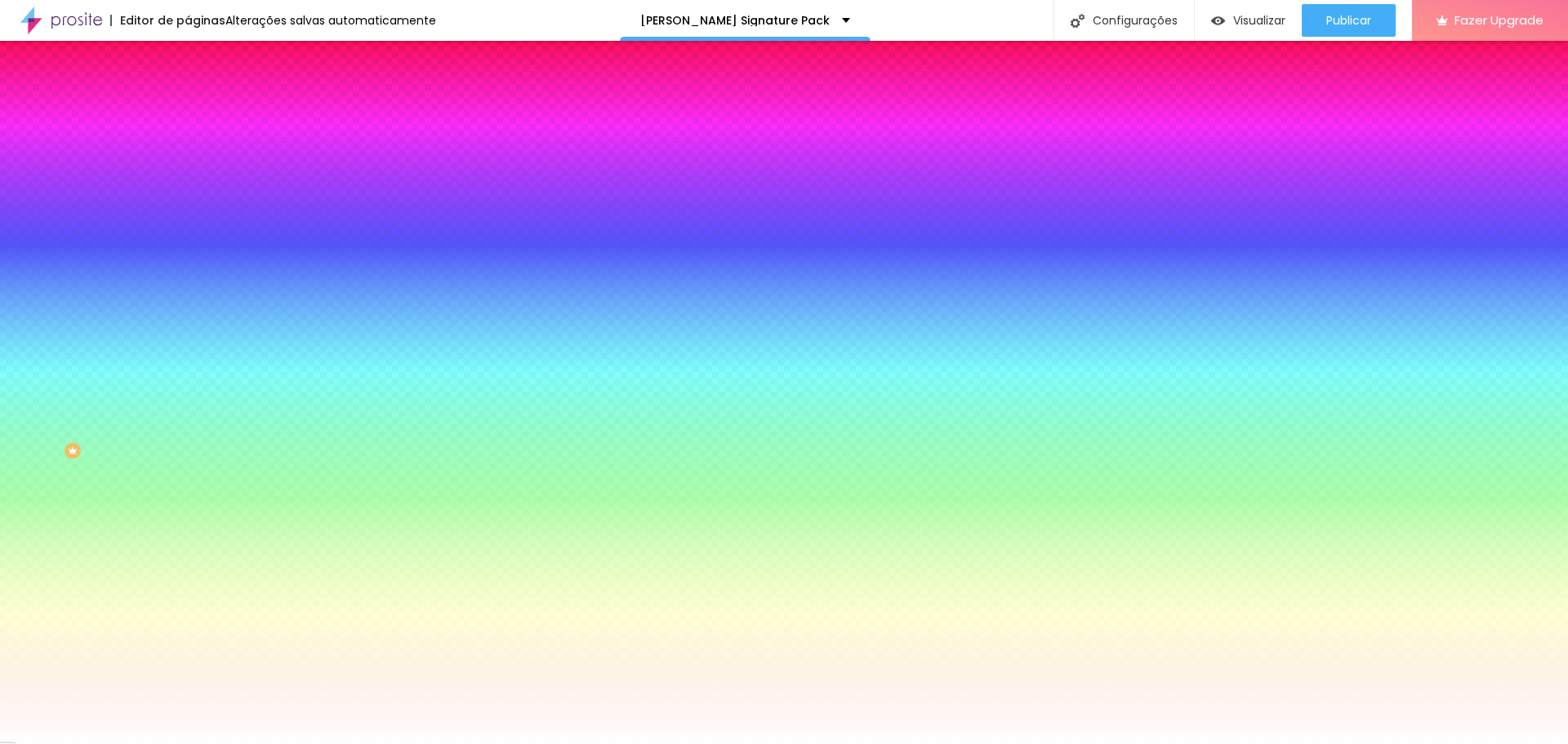
type input "2"
click at [188, 317] on input "range" at bounding box center [240, 323] width 106 height 13
click at [188, 93] on img at bounding box center [195, 86] width 15 height 15
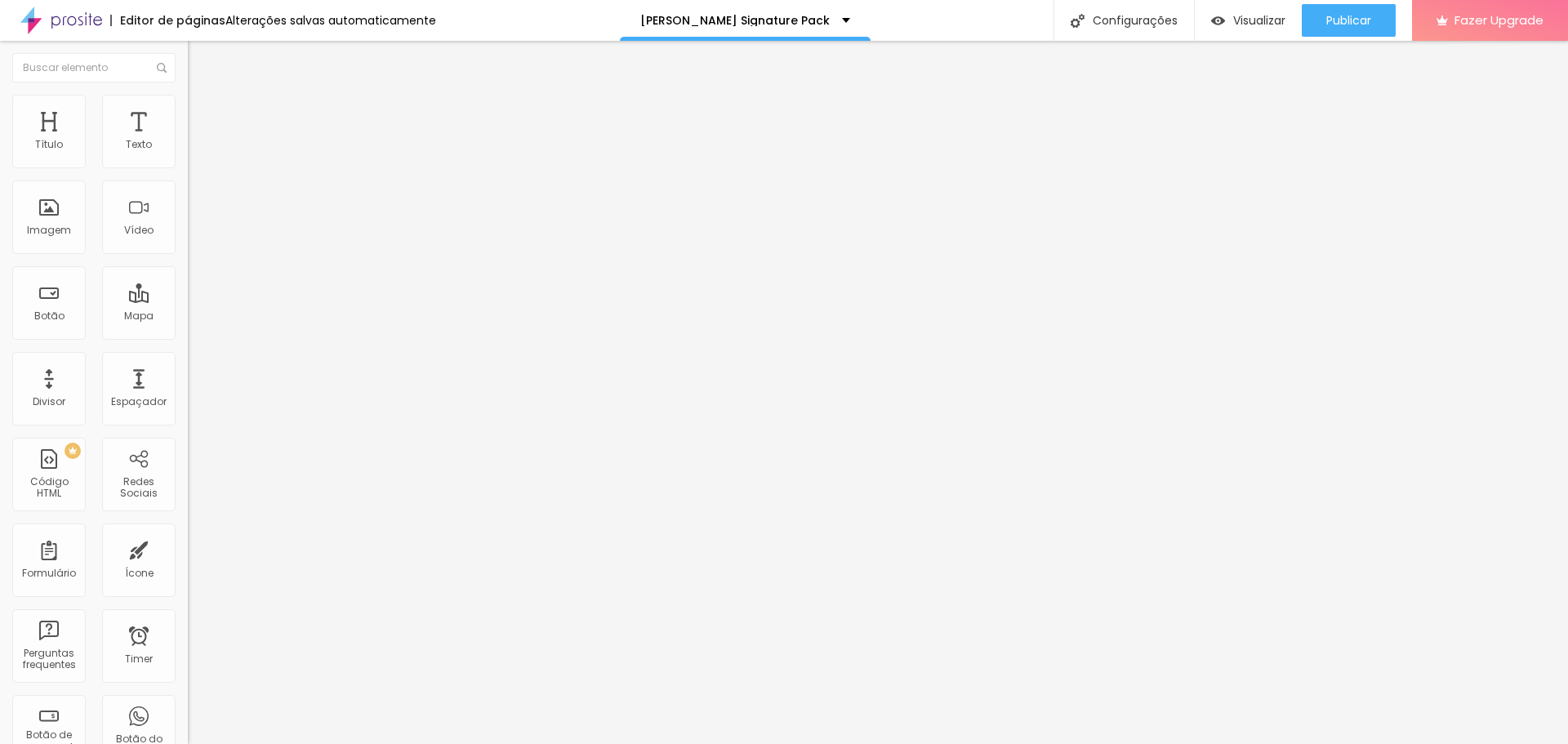
click at [188, 263] on div at bounding box center [281, 263] width 188 height 0
click at [188, 339] on span "16:9 Cinema" at bounding box center [219, 331] width 62 height 14
click at [188, 364] on span "Padrão" at bounding box center [206, 357] width 37 height 14
click at [188, 374] on span "Quadrado" at bounding box center [214, 367] width 53 height 14
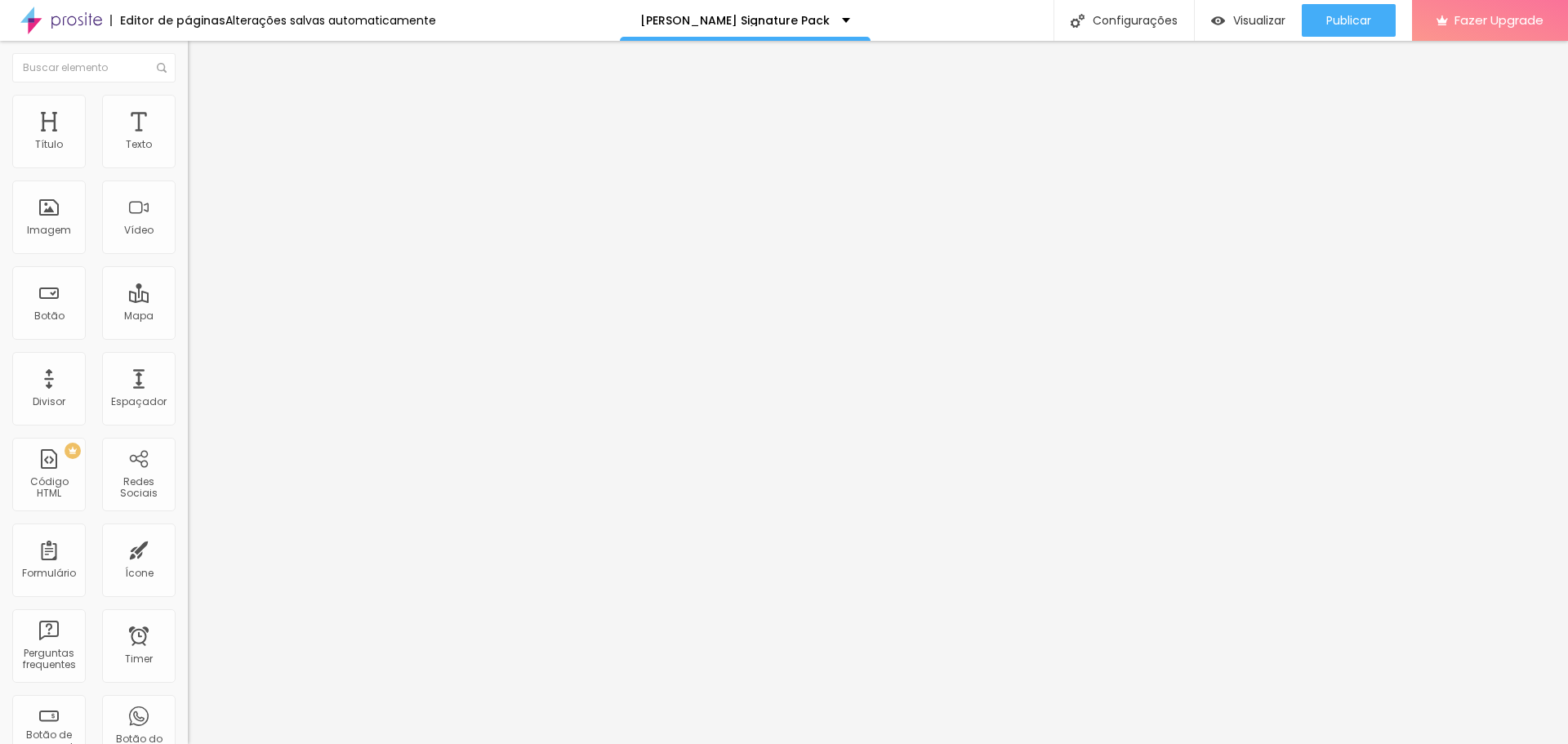
click at [188, 384] on span "Original" at bounding box center [207, 377] width 39 height 14
click at [202, 115] on span "Avançado" at bounding box center [229, 122] width 54 height 14
click at [202, 113] on span "Estilo" at bounding box center [215, 106] width 25 height 14
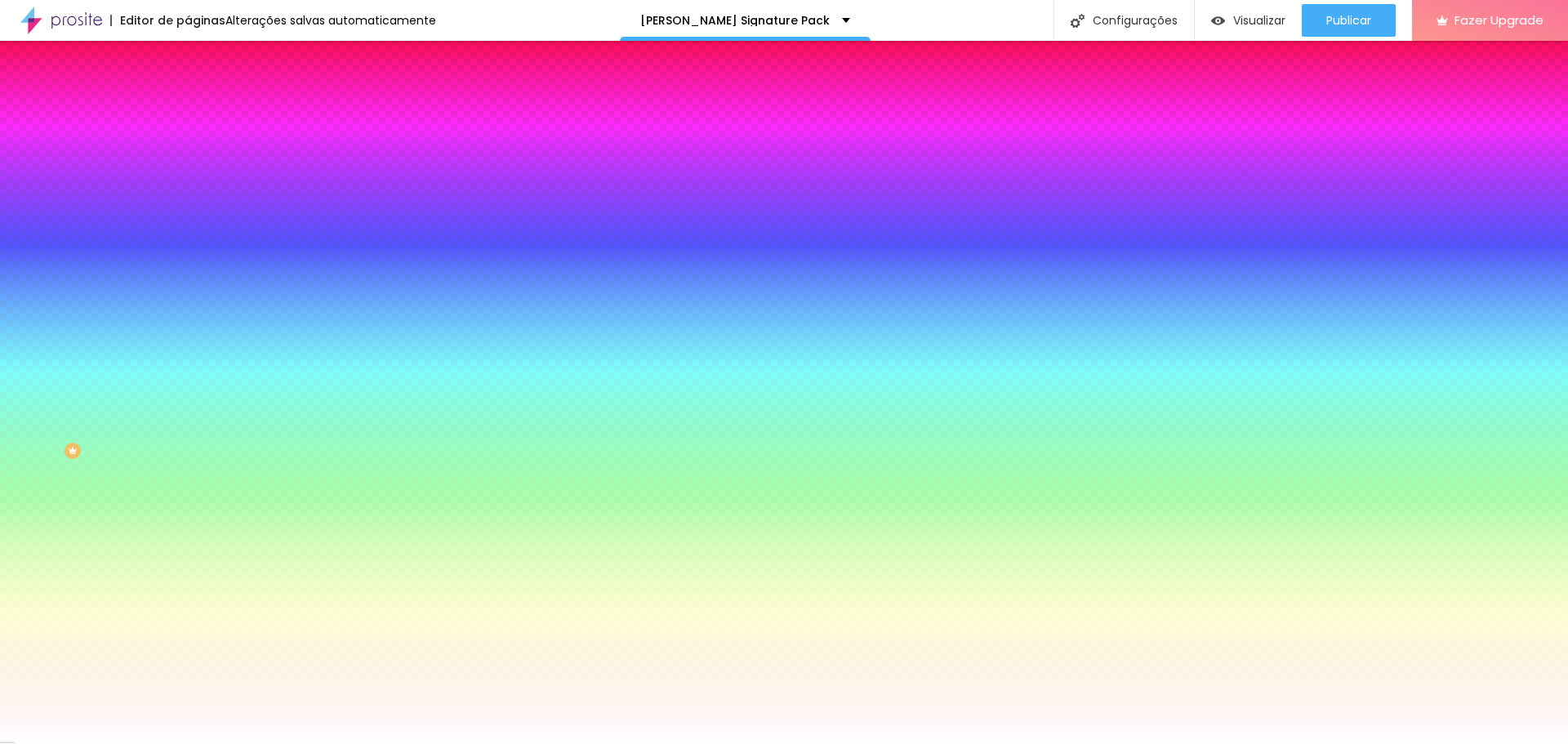
click at [188, 404] on div at bounding box center [281, 404] width 188 height 0
click at [202, 97] on span "Conteúdo" at bounding box center [228, 89] width 51 height 14
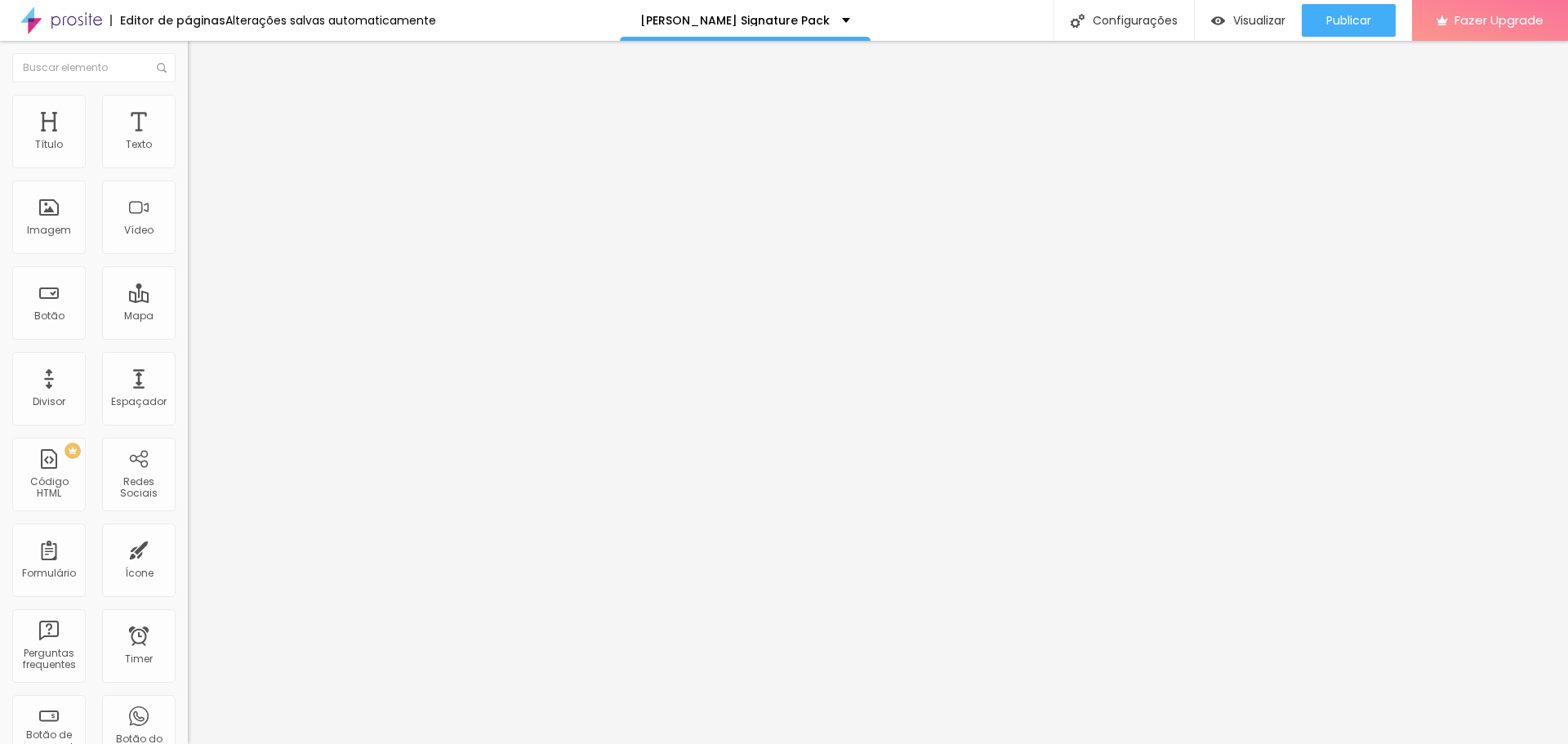
click at [188, 284] on span "Esquerda" at bounding box center [211, 277] width 48 height 14
click at [188, 339] on span "Original" at bounding box center [207, 331] width 39 height 14
click at [188, 349] on span "Cinema" at bounding box center [208, 341] width 41 height 14
click at [188, 339] on span "16:9 Cinema" at bounding box center [219, 331] width 62 height 14
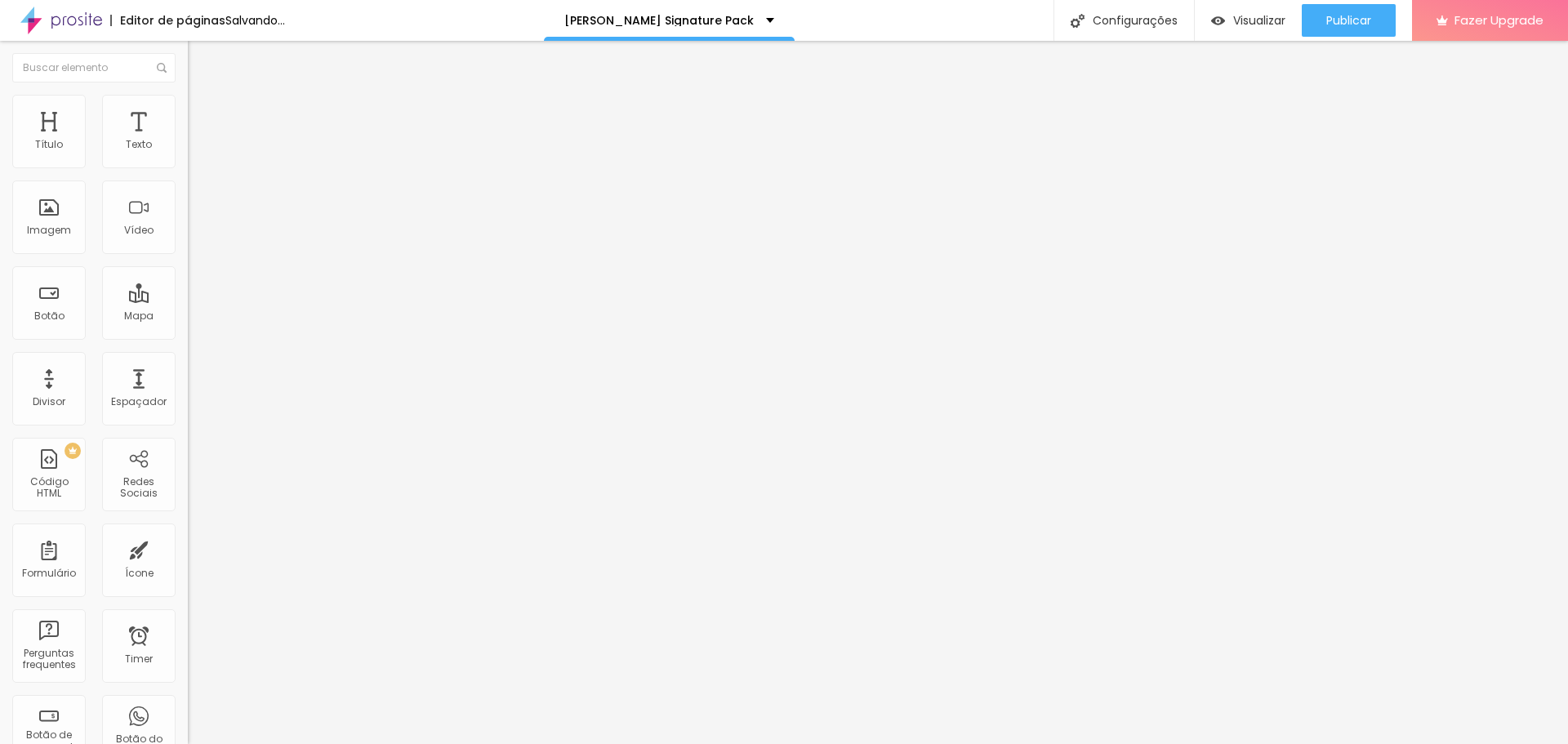
click at [188, 339] on span "16:9 Cinema" at bounding box center [219, 331] width 62 height 14
click at [188, 364] on span "Padrão" at bounding box center [206, 357] width 37 height 14
click at [188, 374] on span "Quadrado" at bounding box center [214, 367] width 53 height 14
click at [188, 384] on span "Original" at bounding box center [207, 377] width 39 height 14
type input "43"
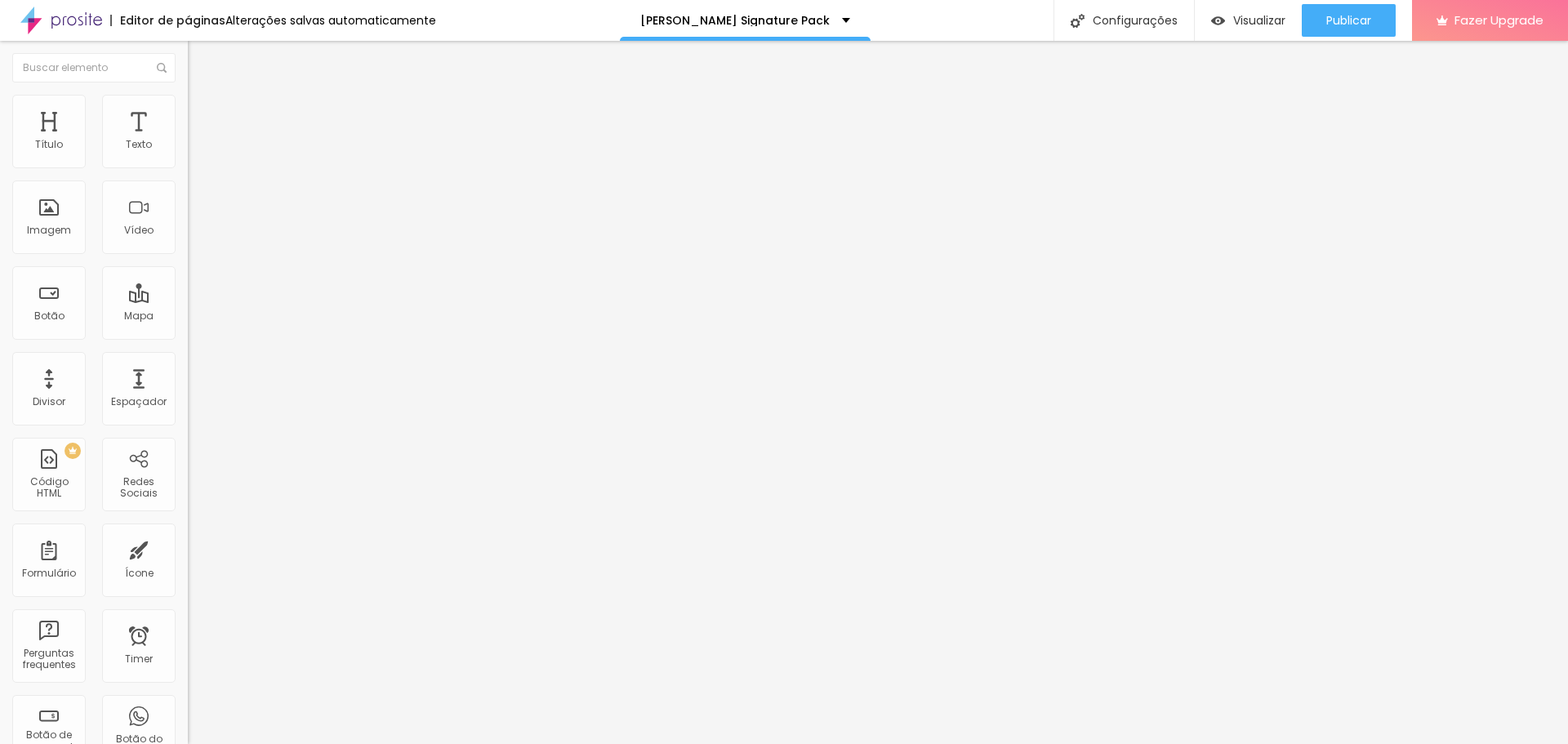
type input "43"
type input "29"
type input "26"
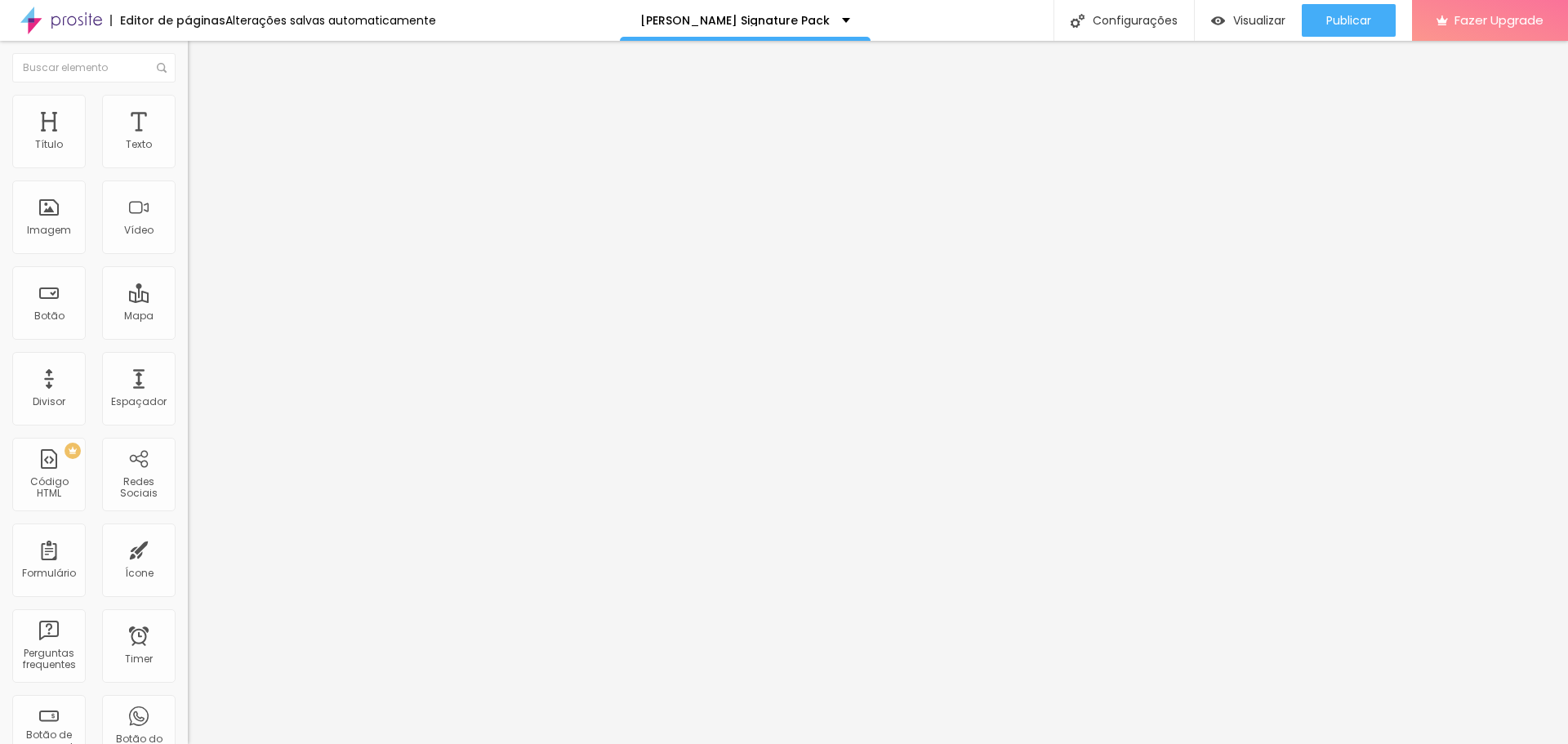
type input "29"
type input "26"
type input "22"
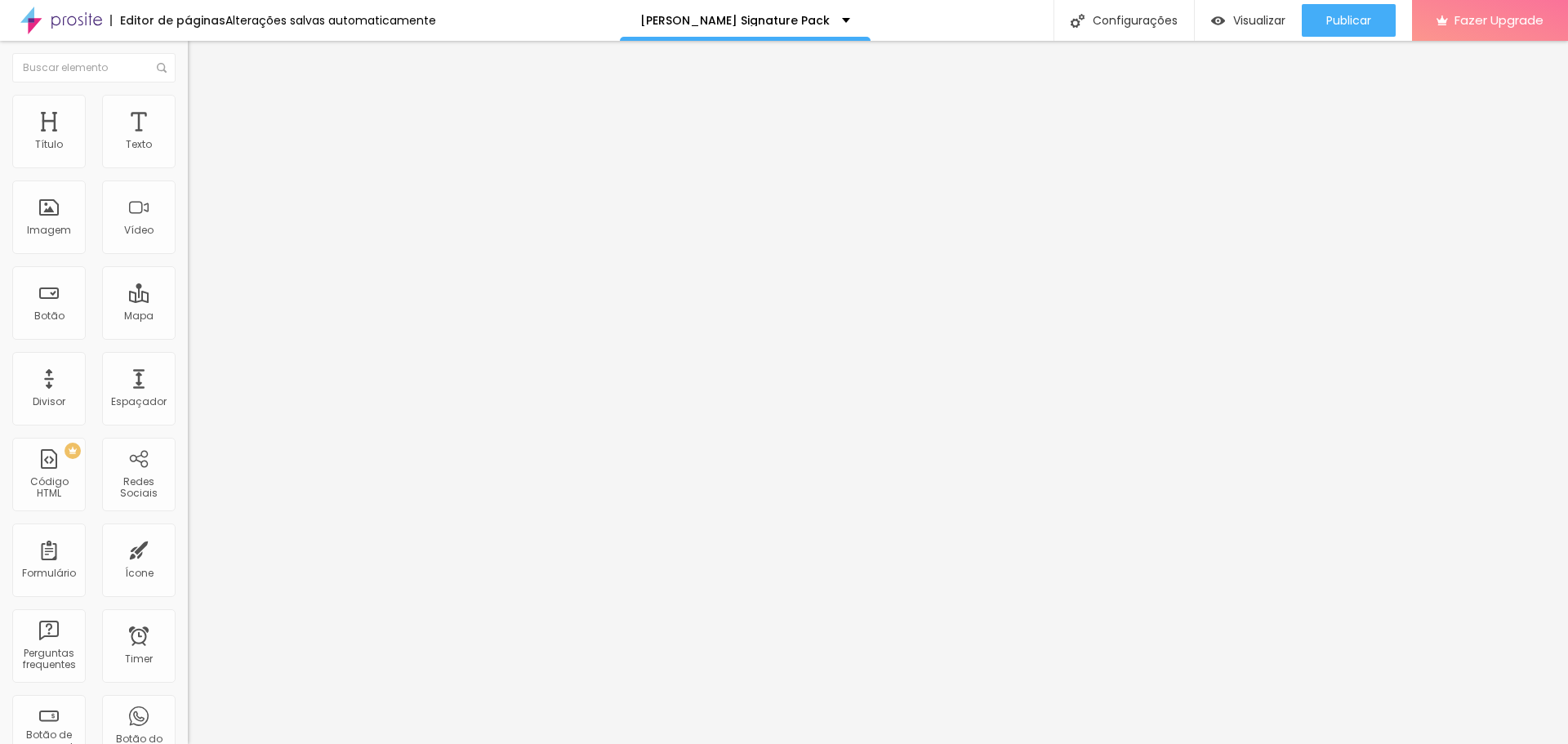
type input "22"
type input "23"
type input "30"
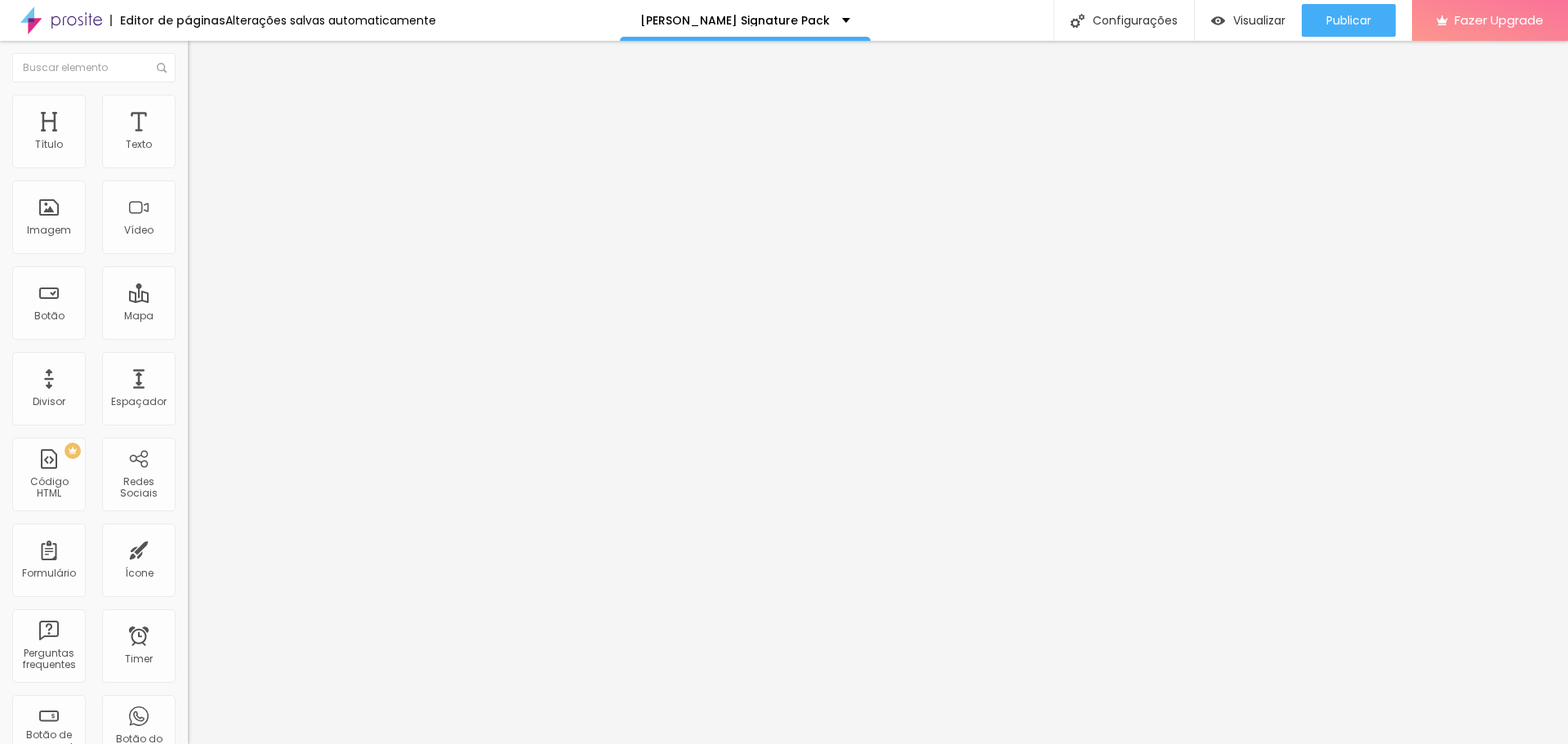
type input "32"
type input "34"
type input "40"
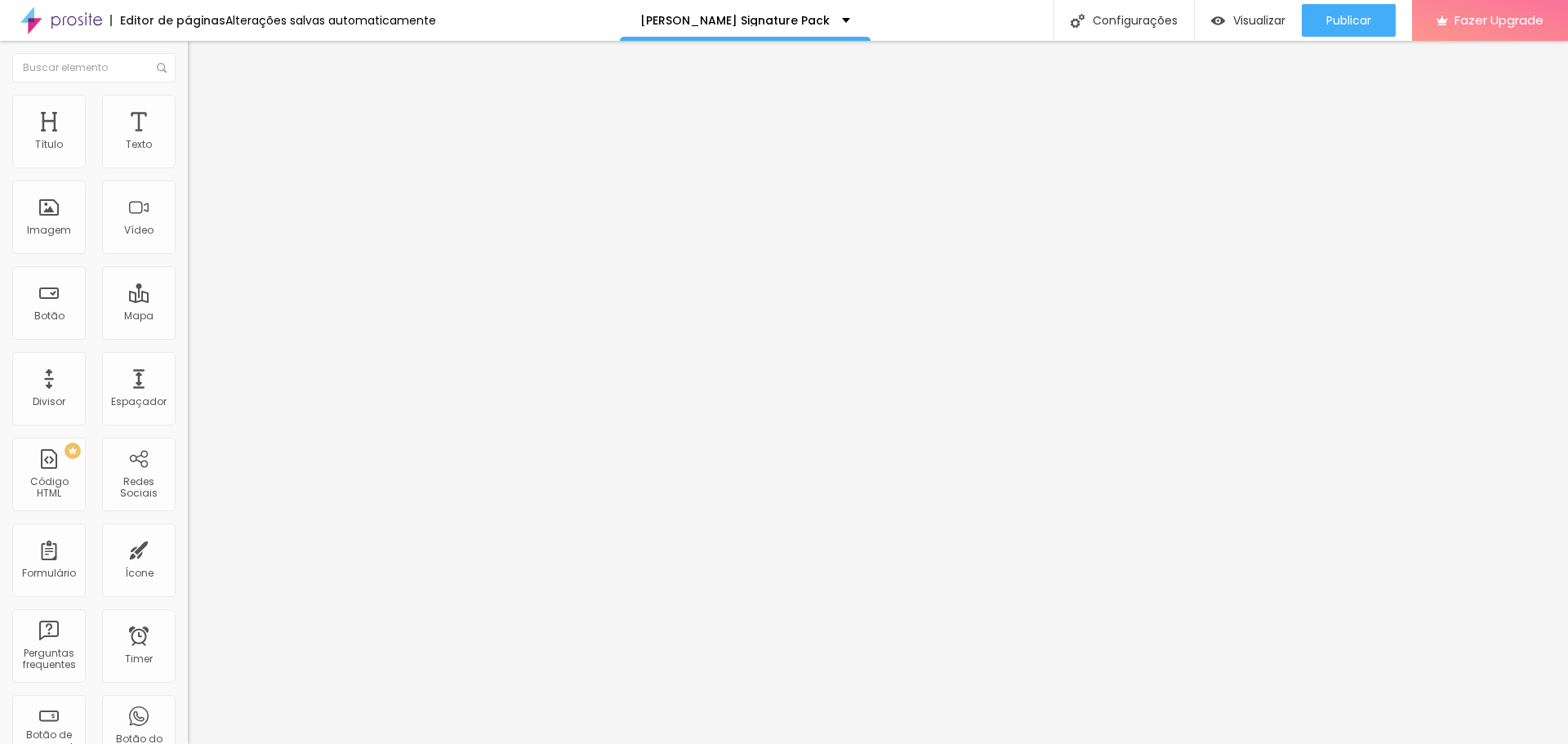
type input "40"
type input "50"
type input "54"
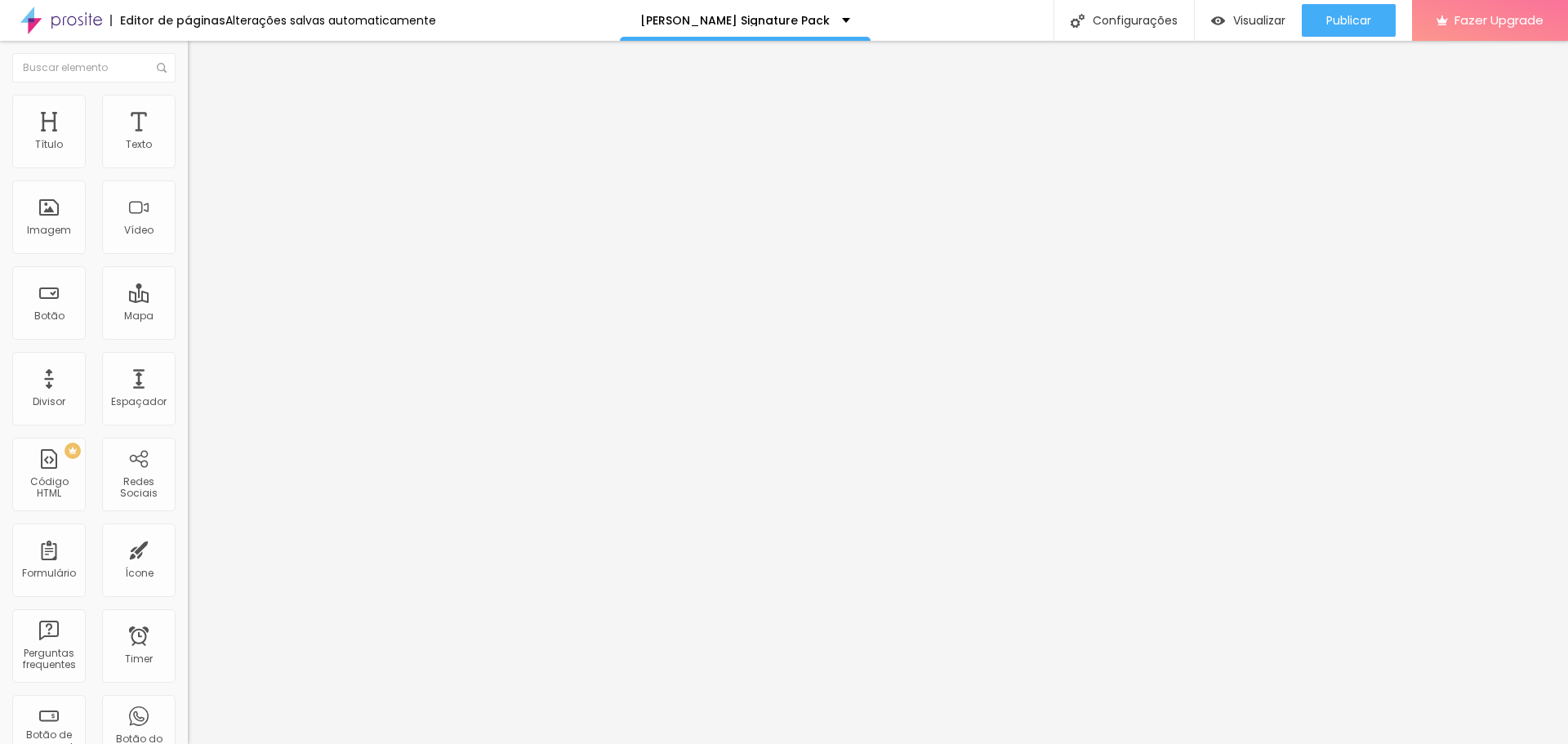
type input "62"
type input "67"
type input "69"
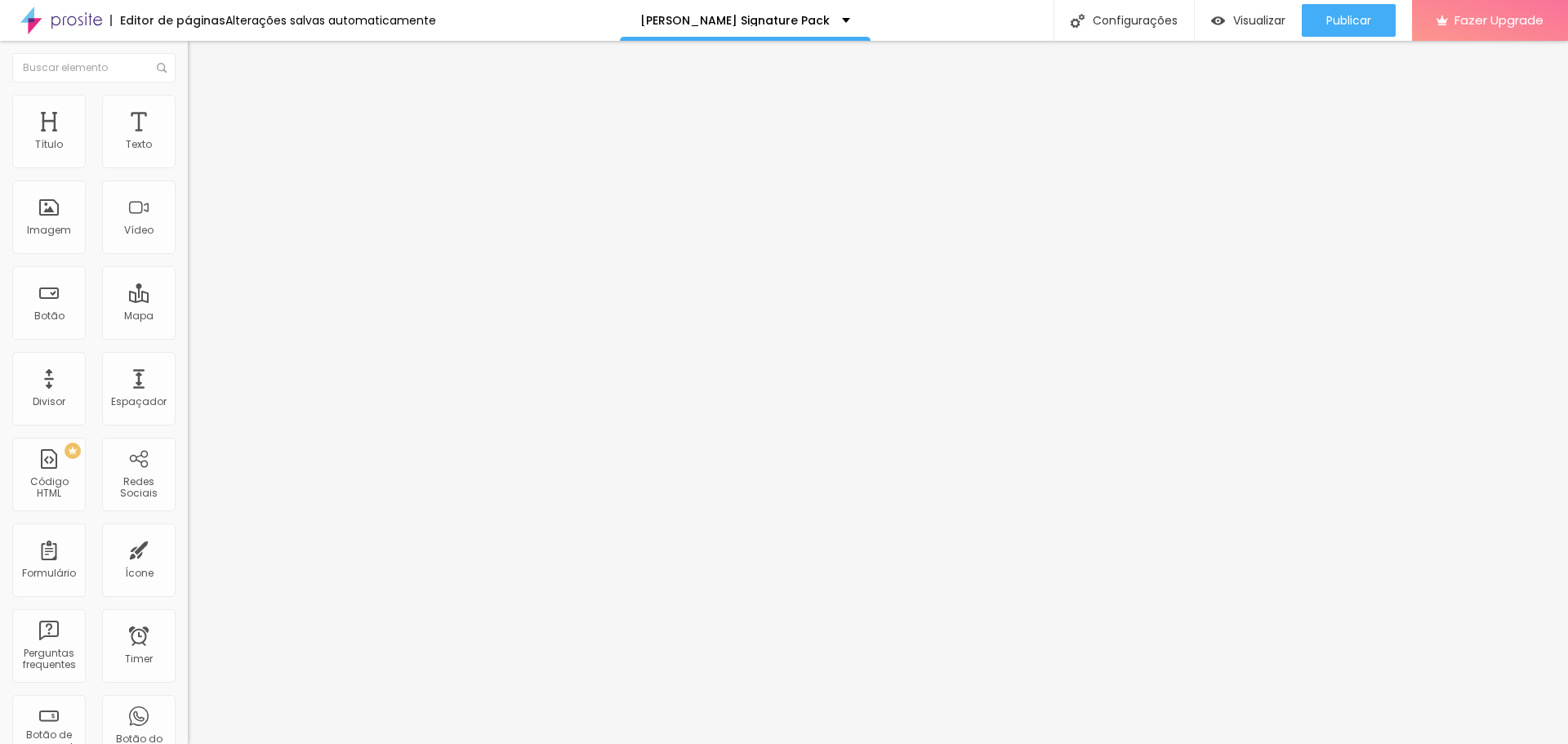
type input "69"
type input "72"
type input "74"
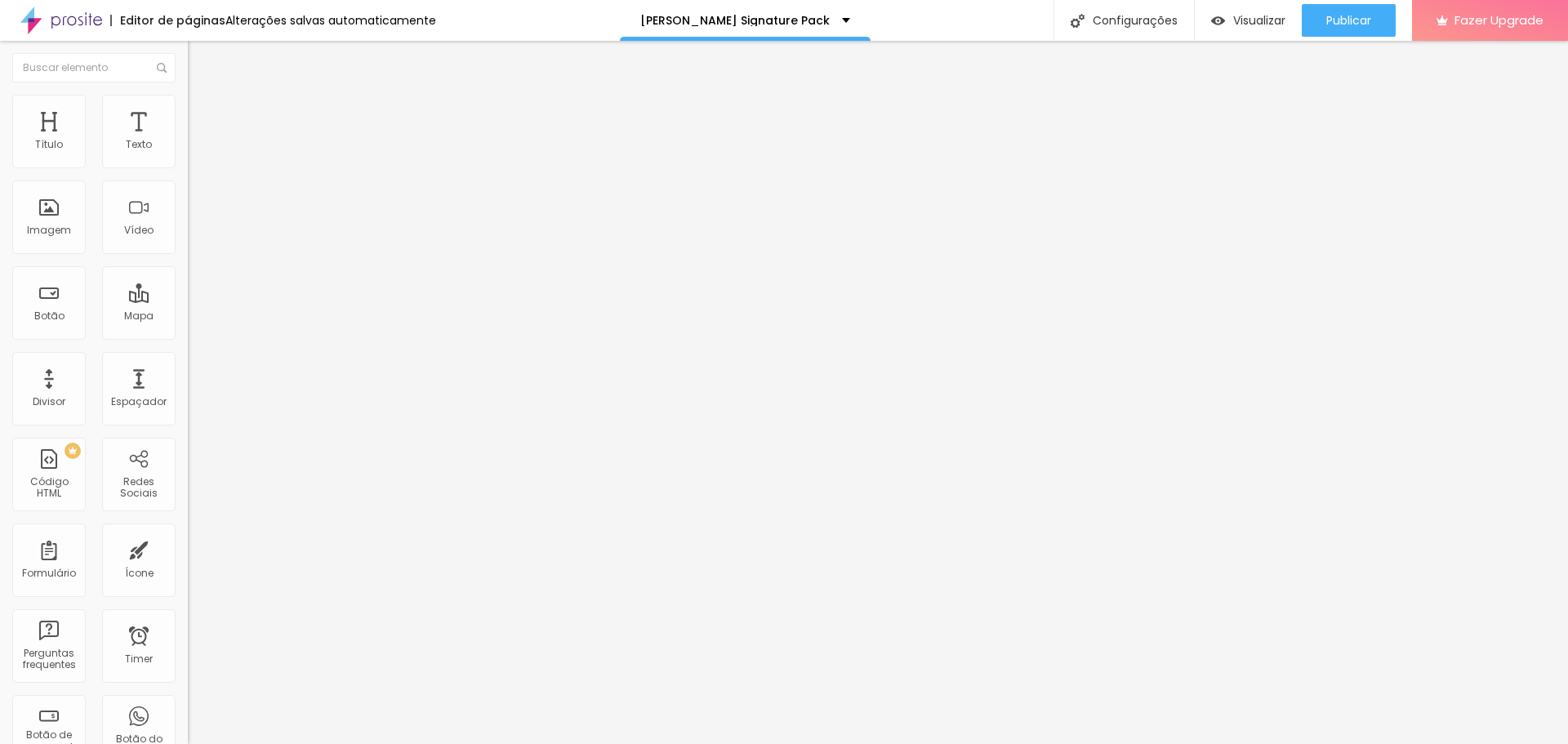
type input "77"
type input "79"
type input "80"
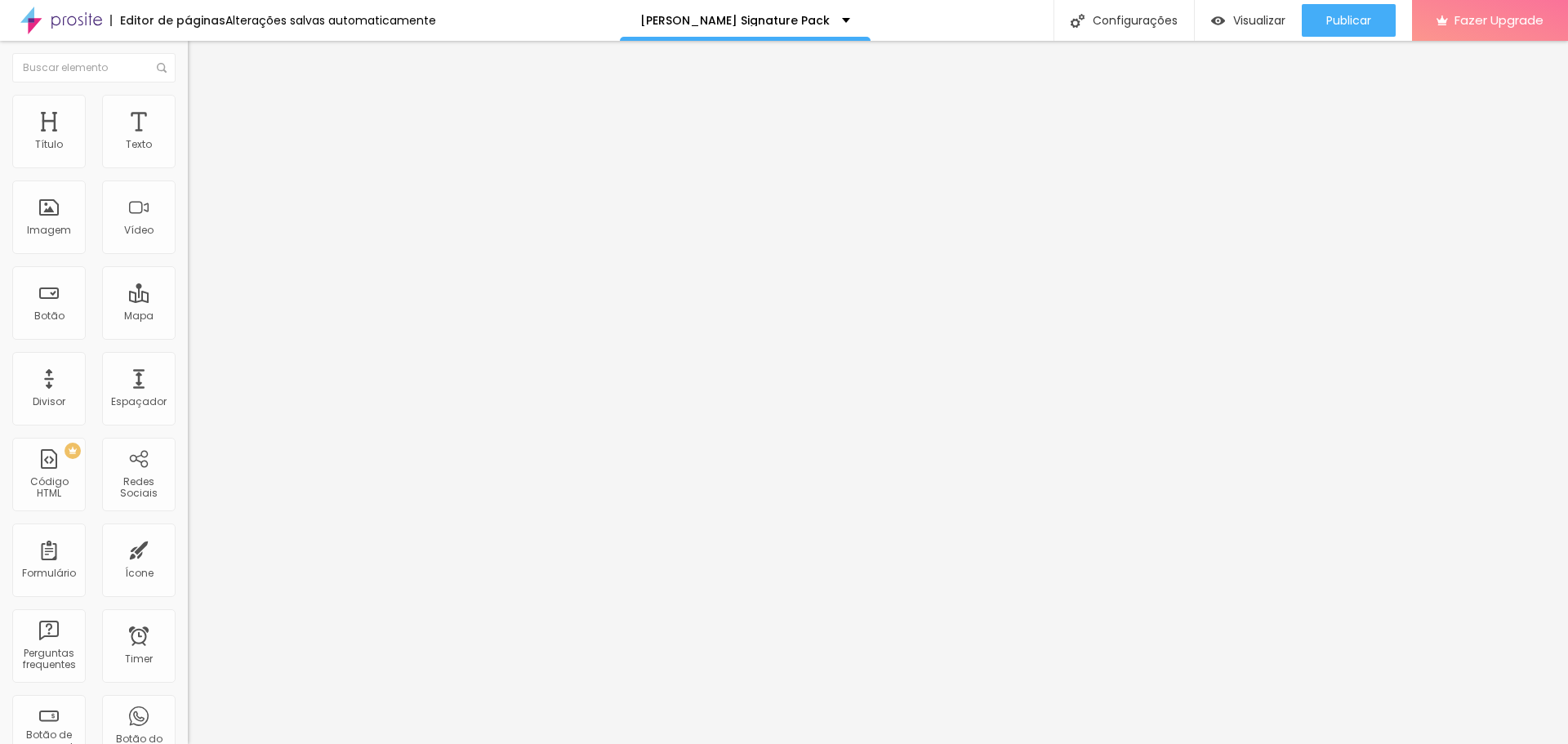
type input "80"
type input "82"
type input "83"
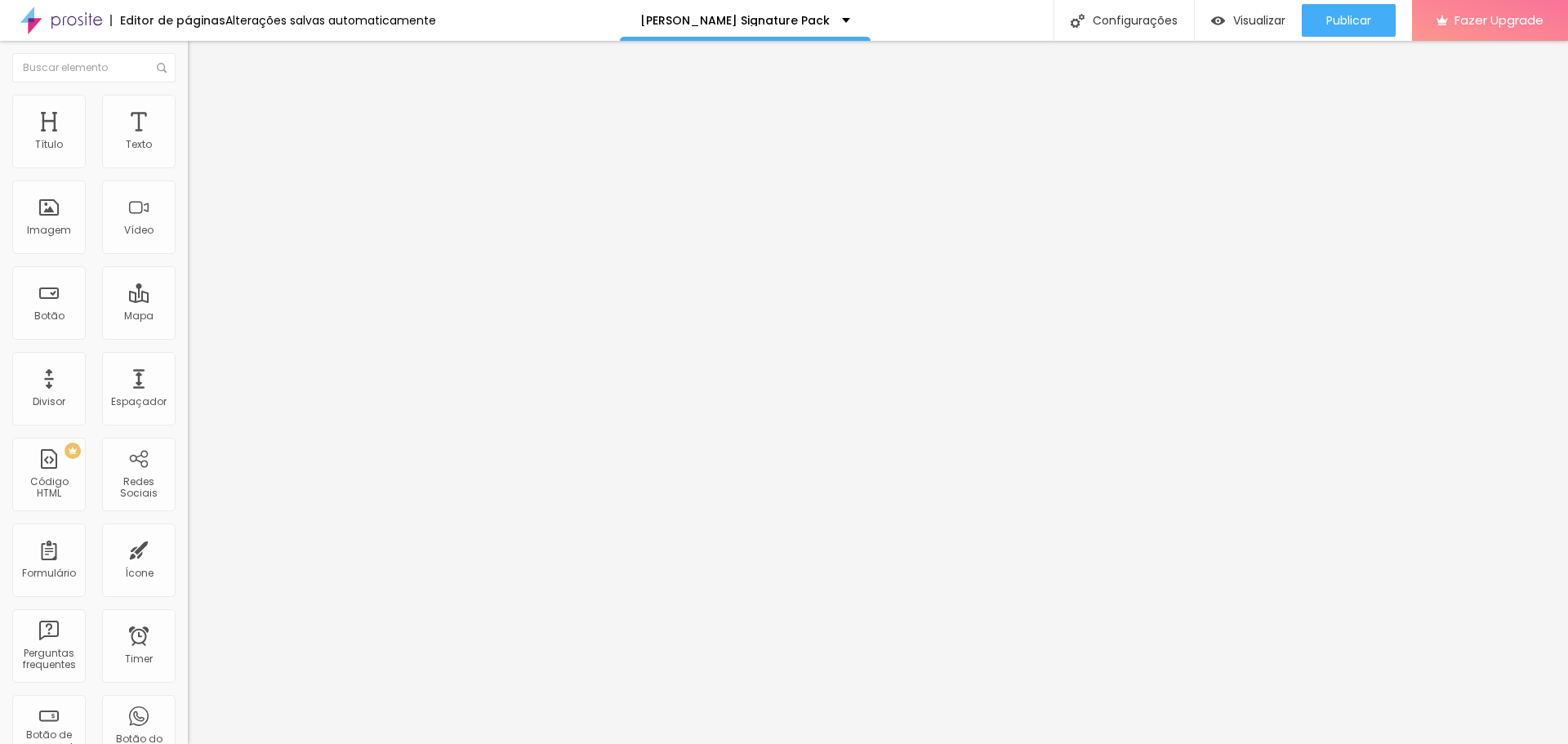
type input "84"
type input "82"
type input "80"
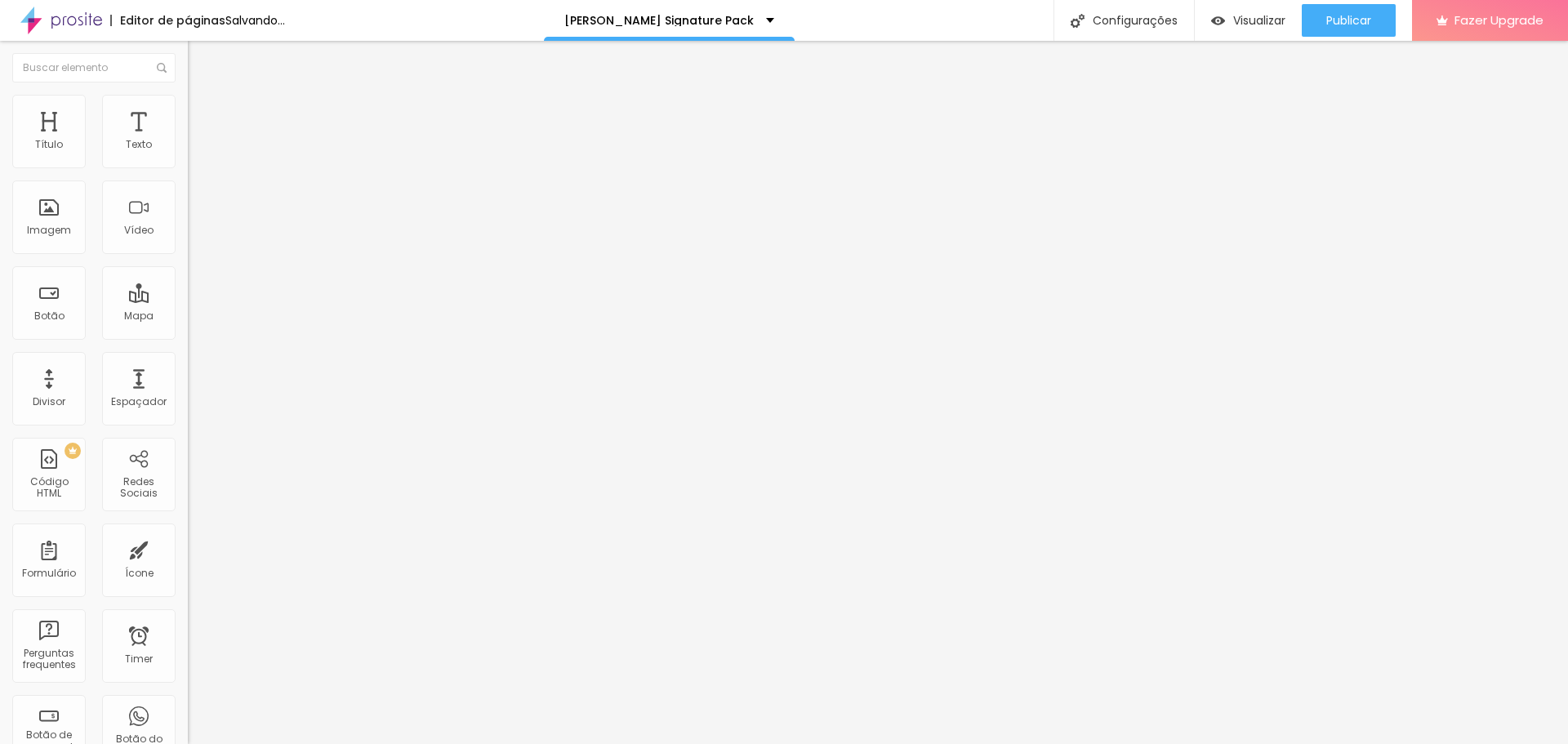
type input "80"
type input "79"
type input "73"
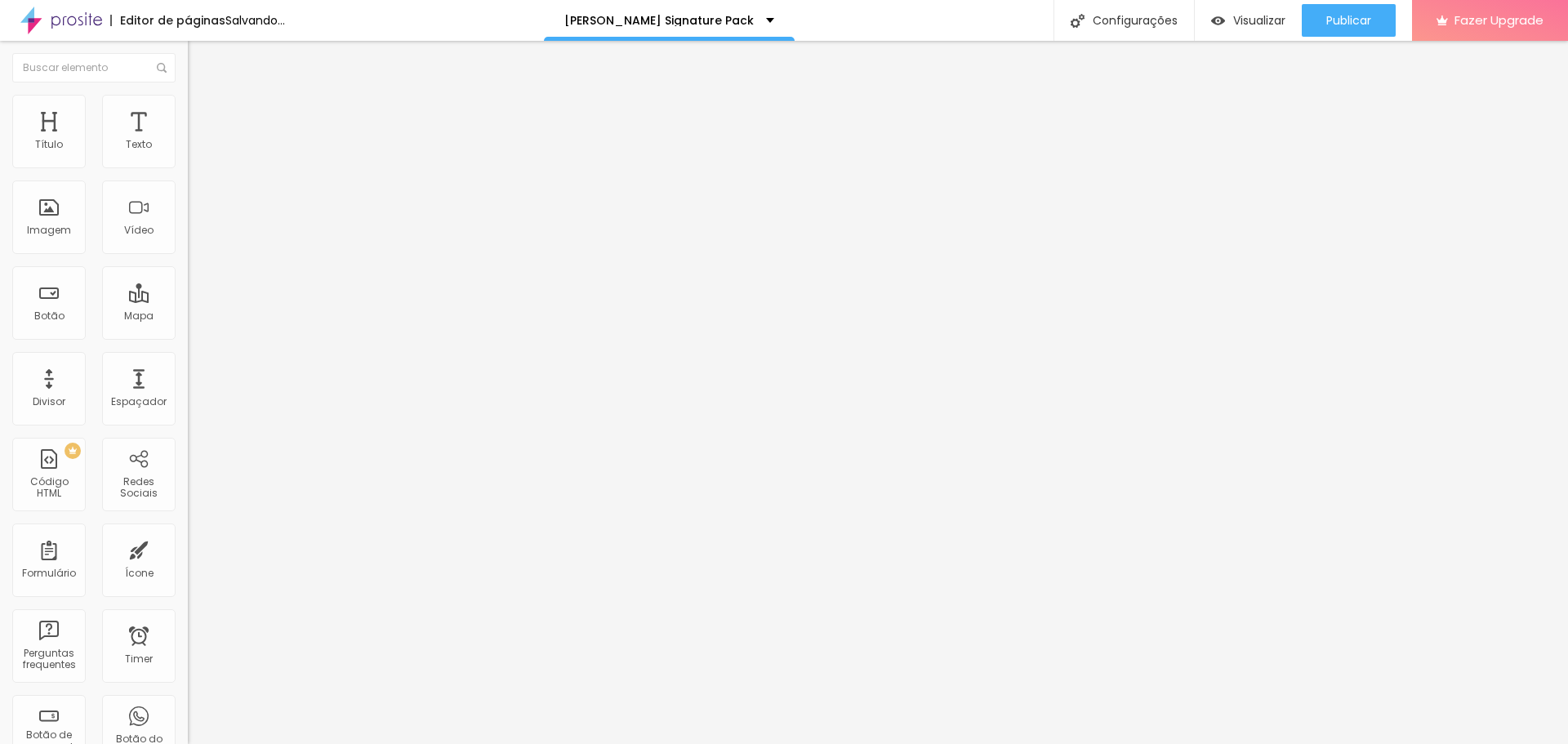
type input "72"
type input "68"
type input "67"
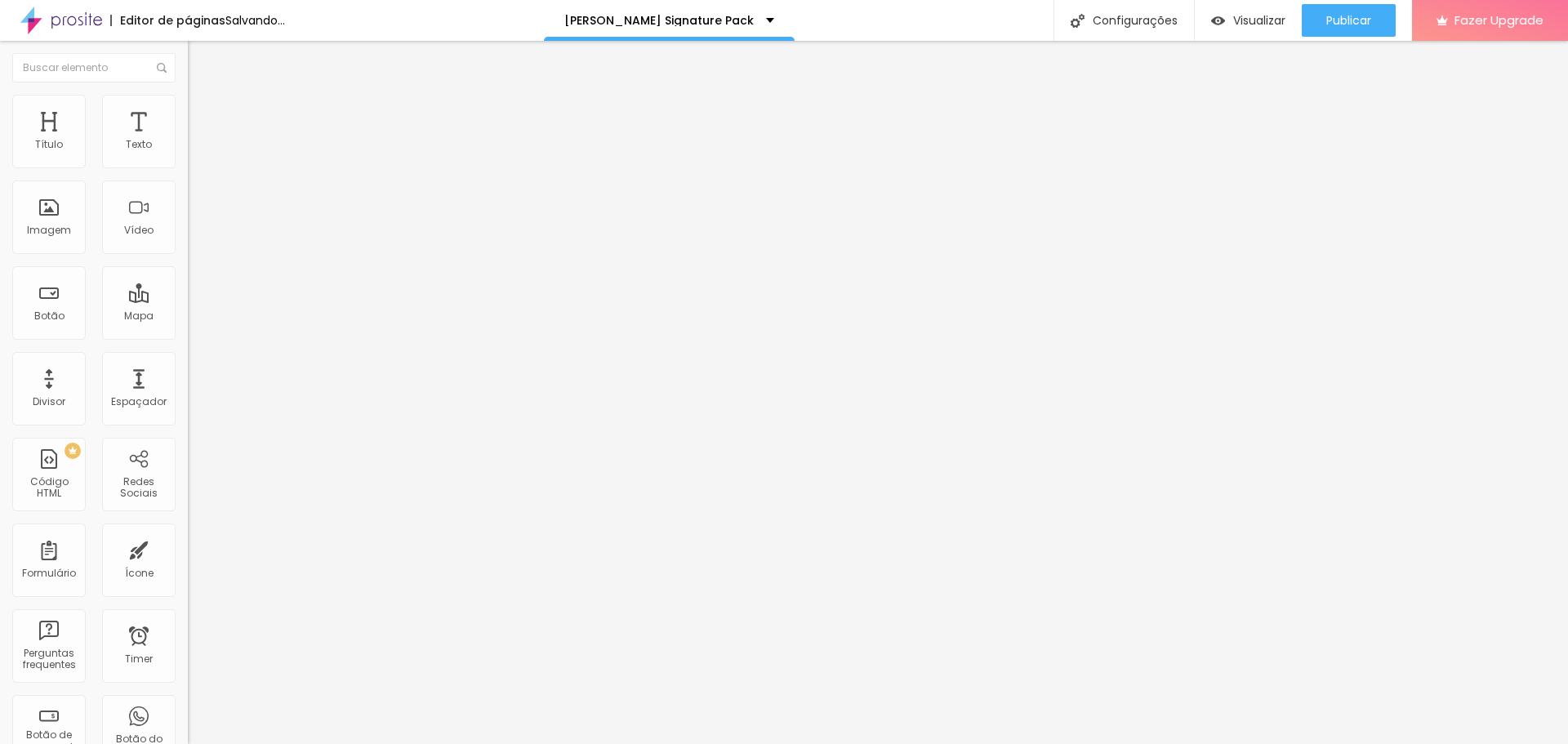
type input "67"
type input "66"
type input "57"
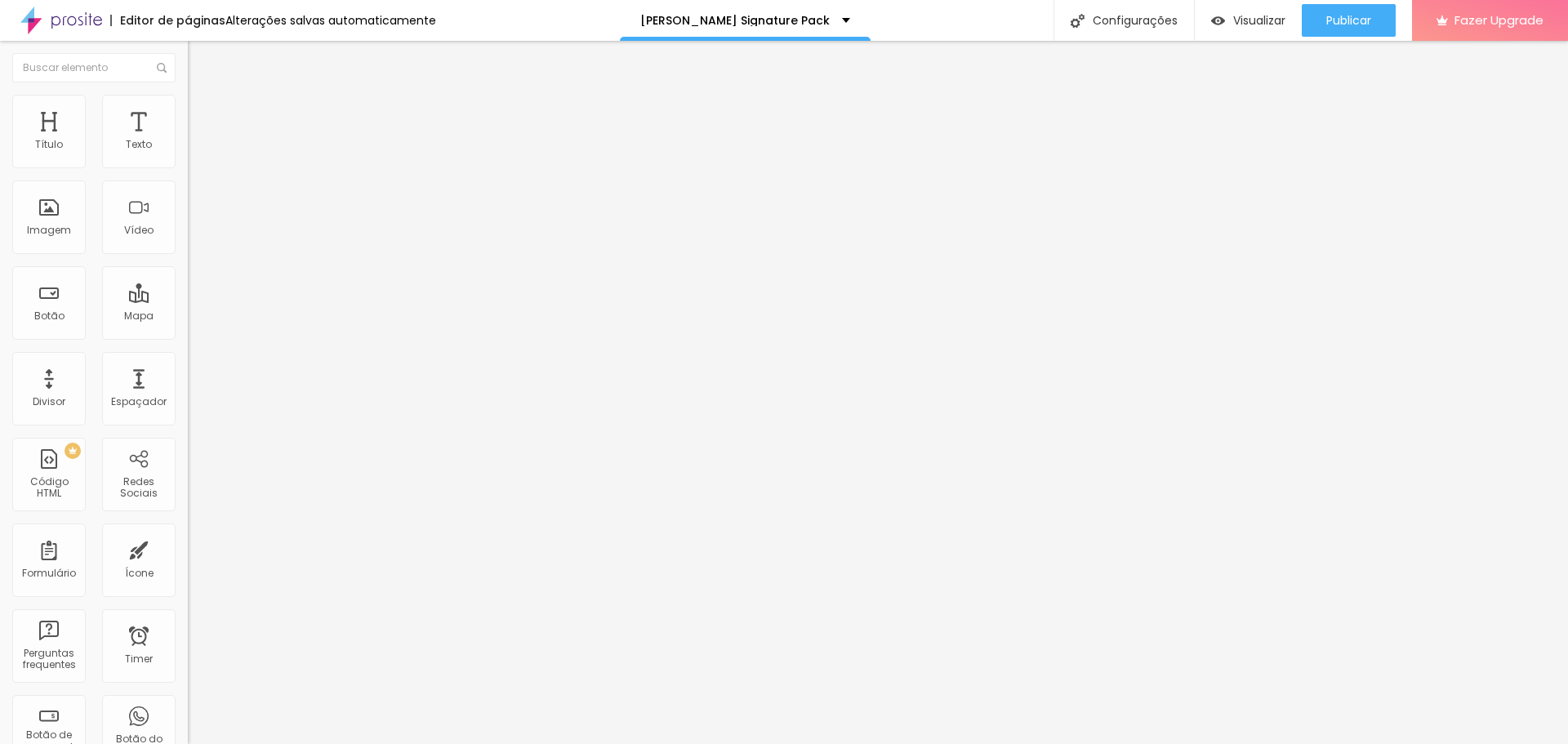
type input "54"
type input "53"
type input "52"
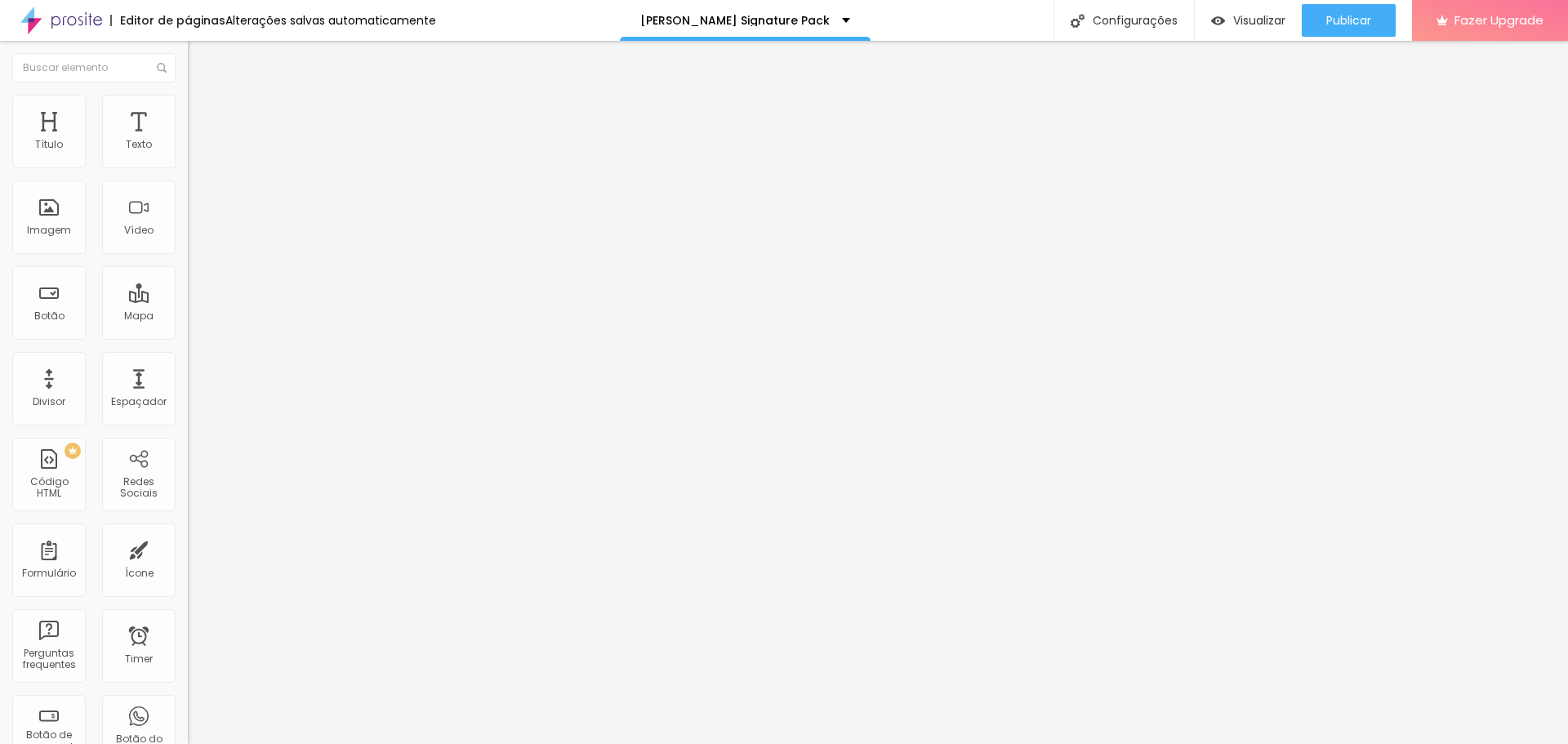
type input "52"
type input "49"
type input "48"
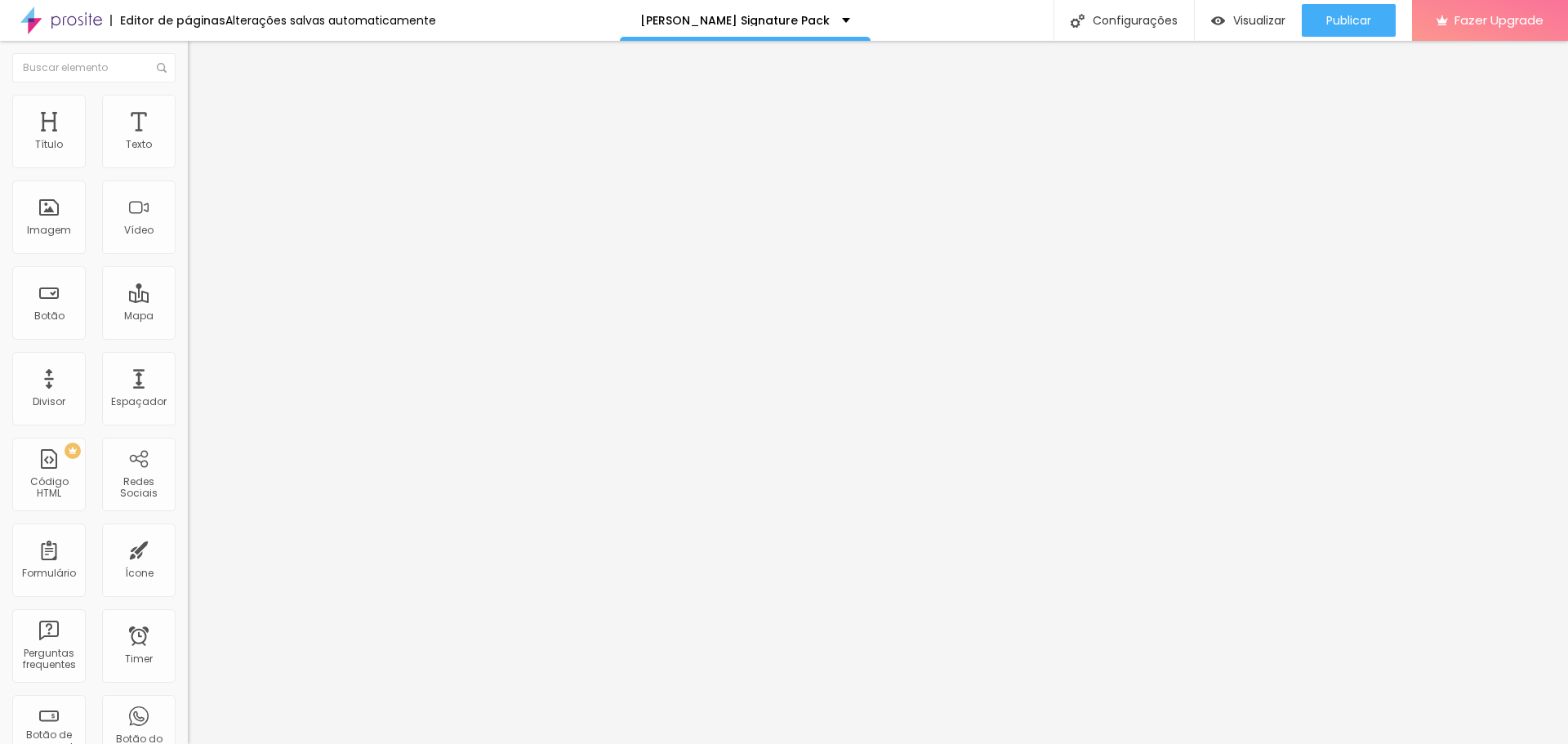
type input "47"
type input "46"
type input "45"
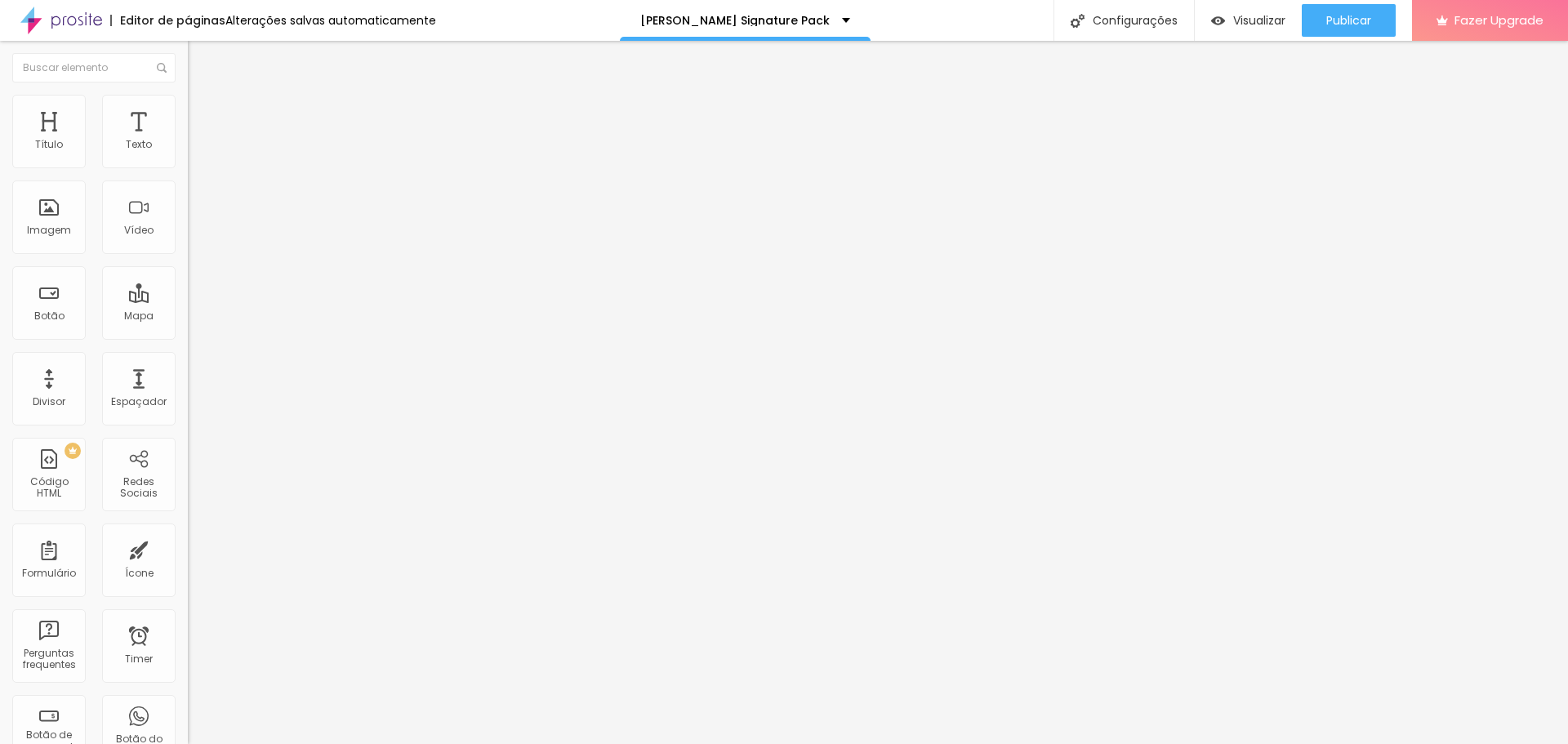
type input "45"
type input "44"
type input "45"
drag, startPoint x: 95, startPoint y: 715, endPoint x: 86, endPoint y: 712, distance: 9.5
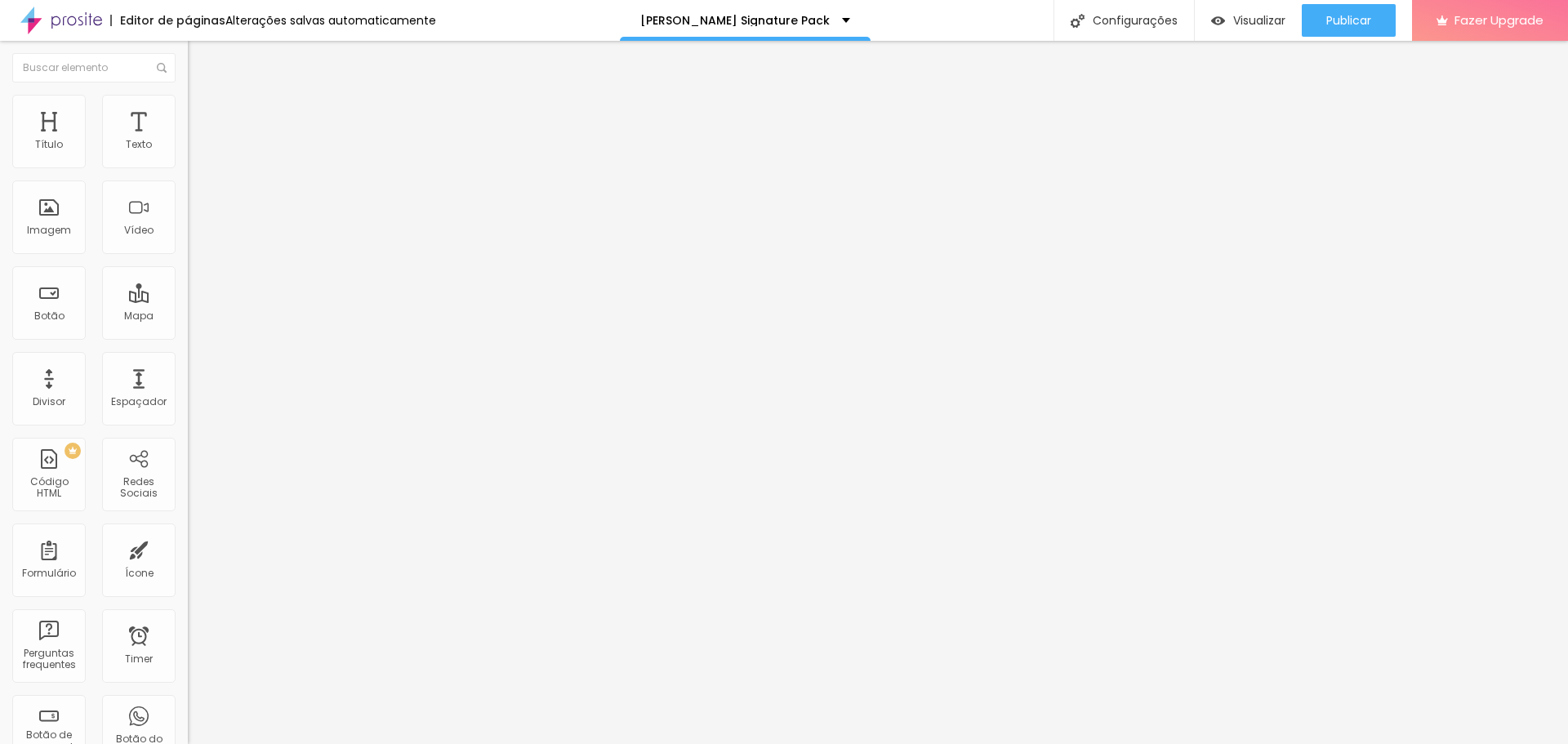
type input "45"
click at [188, 467] on input "range" at bounding box center [240, 461] width 106 height 13
click at [188, 218] on span "Trocar imagem" at bounding box center [232, 210] width 89 height 14
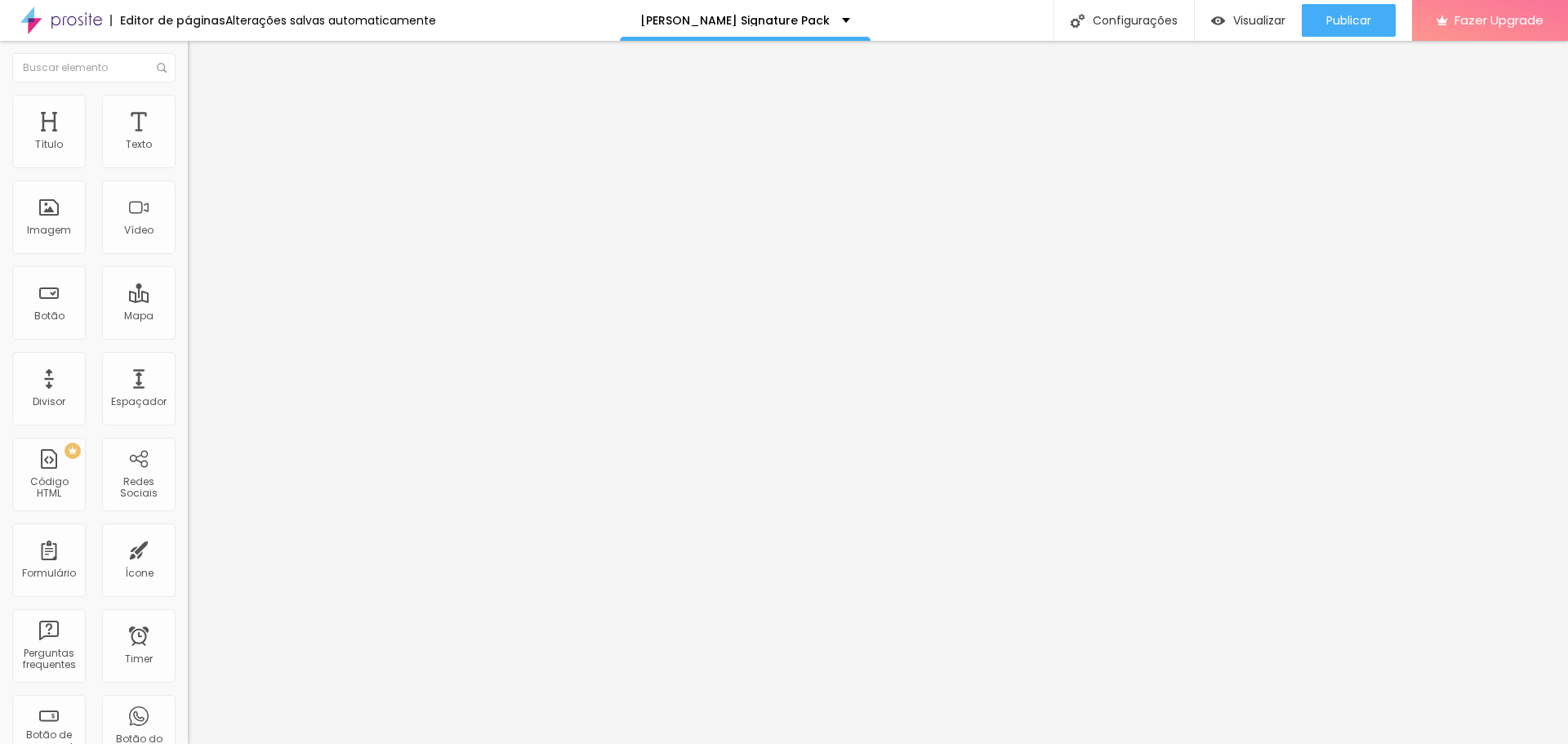
click at [188, 339] on span "Original" at bounding box center [207, 331] width 39 height 14
click at [188, 404] on span "Vertical" at bounding box center [206, 396] width 38 height 14
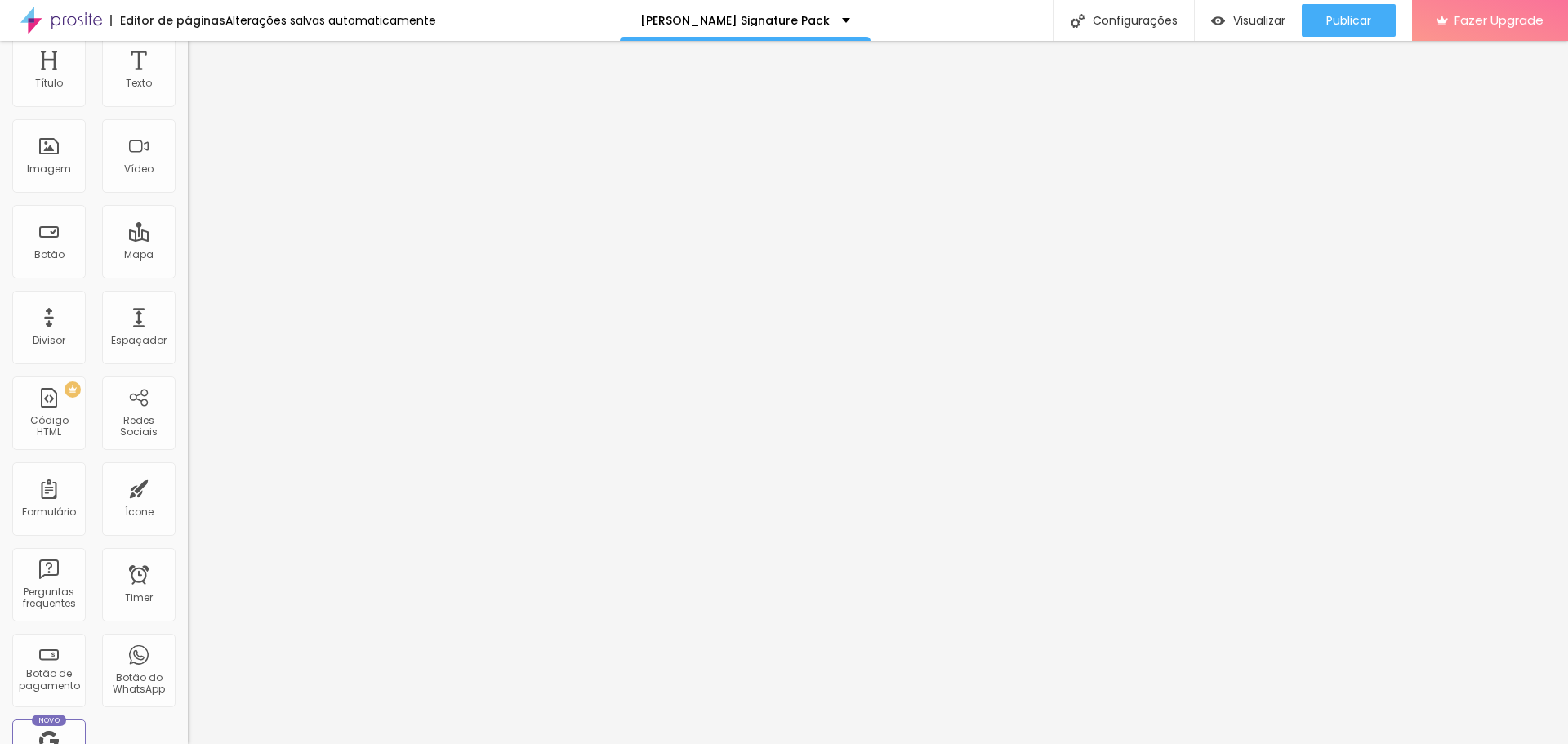
click at [188, 352] on span "Horizontal" at bounding box center [212, 345] width 50 height 14
click at [188, 286] on div "Cinema 16:9" at bounding box center [281, 281] width 188 height 10
click at [188, 321] on div "Original" at bounding box center [281, 316] width 188 height 10
click at [1385, 23] on button "Publicar" at bounding box center [1349, 20] width 94 height 33
click at [1225, 28] on div "Visualizar" at bounding box center [1233, 20] width 75 height 33
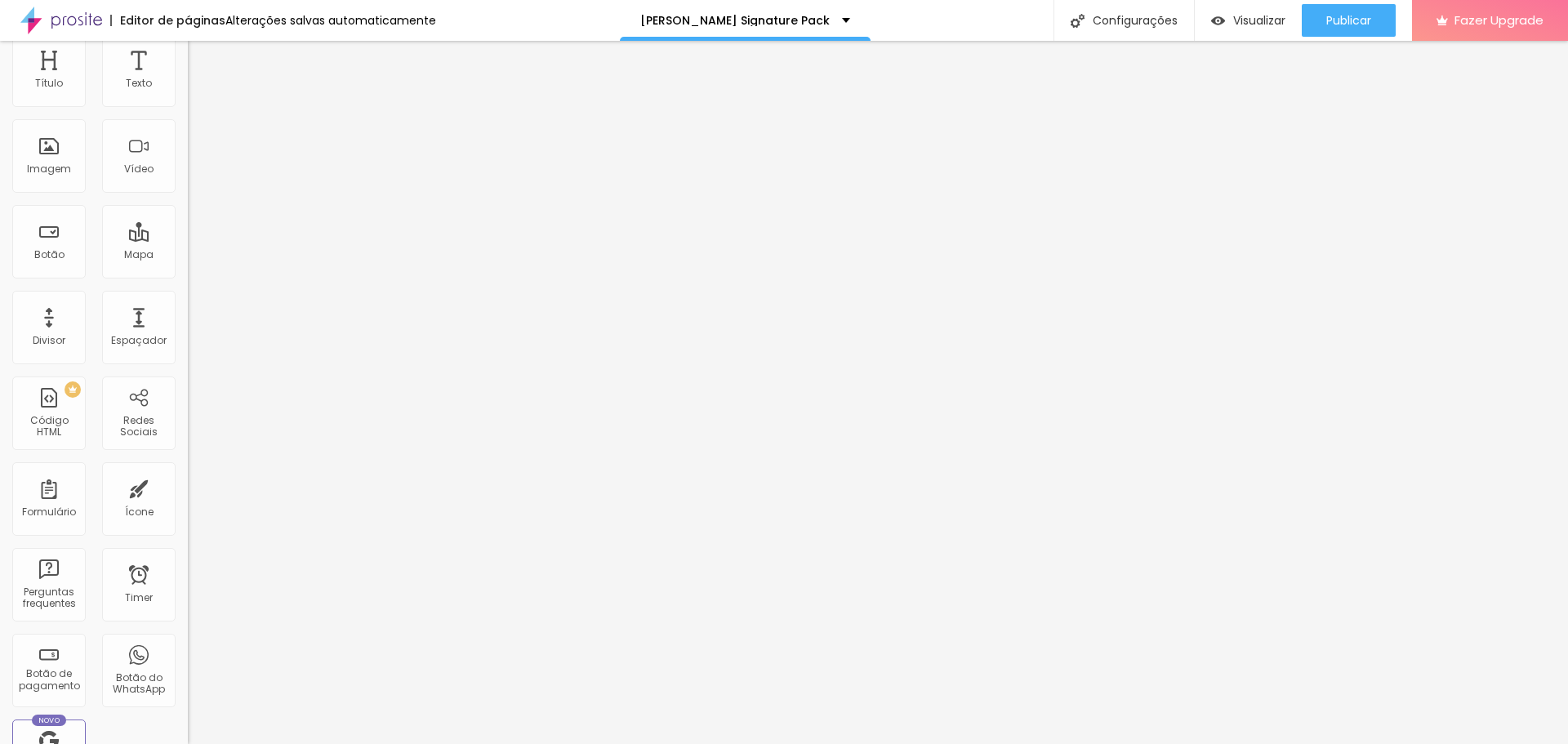
type input "44"
type input "45"
type input "44"
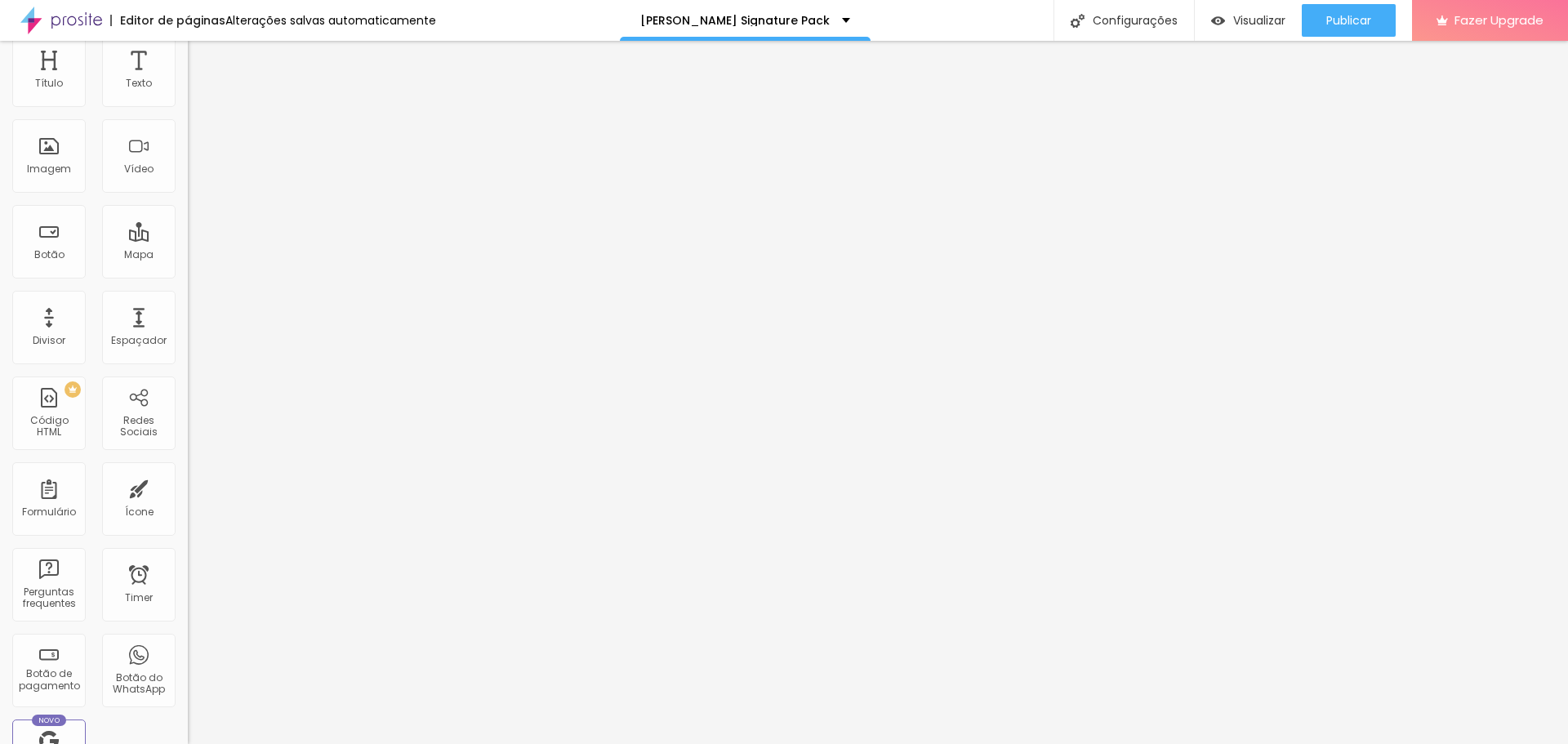
type input "44"
type input "43"
type input "44"
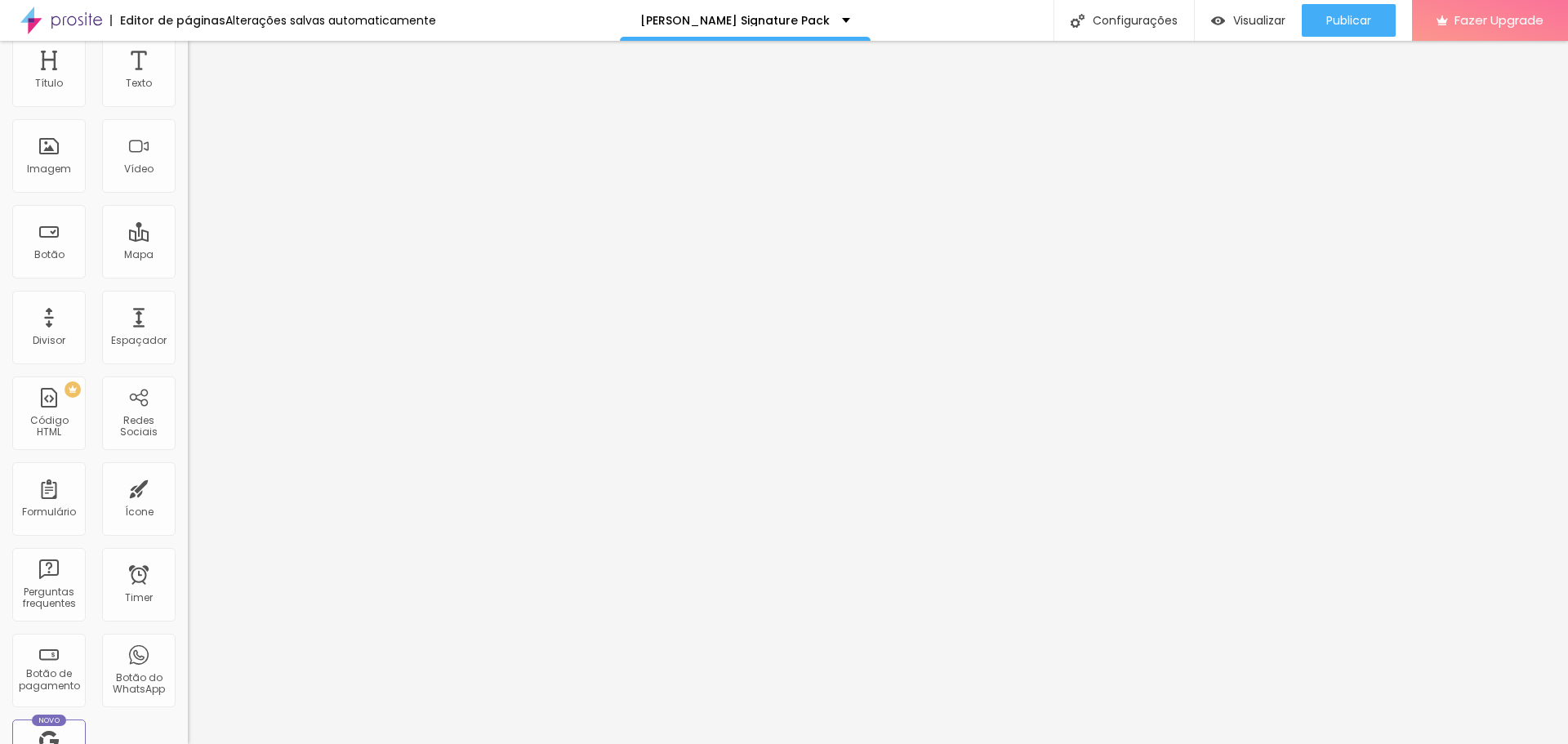
type input "46"
type input "47"
type input "49"
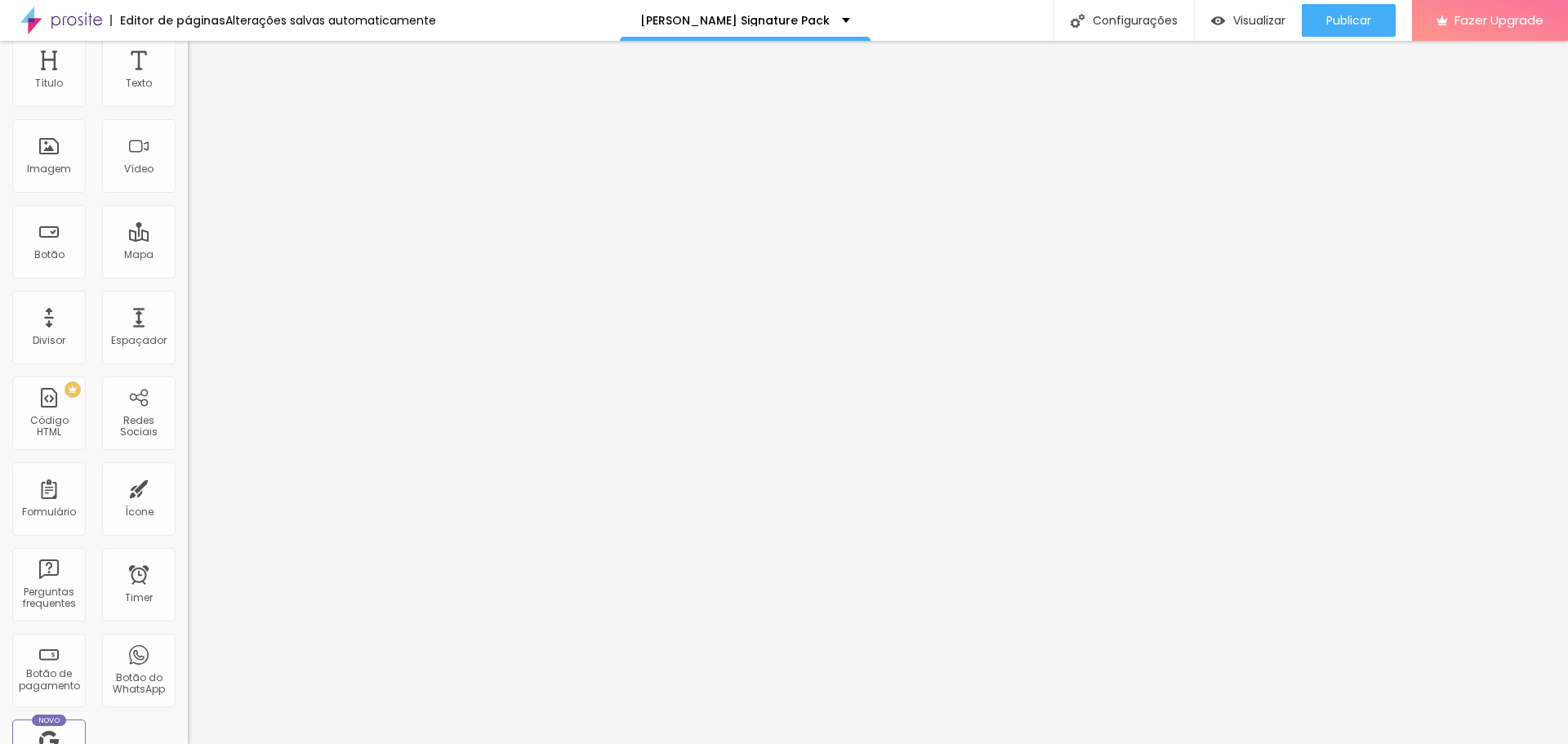
type input "49"
type input "50"
drag, startPoint x: 78, startPoint y: 719, endPoint x: 88, endPoint y: 715, distance: 10.8
type input "50"
click at [188, 406] on input "range" at bounding box center [240, 399] width 106 height 13
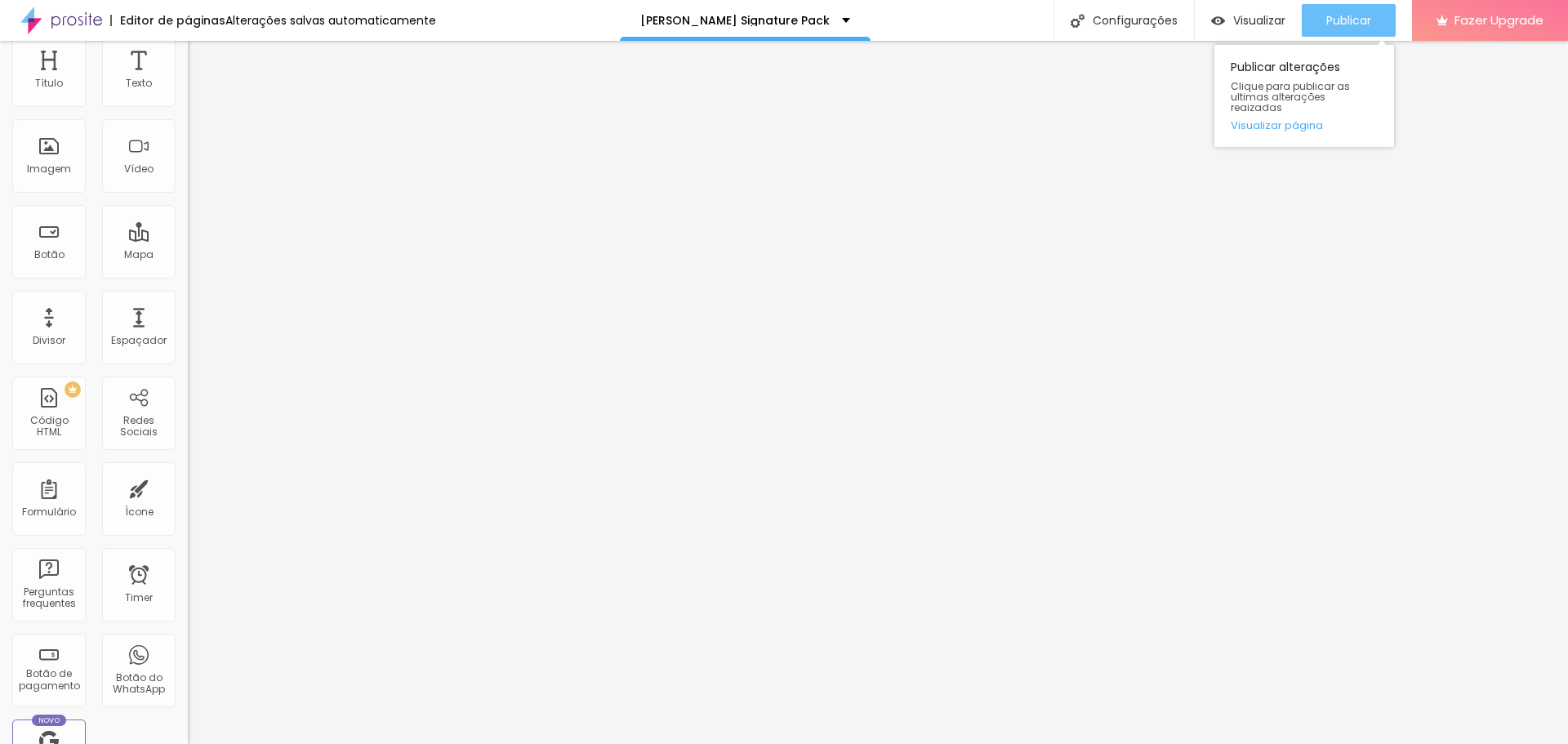
click at [1362, 16] on span "Publicar" at bounding box center [1349, 20] width 45 height 13
